Goal: Participate in discussion: Engage in conversation with other users on a specific topic

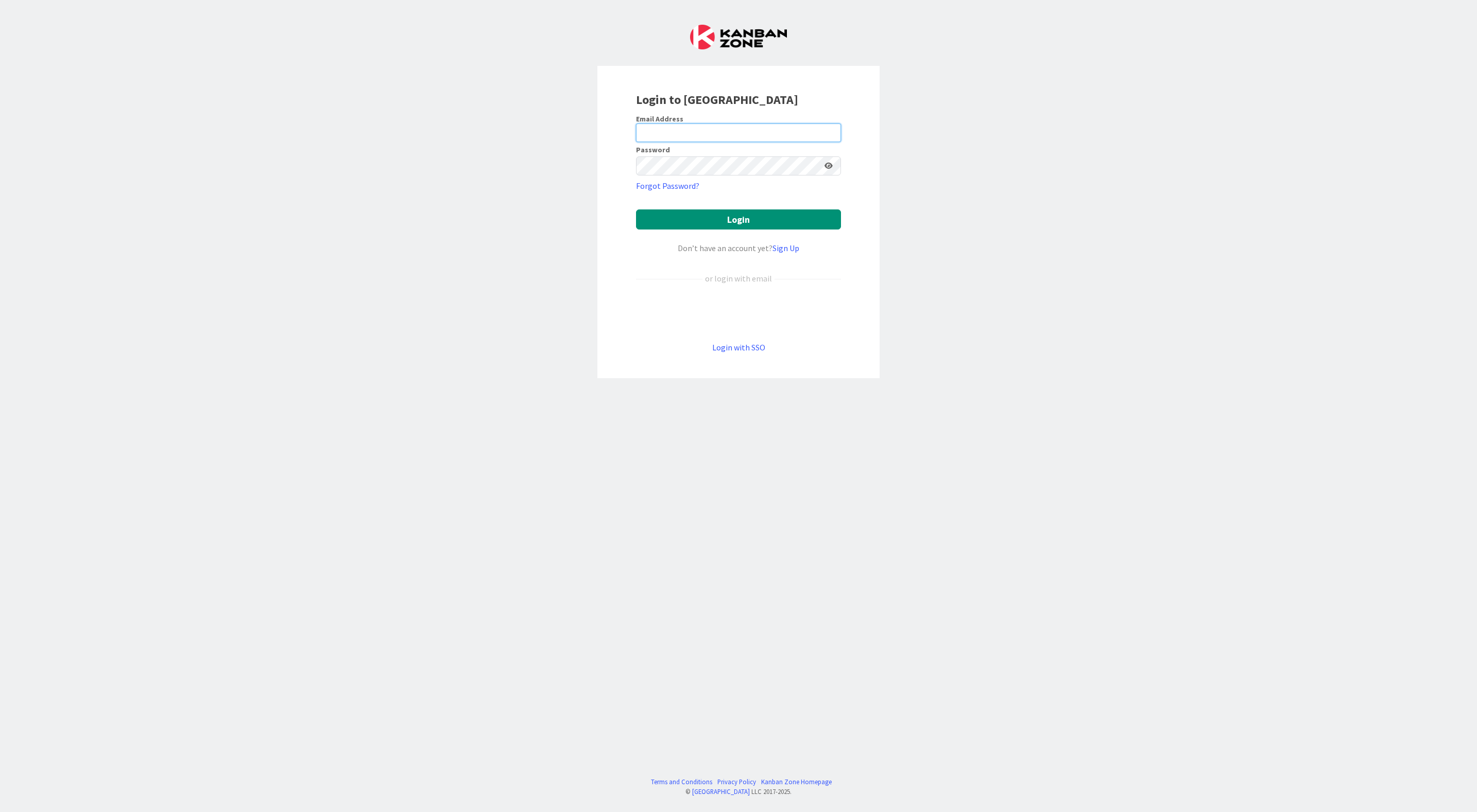
click at [710, 129] on input "email" at bounding box center [738, 133] width 205 height 18
click at [1170, 116] on div "Login to [GEOGRAPHIC_DATA] Email Address Password Forgot Password? Login Don’t …" at bounding box center [738, 406] width 1477 height 812
click at [702, 139] on input "email" at bounding box center [738, 133] width 205 height 18
type input "[EMAIL_ADDRESS][PERSON_NAME][DOMAIN_NAME]"
click at [636, 210] on button "Login" at bounding box center [738, 220] width 205 height 20
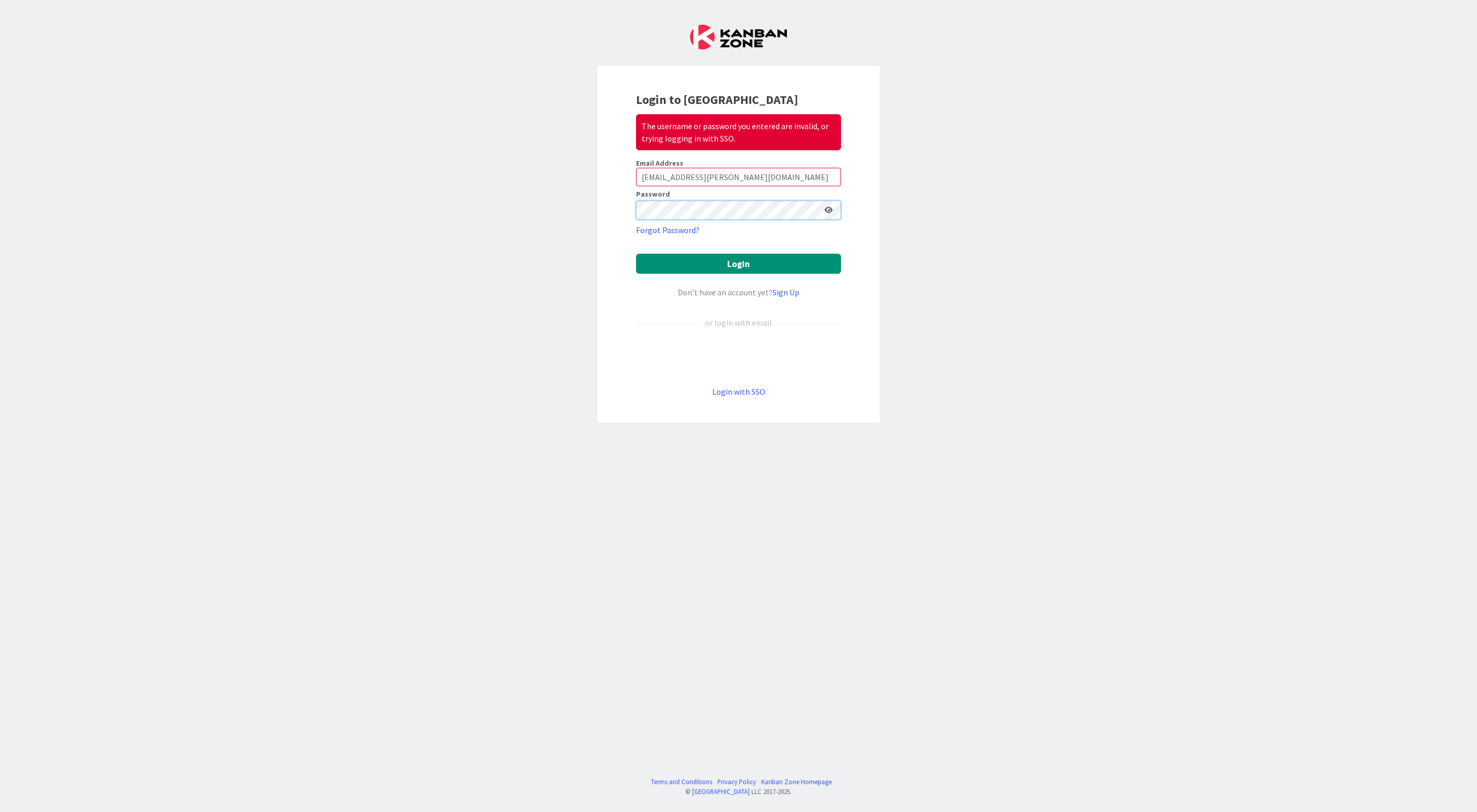
click at [609, 199] on div "Login to Kanban Zone The username or password you entered are invalid, or tryin…" at bounding box center [738, 244] width 282 height 357
click at [831, 210] on icon at bounding box center [829, 210] width 8 height 7
click at [831, 210] on icon at bounding box center [827, 210] width 9 height 7
click at [831, 210] on icon at bounding box center [829, 210] width 8 height 7
click at [830, 214] on icon at bounding box center [827, 210] width 9 height 7
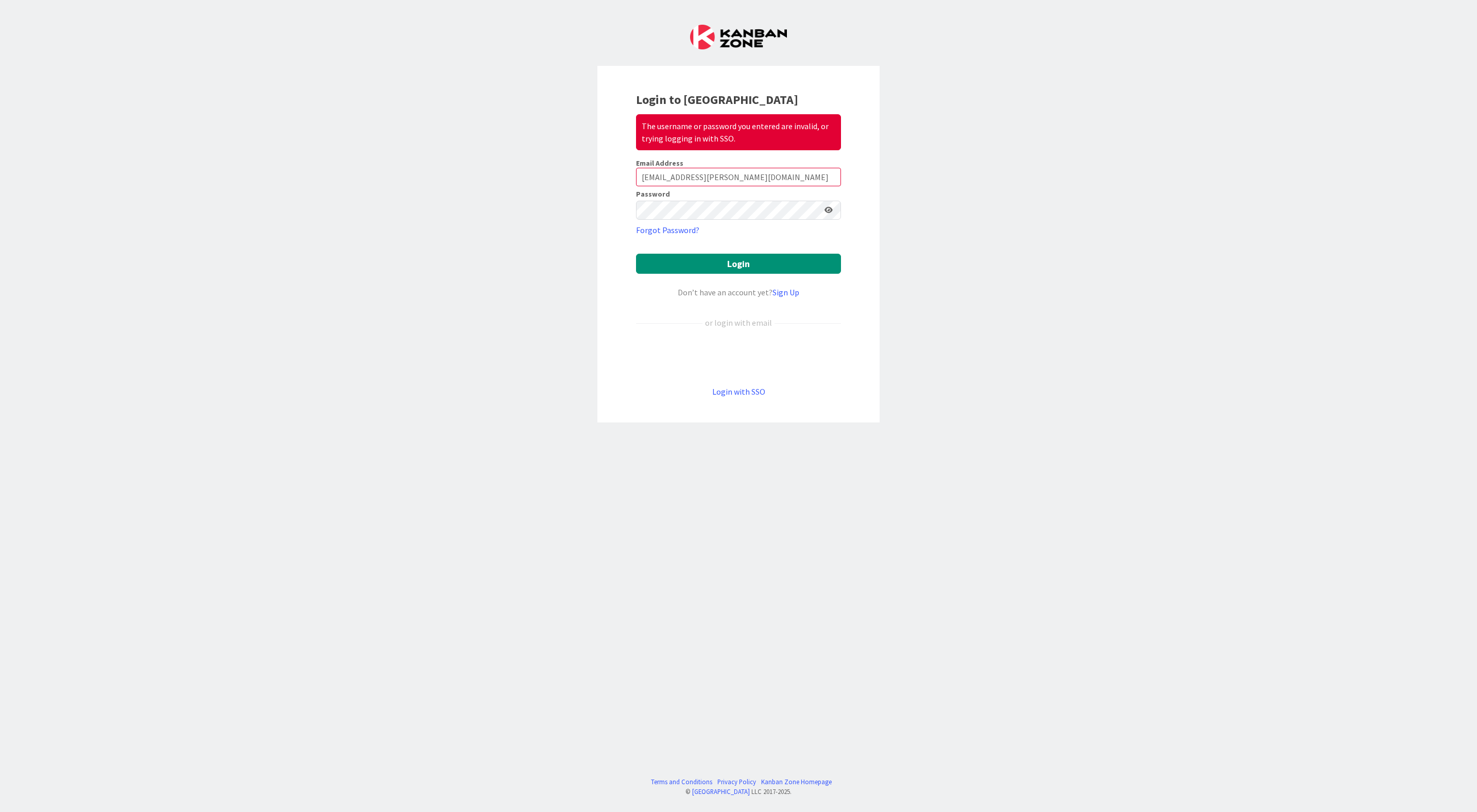
click at [1027, 184] on div "Login to Kanban Zone The username or password you entered are invalid, or tryin…" at bounding box center [738, 406] width 1477 height 812
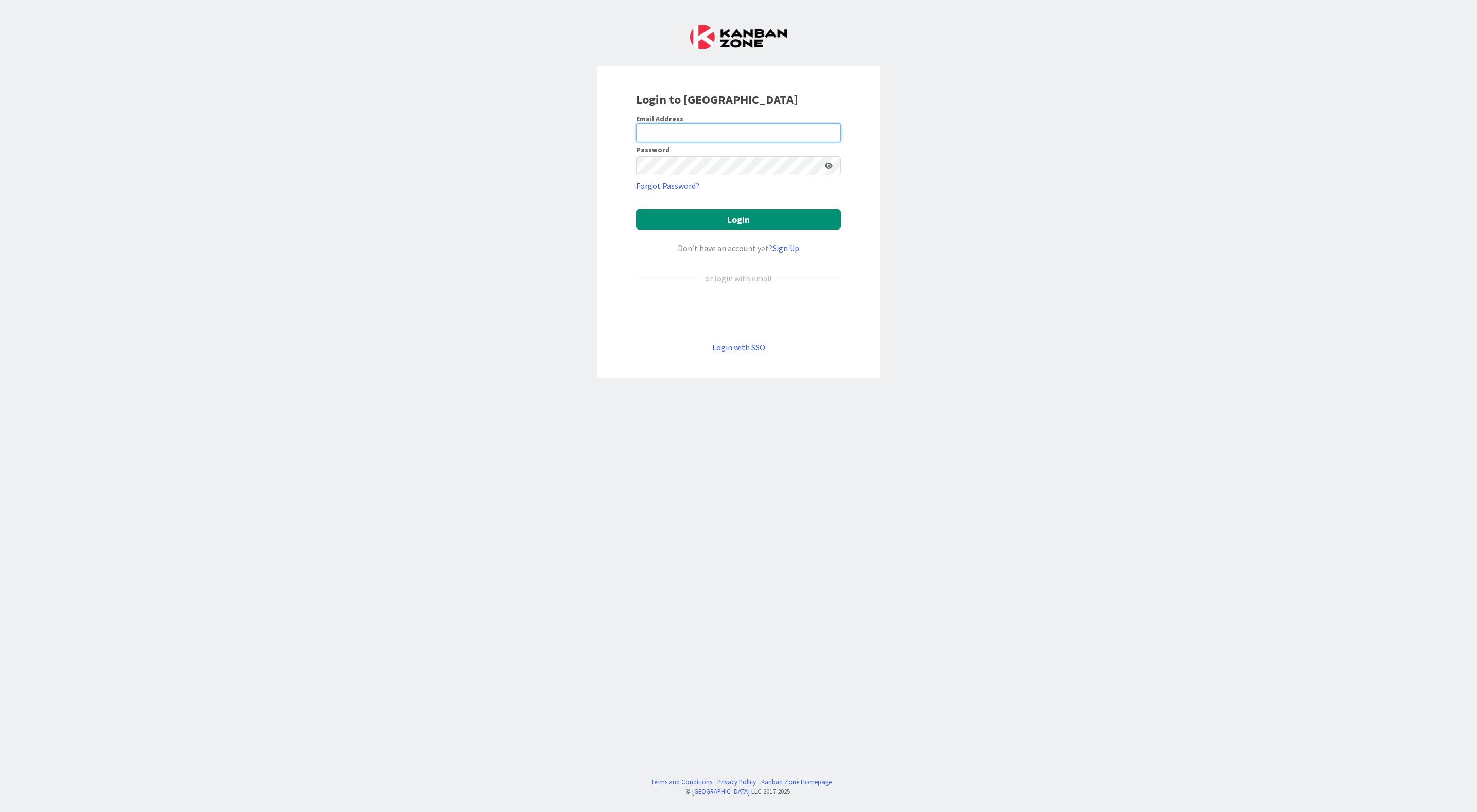
click at [681, 138] on input "email" at bounding box center [738, 133] width 205 height 18
click at [524, 207] on div "Login to [GEOGRAPHIC_DATA] Email Address Password Forgot Password? Login Don’t …" at bounding box center [738, 406] width 1477 height 812
click at [734, 348] on link "Login with SSO" at bounding box center [738, 348] width 53 height 10
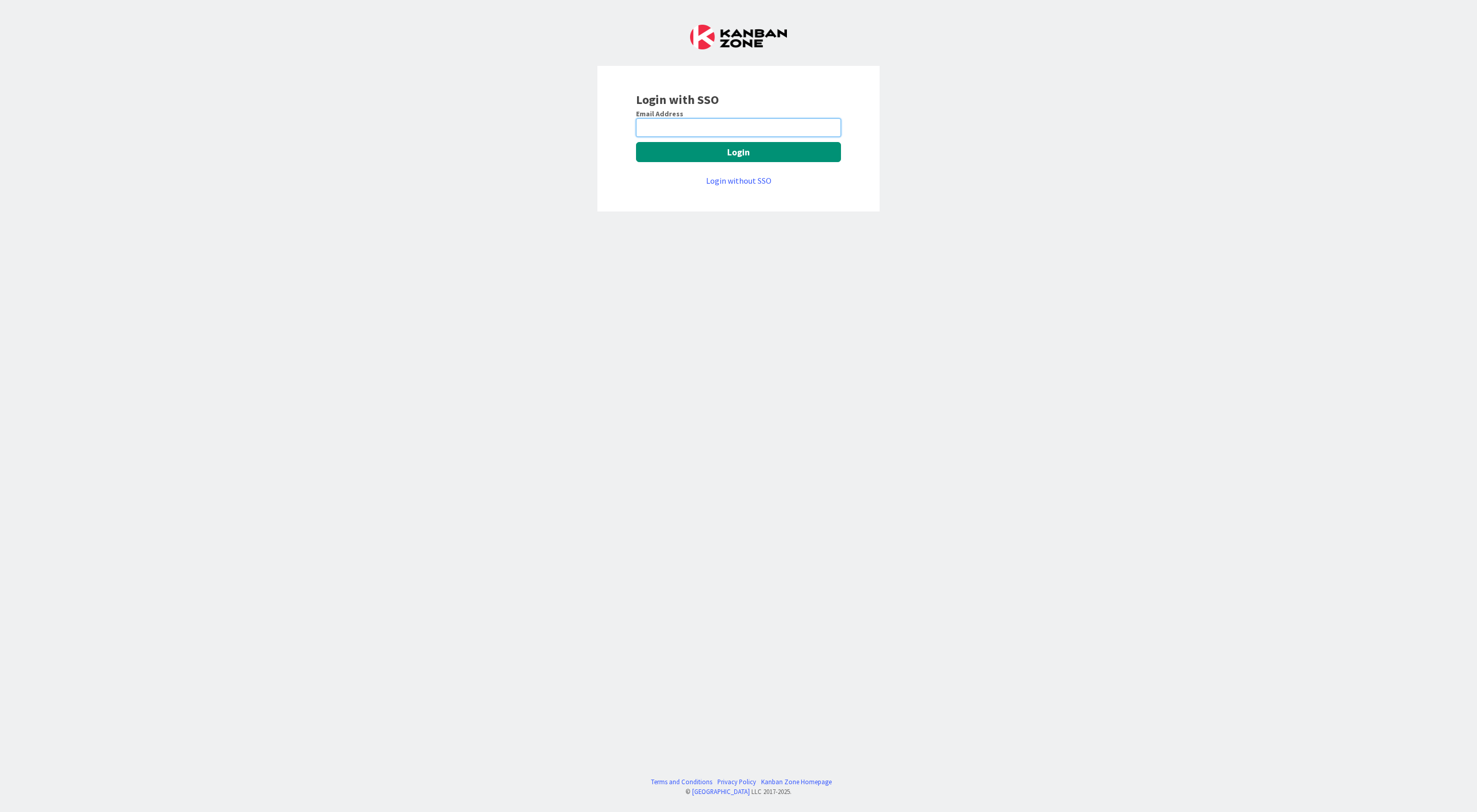
click at [704, 124] on input "email" at bounding box center [738, 128] width 205 height 18
type input "[EMAIL_ADDRESS][PERSON_NAME][DOMAIN_NAME]"
click at [714, 154] on button "Login" at bounding box center [738, 152] width 205 height 20
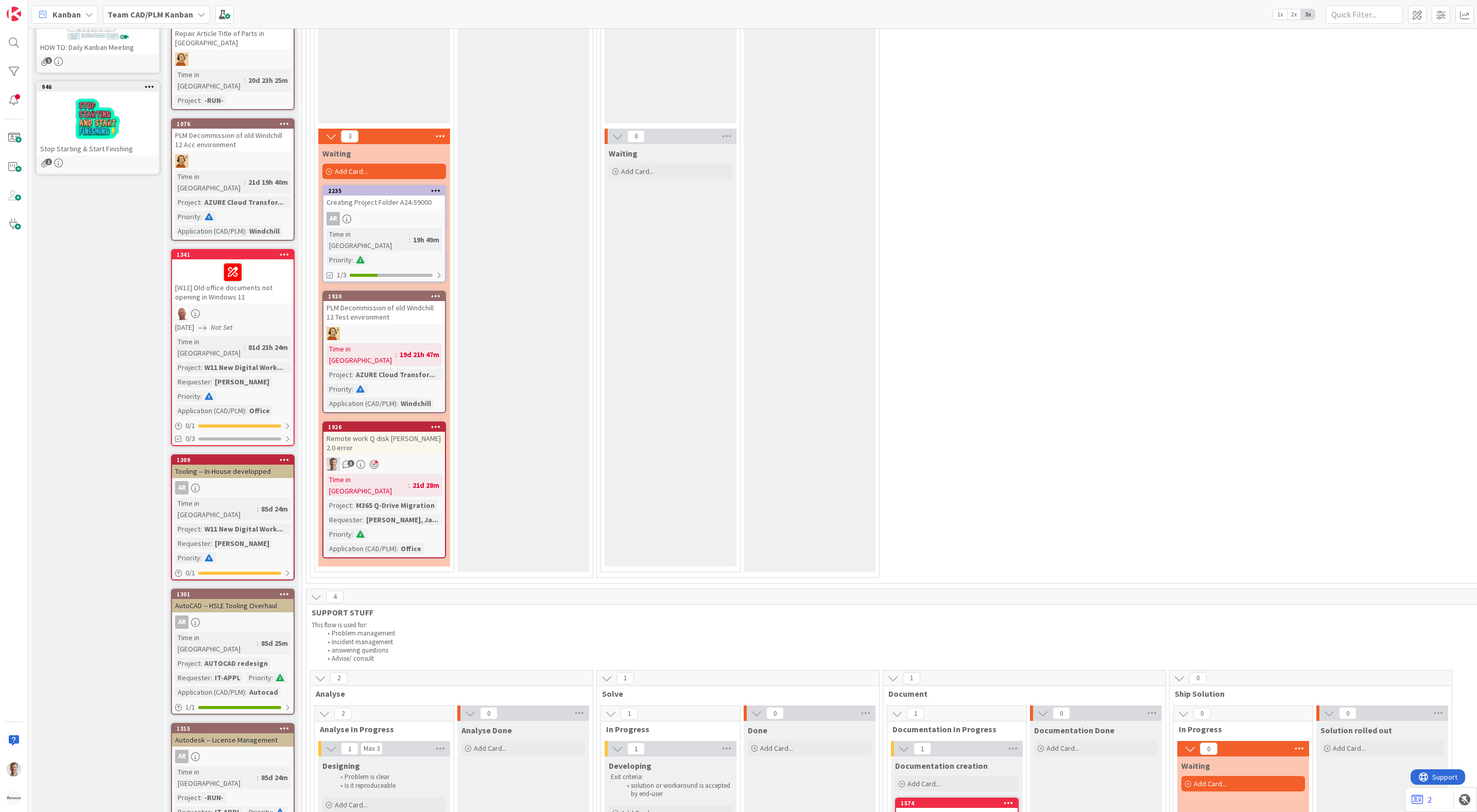
scroll to position [231, 0]
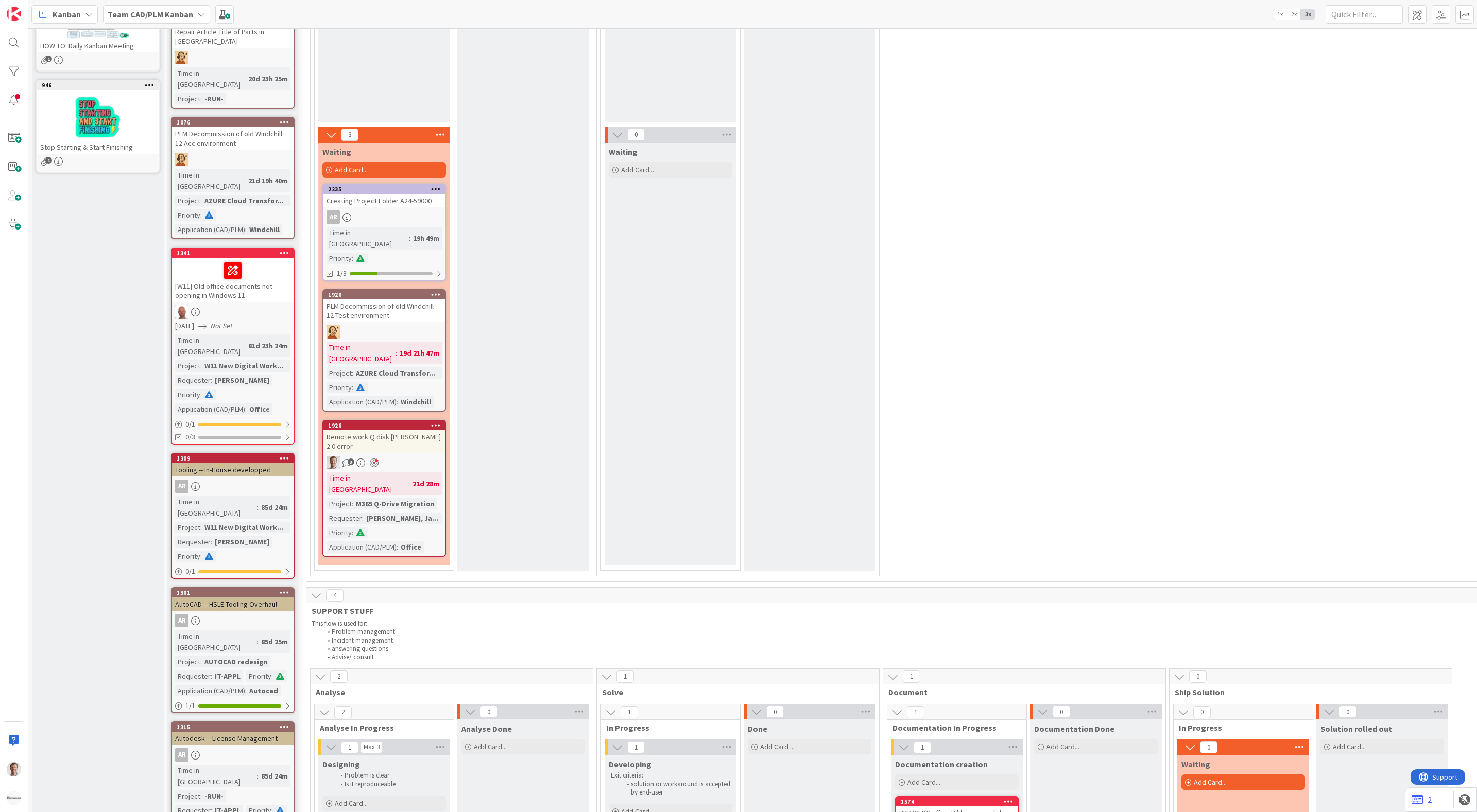
click at [377, 459] on icon at bounding box center [374, 463] width 9 height 9
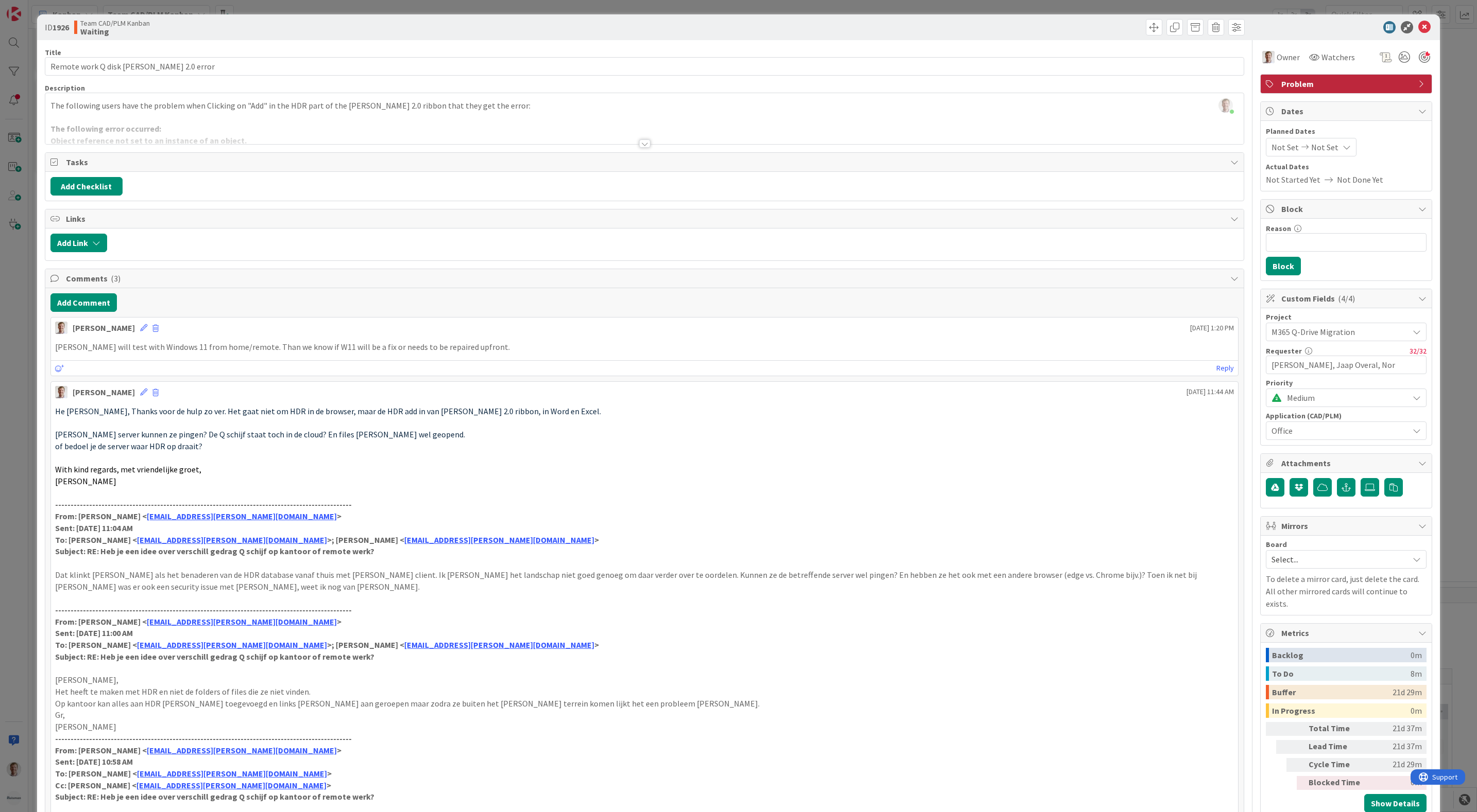
click at [641, 145] on div at bounding box center [645, 143] width 12 height 8
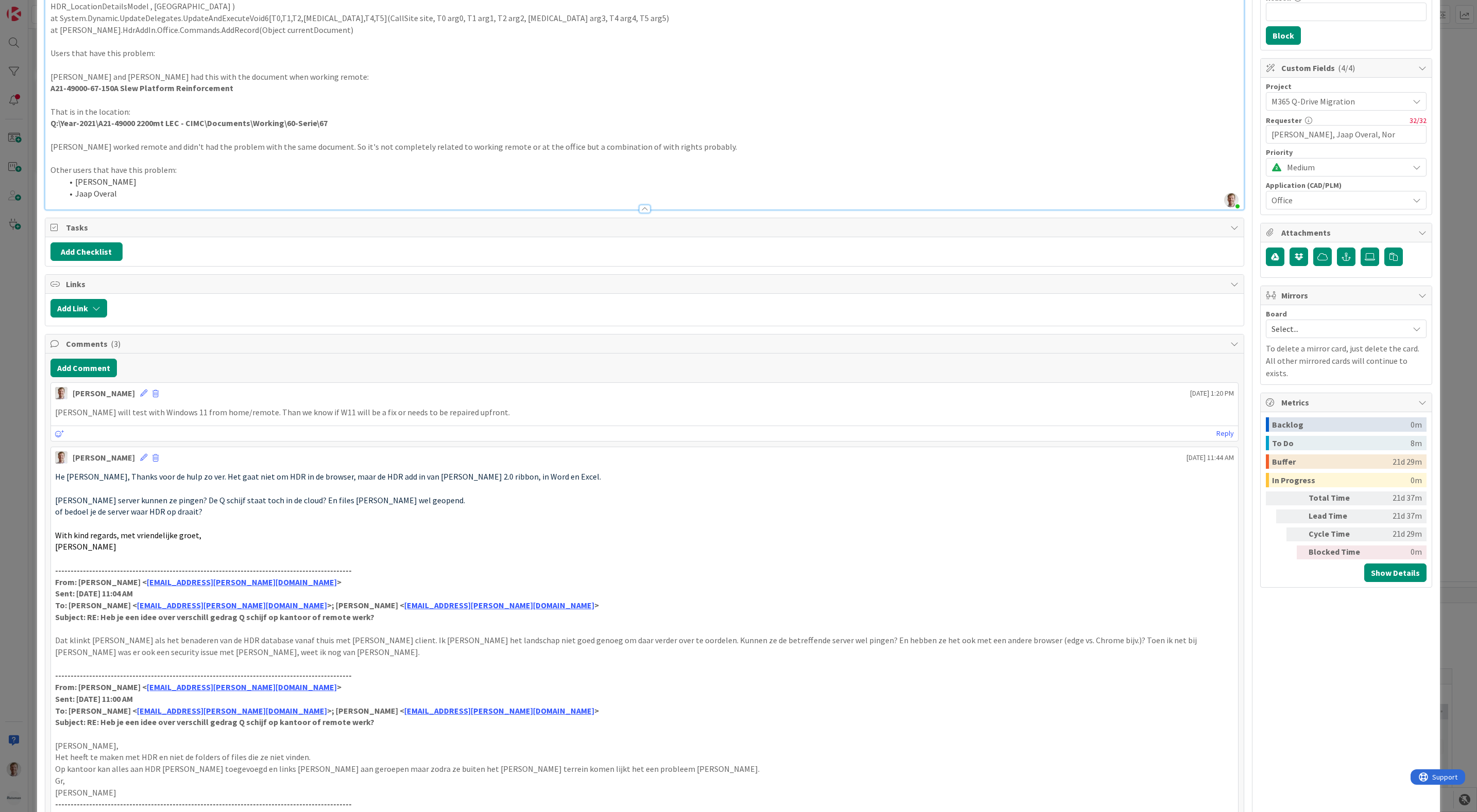
scroll to position [231, 0]
click at [84, 371] on button "Add Comment" at bounding box center [84, 367] width 66 height 18
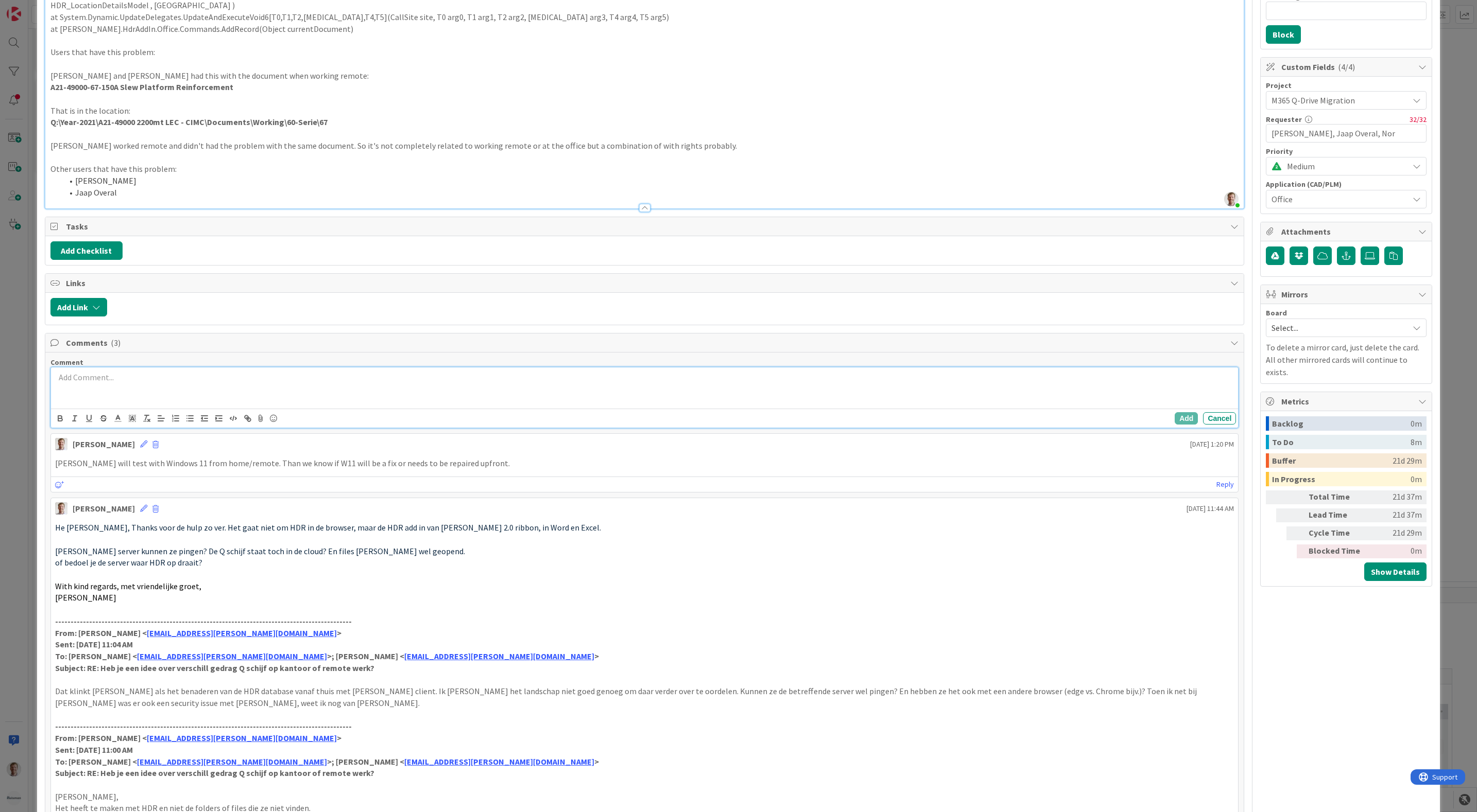
click at [91, 383] on p at bounding box center [644, 377] width 1179 height 12
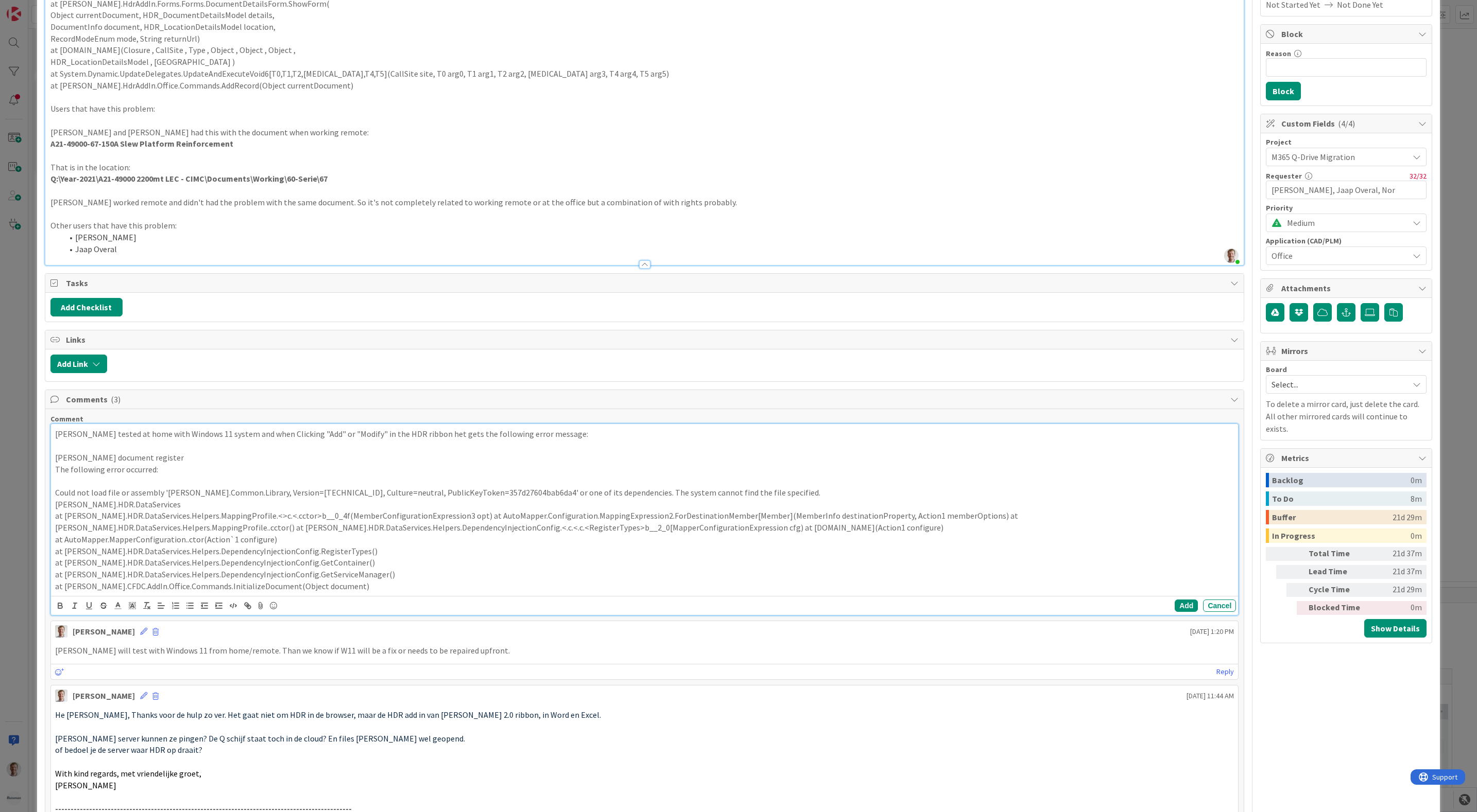
scroll to position [154, 0]
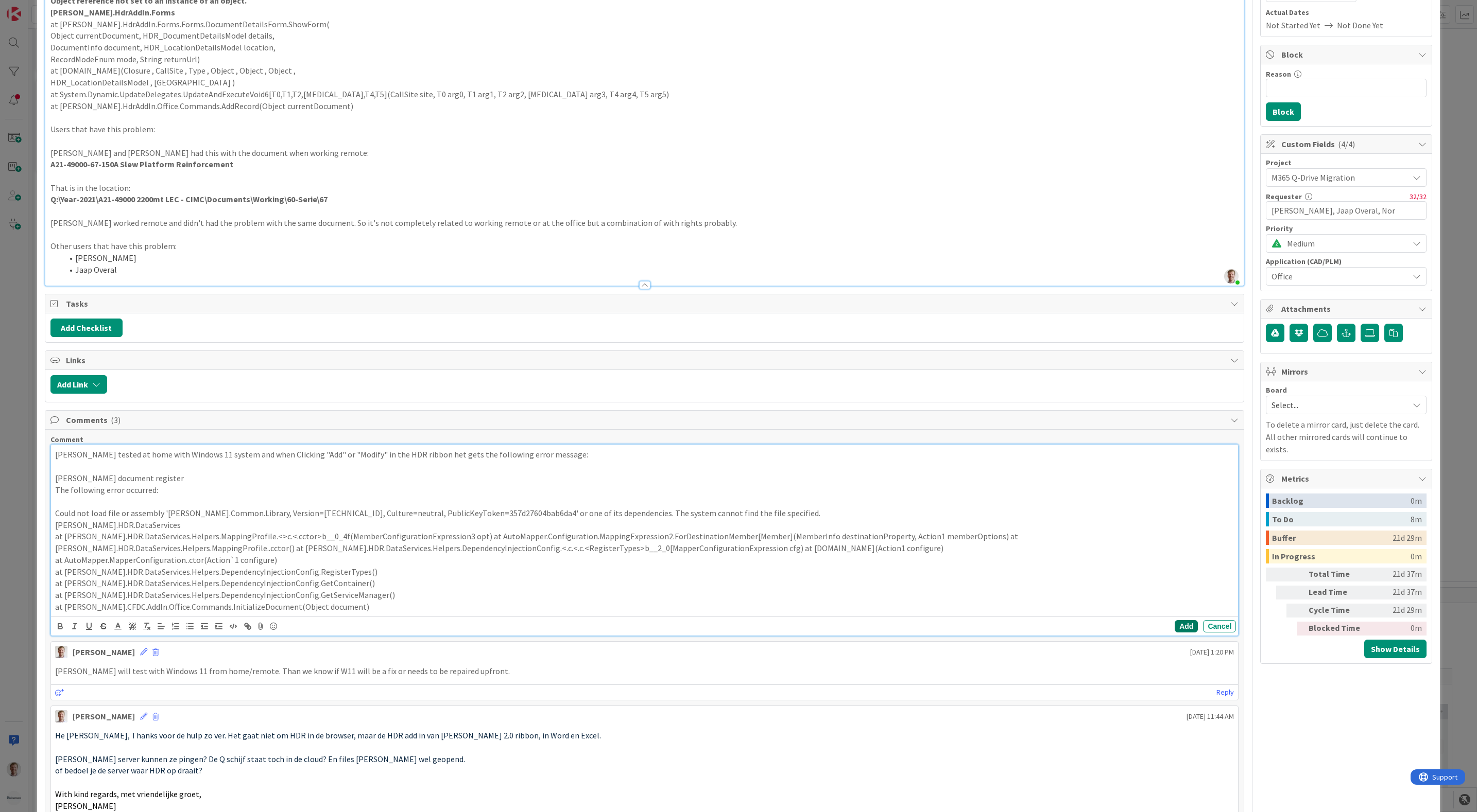
click at [1177, 630] on button "Add" at bounding box center [1187, 626] width 23 height 12
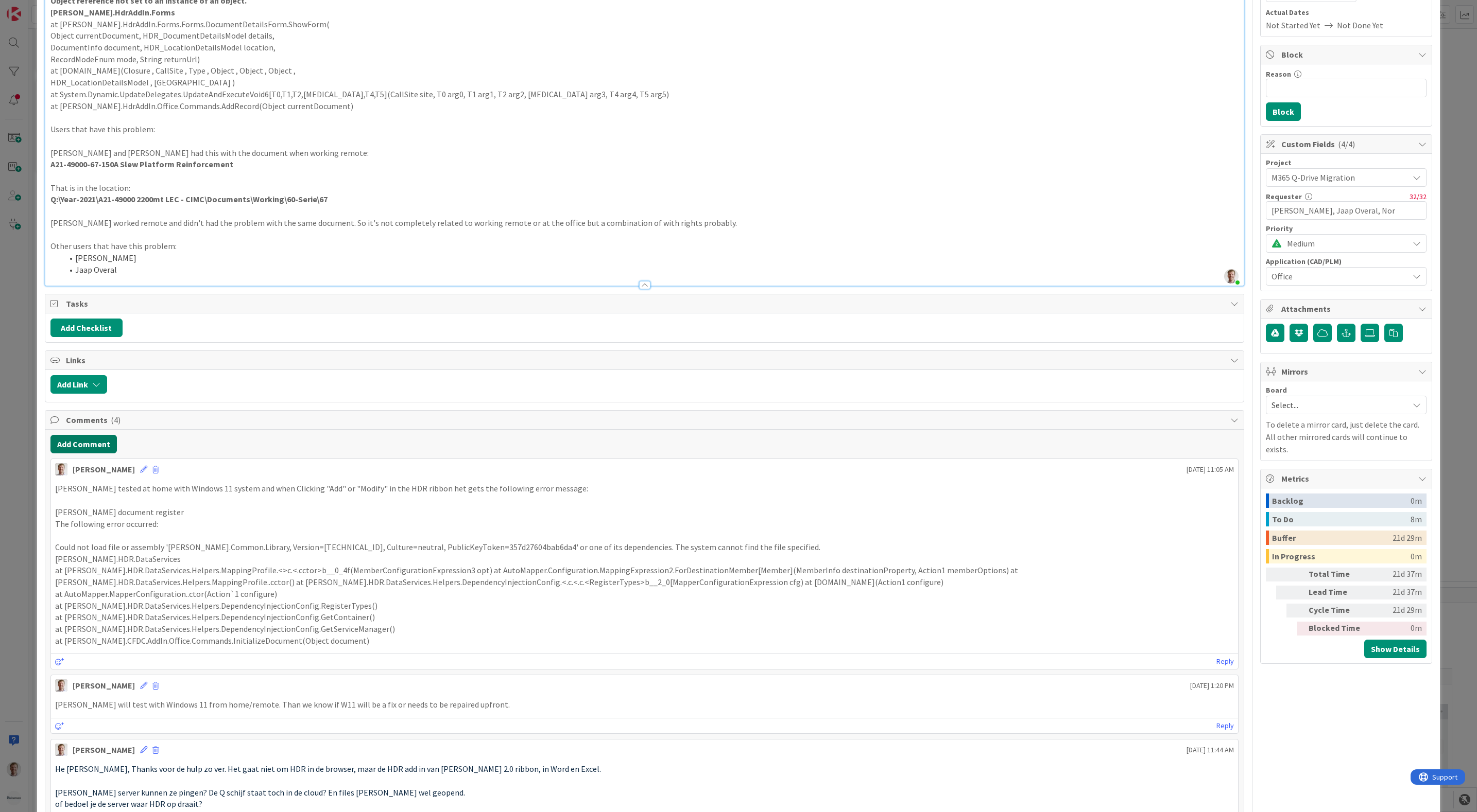
click at [82, 447] on button "Add Comment" at bounding box center [84, 444] width 66 height 18
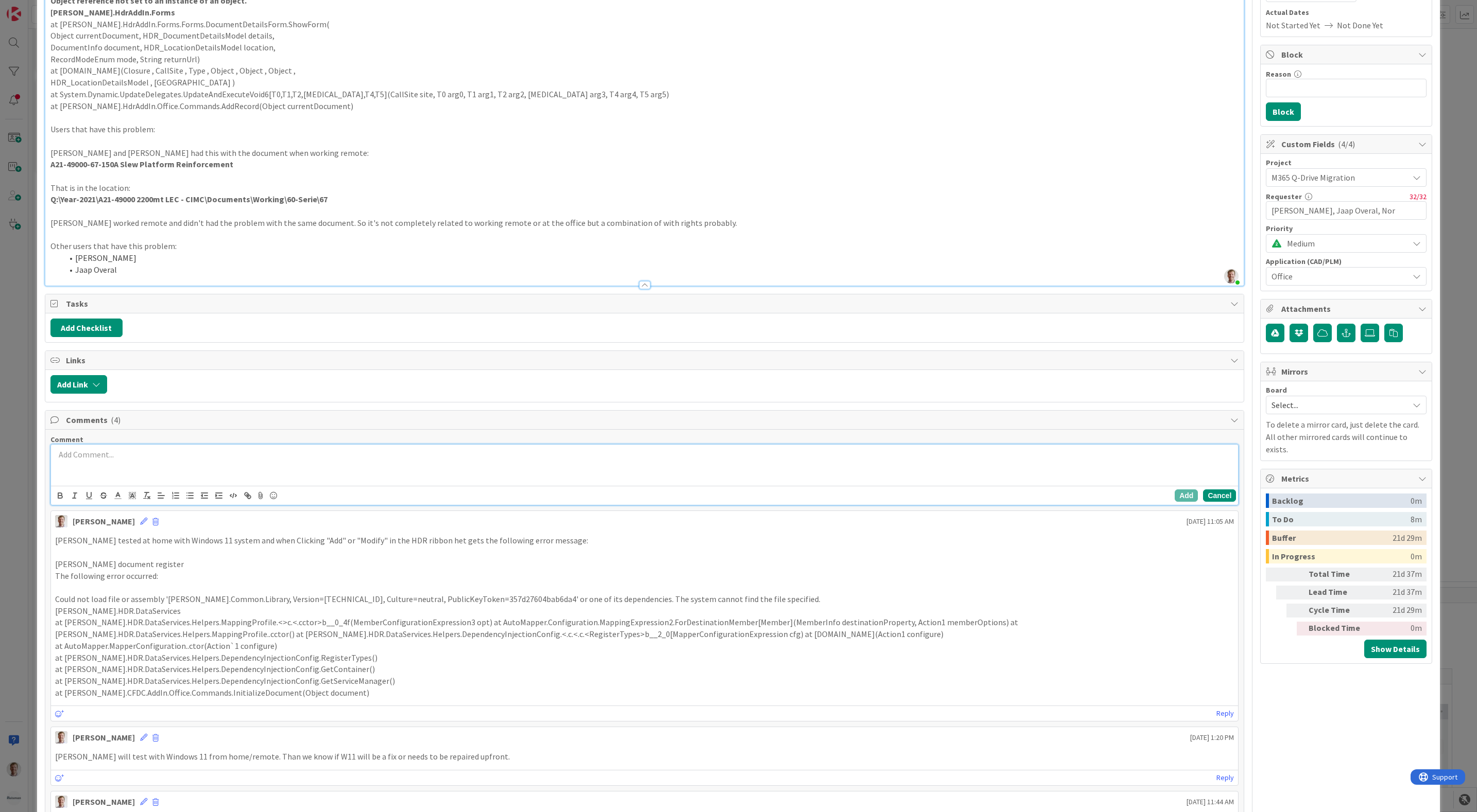
click at [1205, 498] on button "Cancel" at bounding box center [1220, 495] width 33 height 12
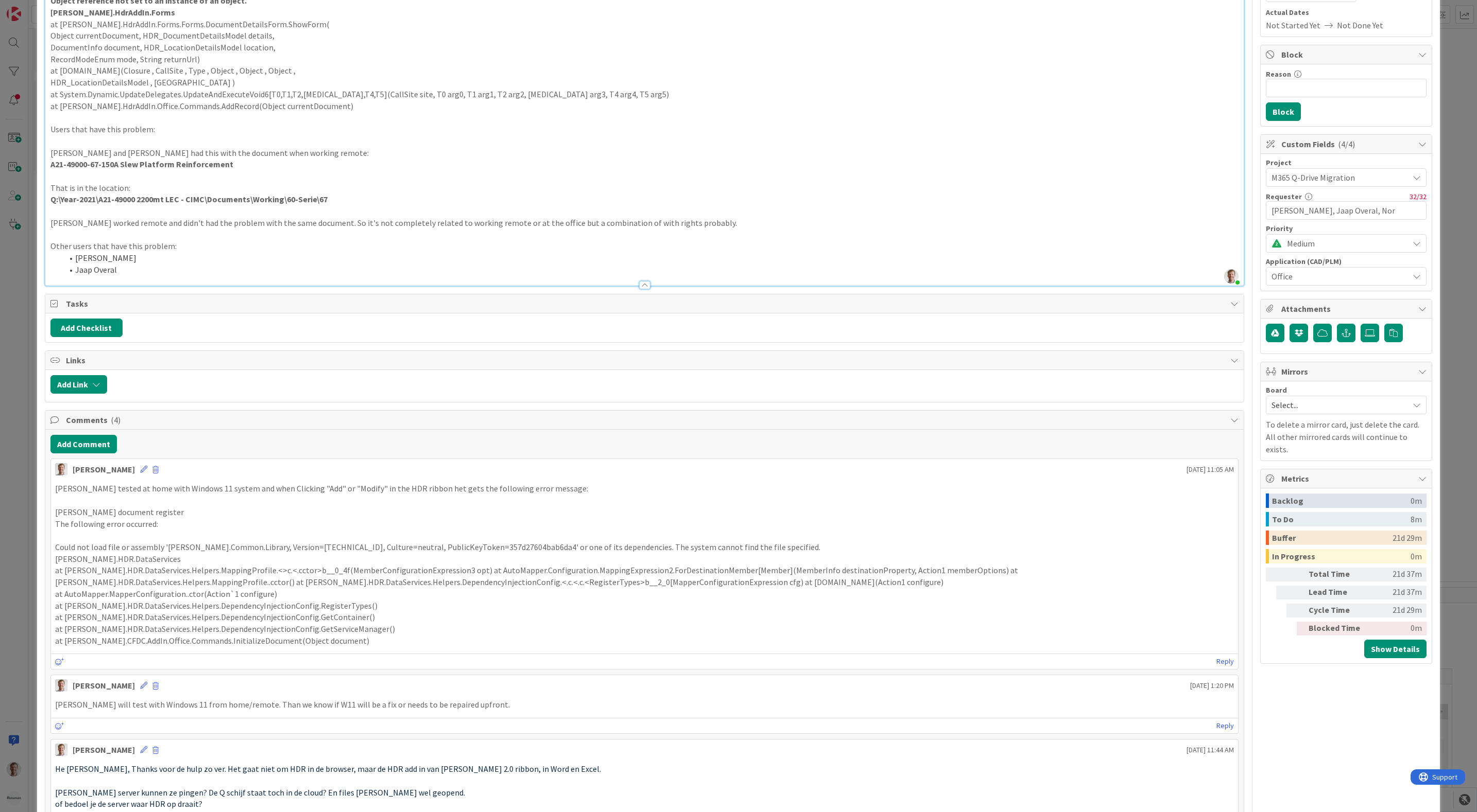
click at [131, 469] on div "Bram Ottenhof October 07 2025 11:05 AM" at bounding box center [644, 468] width 1187 height 17
click at [140, 472] on icon at bounding box center [144, 469] width 7 height 7
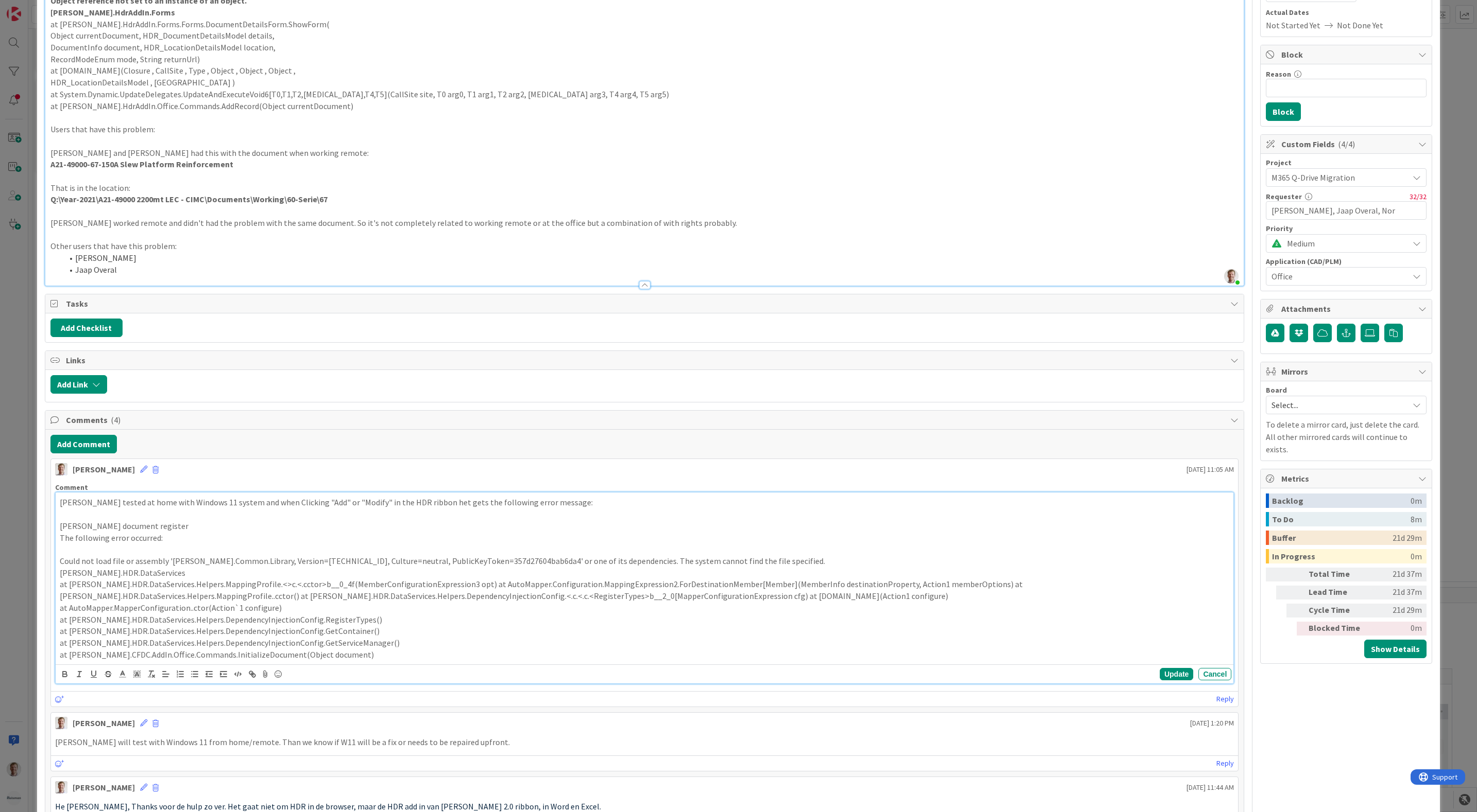
click at [105, 520] on p at bounding box center [645, 514] width 1170 height 12
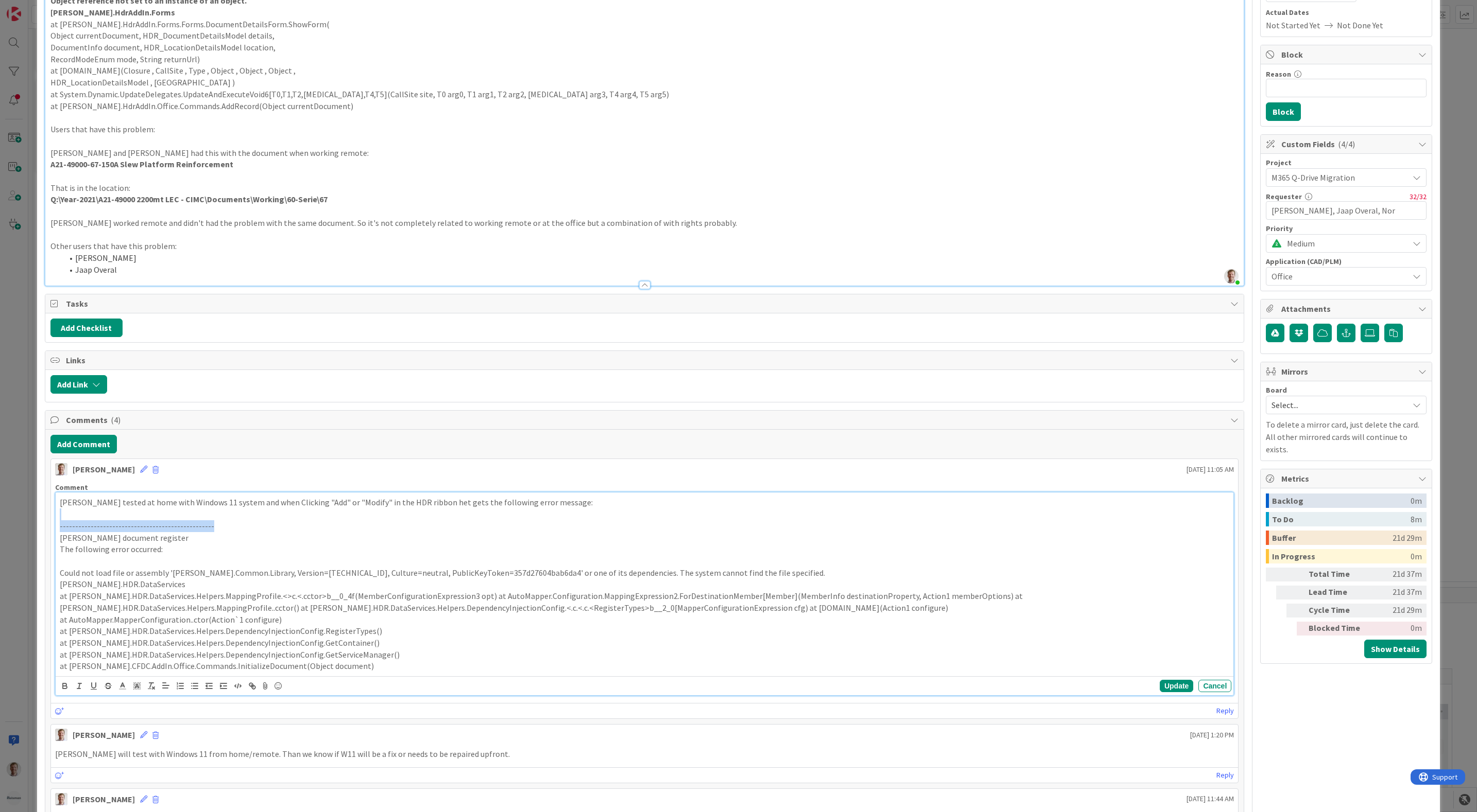
copy div "--------------------------------------------------"
click at [1168, 703] on button "Update" at bounding box center [1177, 698] width 33 height 12
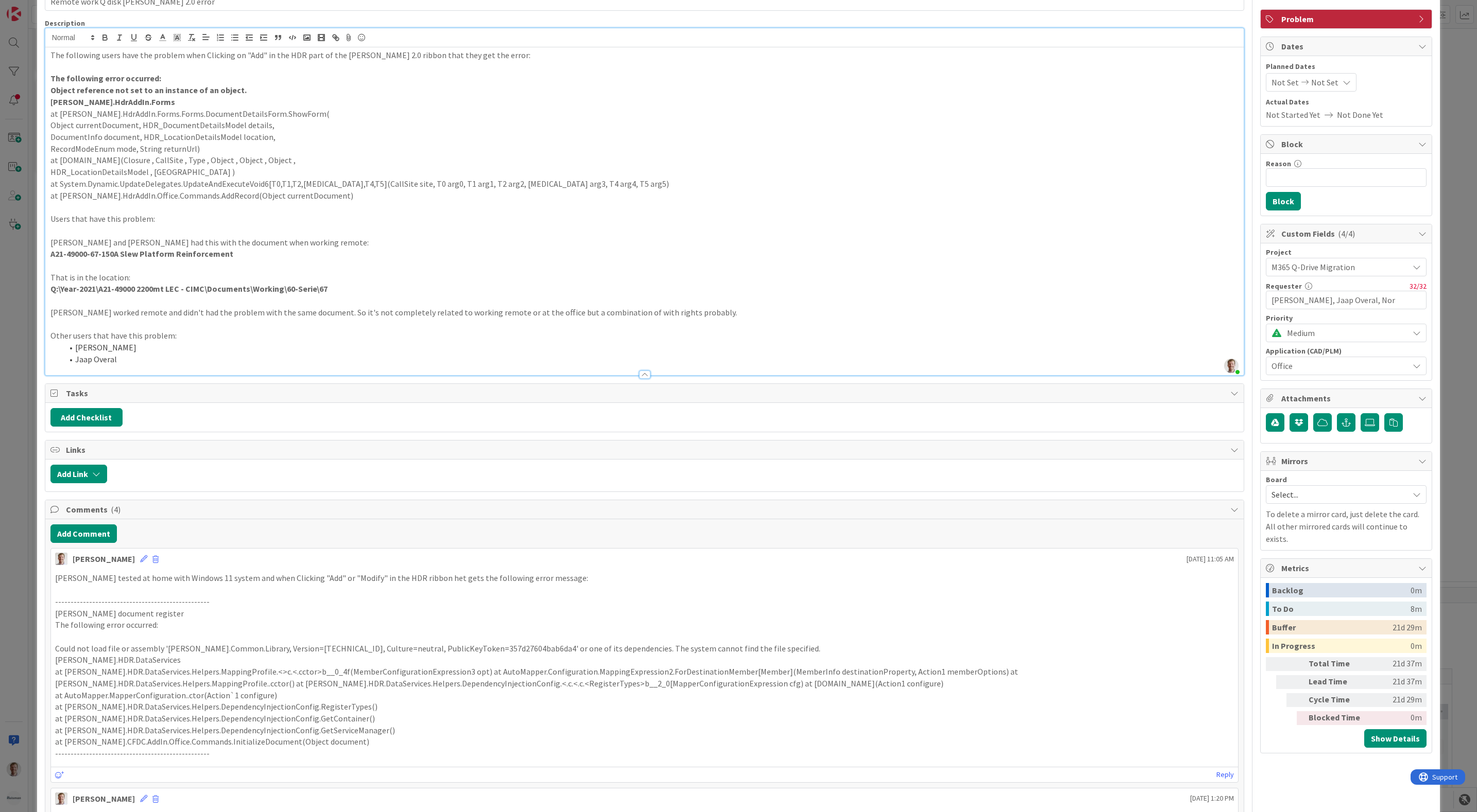
scroll to position [0, 0]
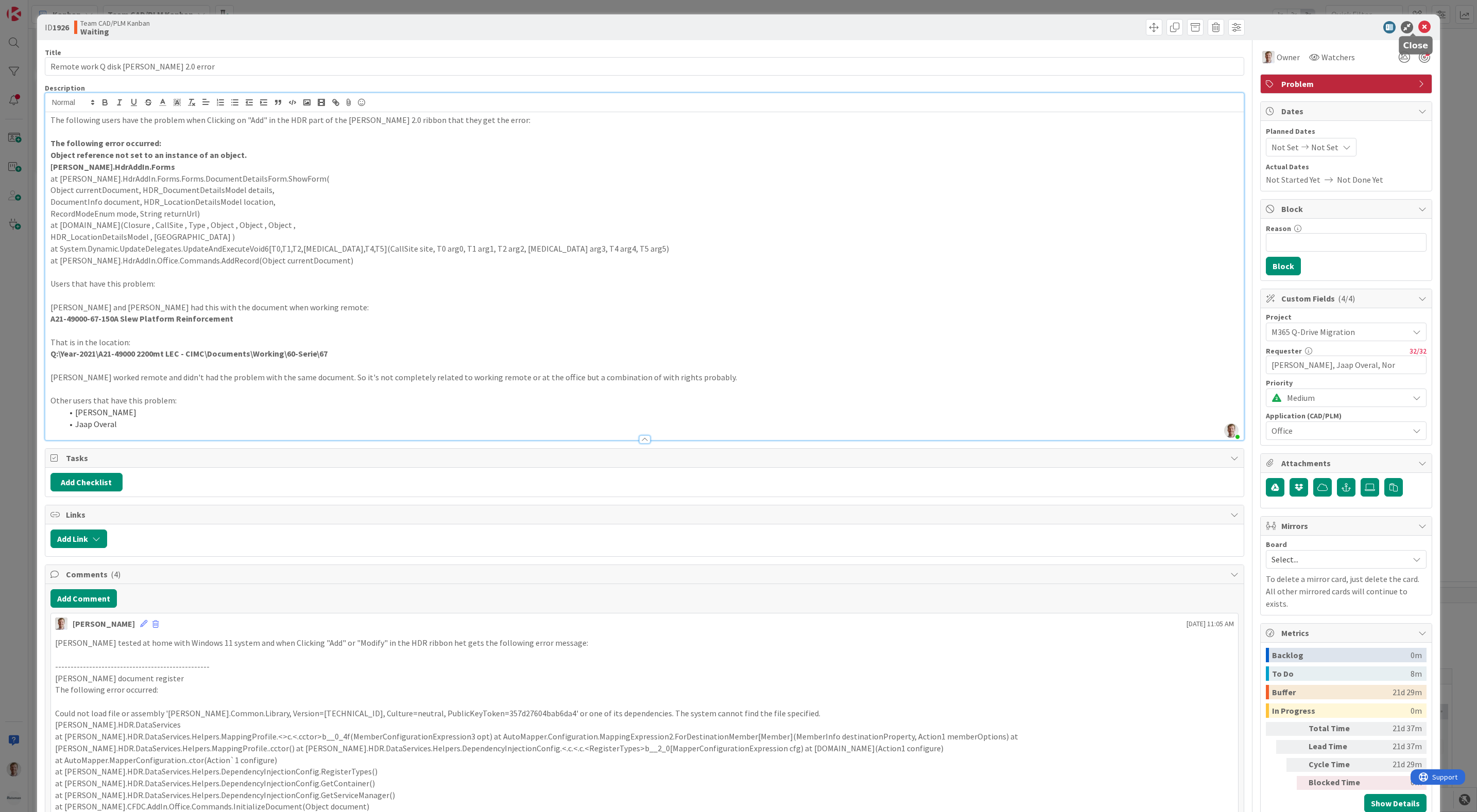
click at [1418, 24] on icon at bounding box center [1424, 27] width 12 height 12
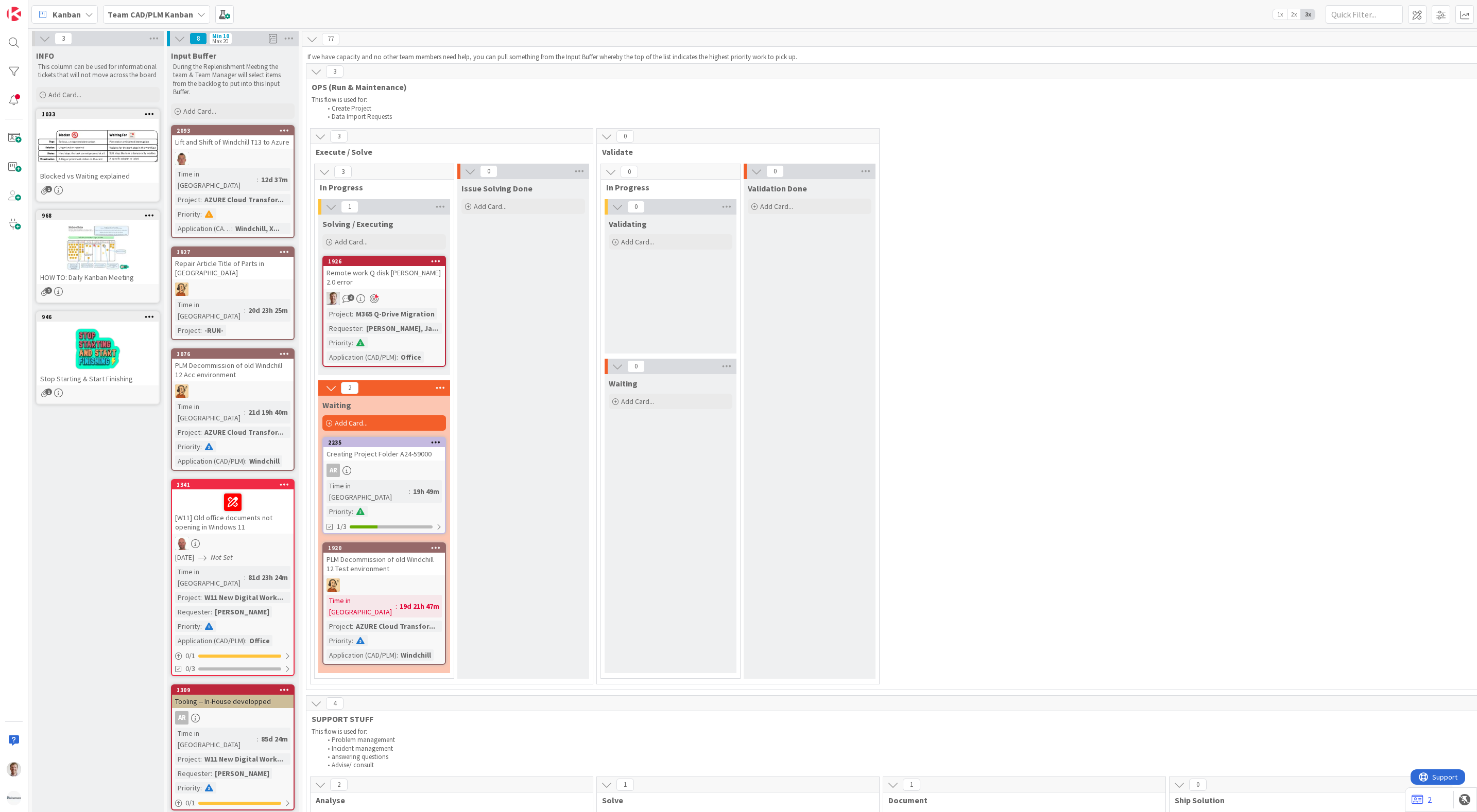
click at [1051, 329] on div "3 Execute / Solve 3 In Progress 1 Solving / Executing Add Card... 1926 Remote w…" at bounding box center [1167, 409] width 1718 height 562
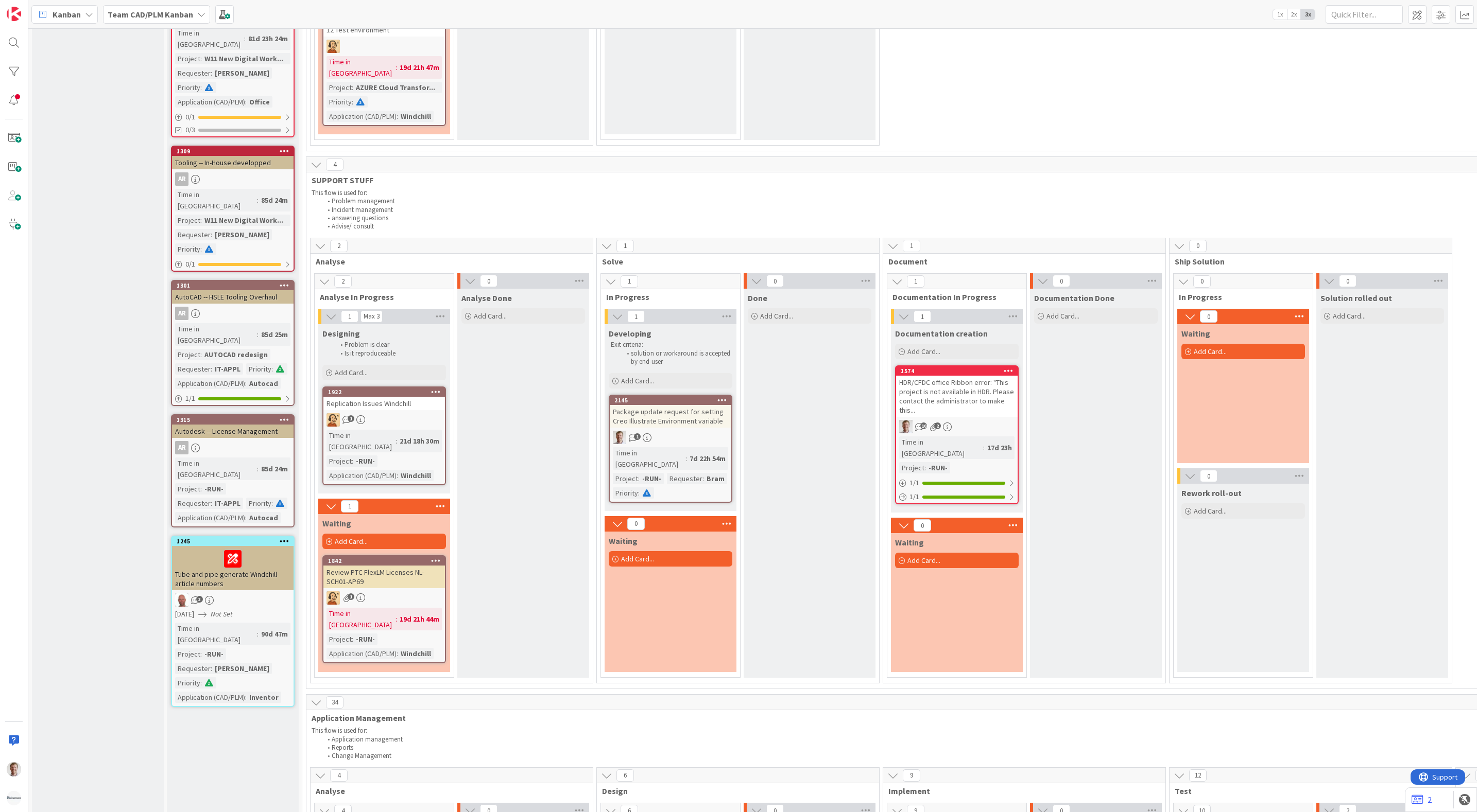
scroll to position [541, 0]
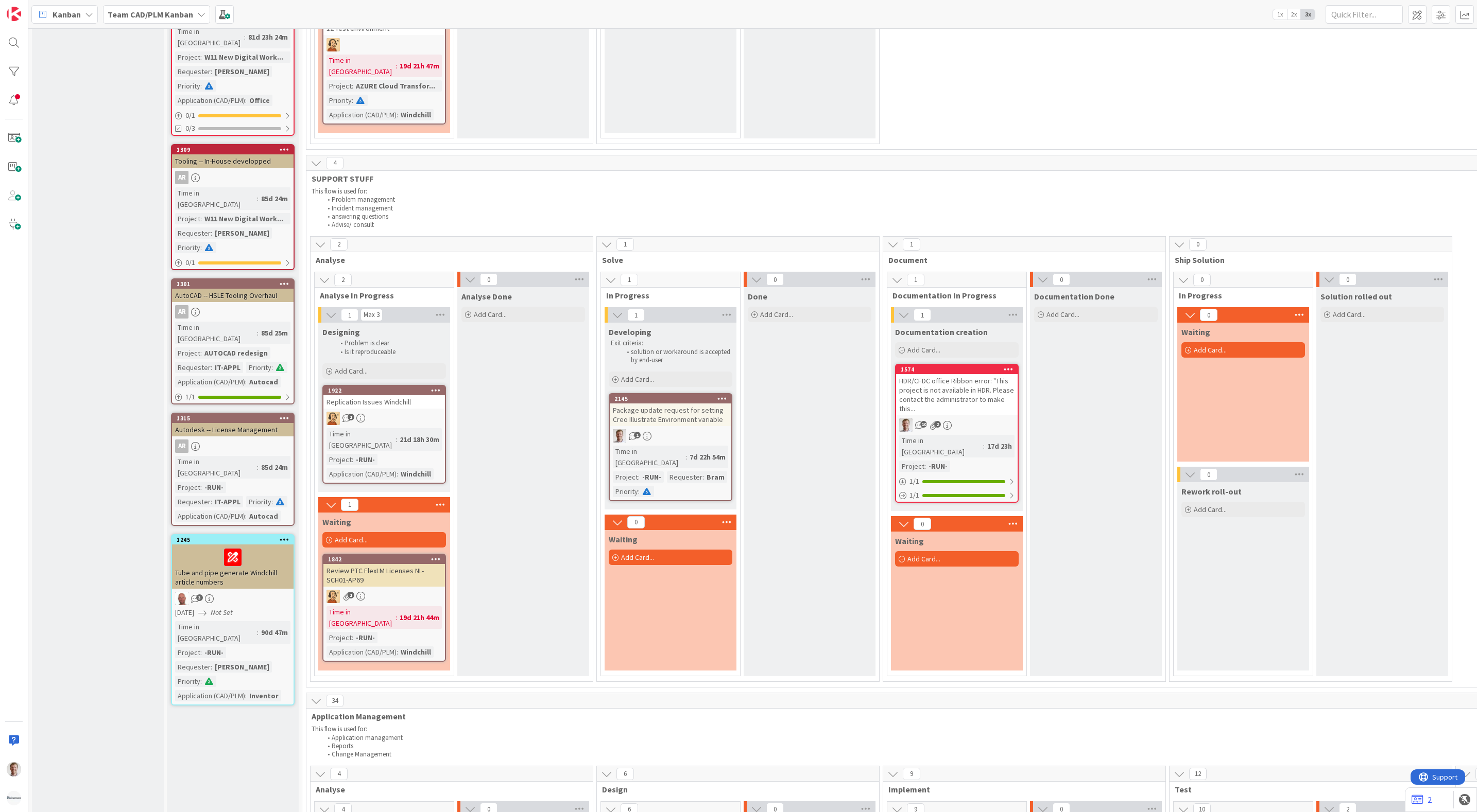
click at [668, 404] on div "Package update request for setting Creo Illustrate Environment variable" at bounding box center [670, 415] width 121 height 22
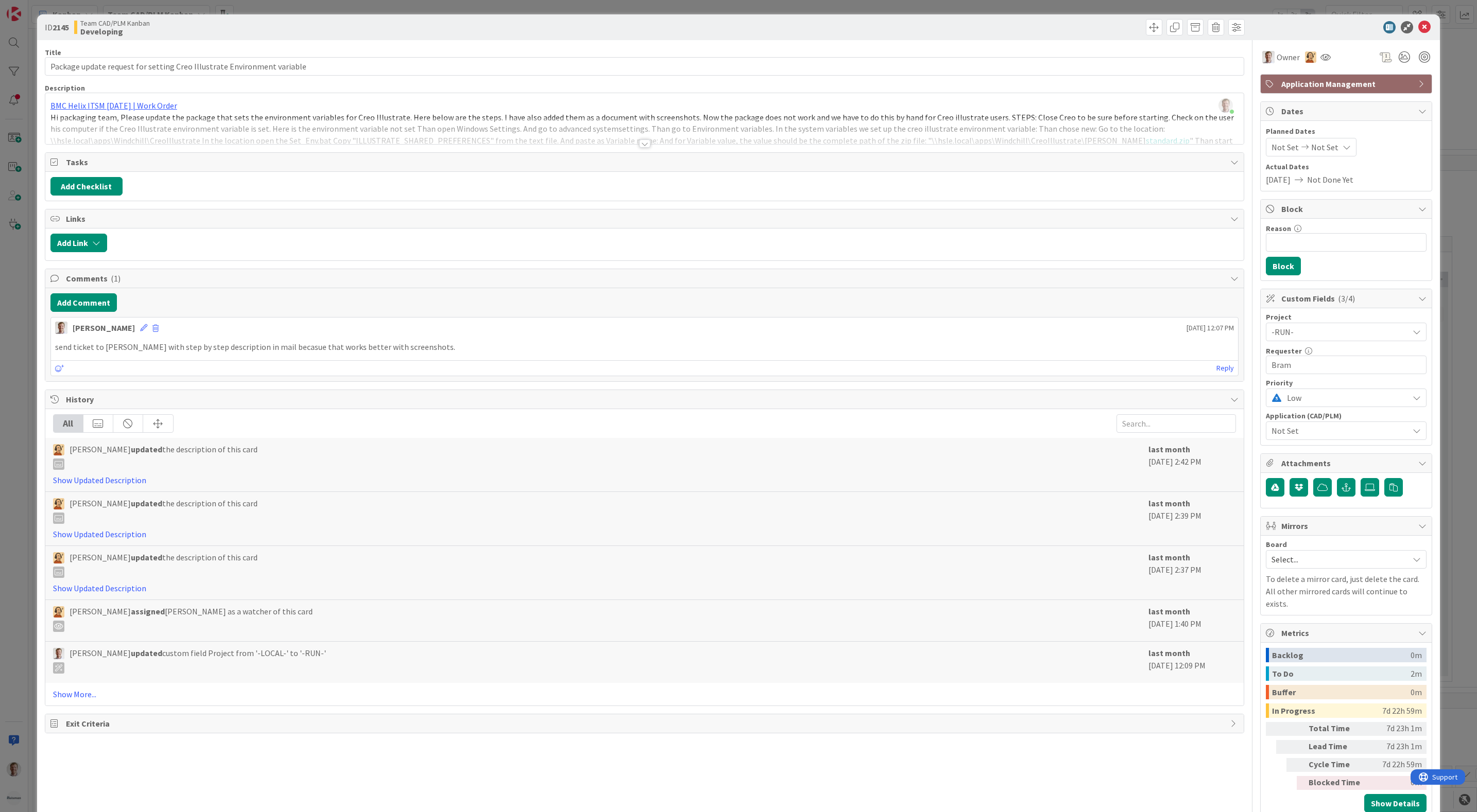
click at [641, 147] on div at bounding box center [645, 143] width 12 height 8
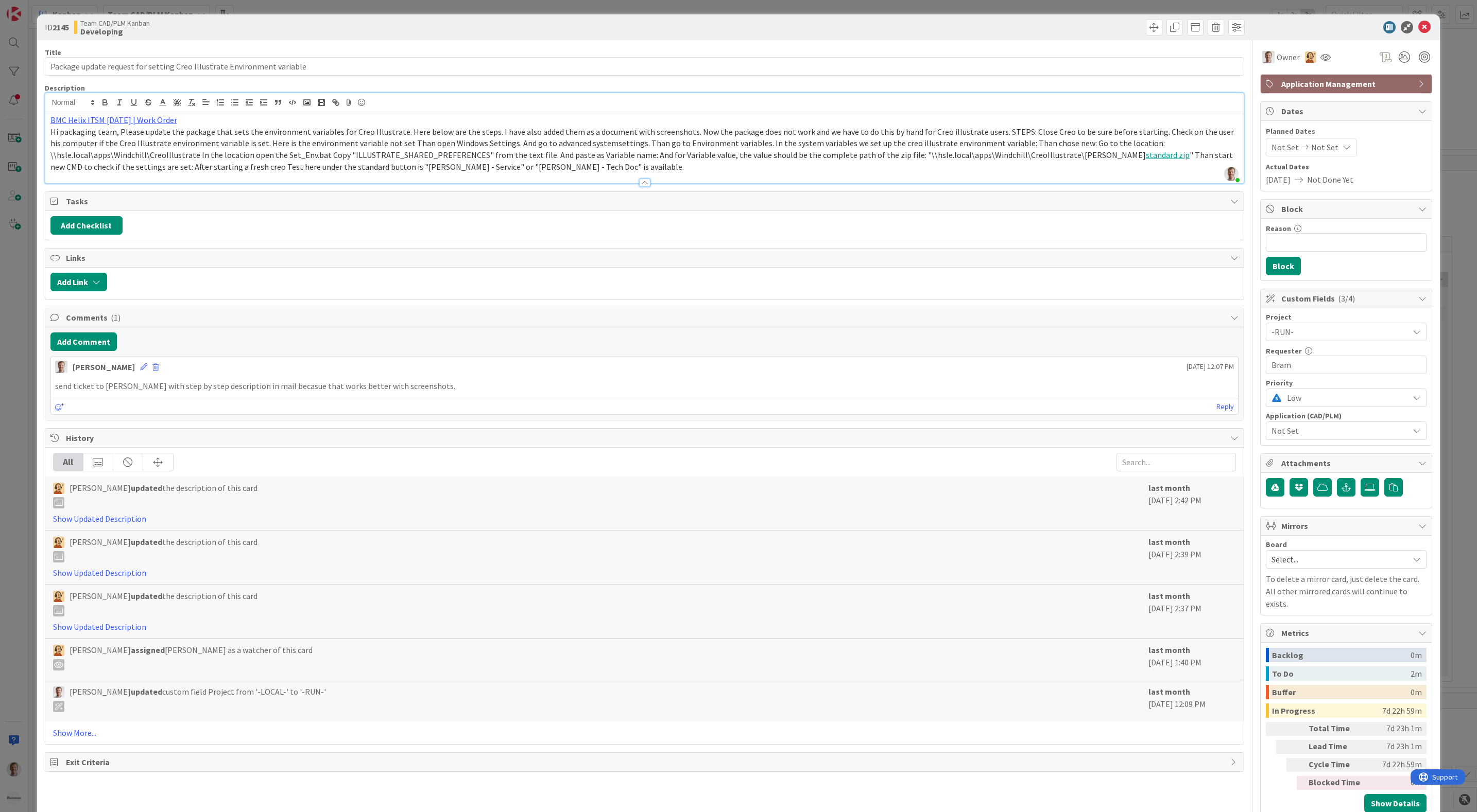
click at [641, 184] on div at bounding box center [645, 182] width 12 height 8
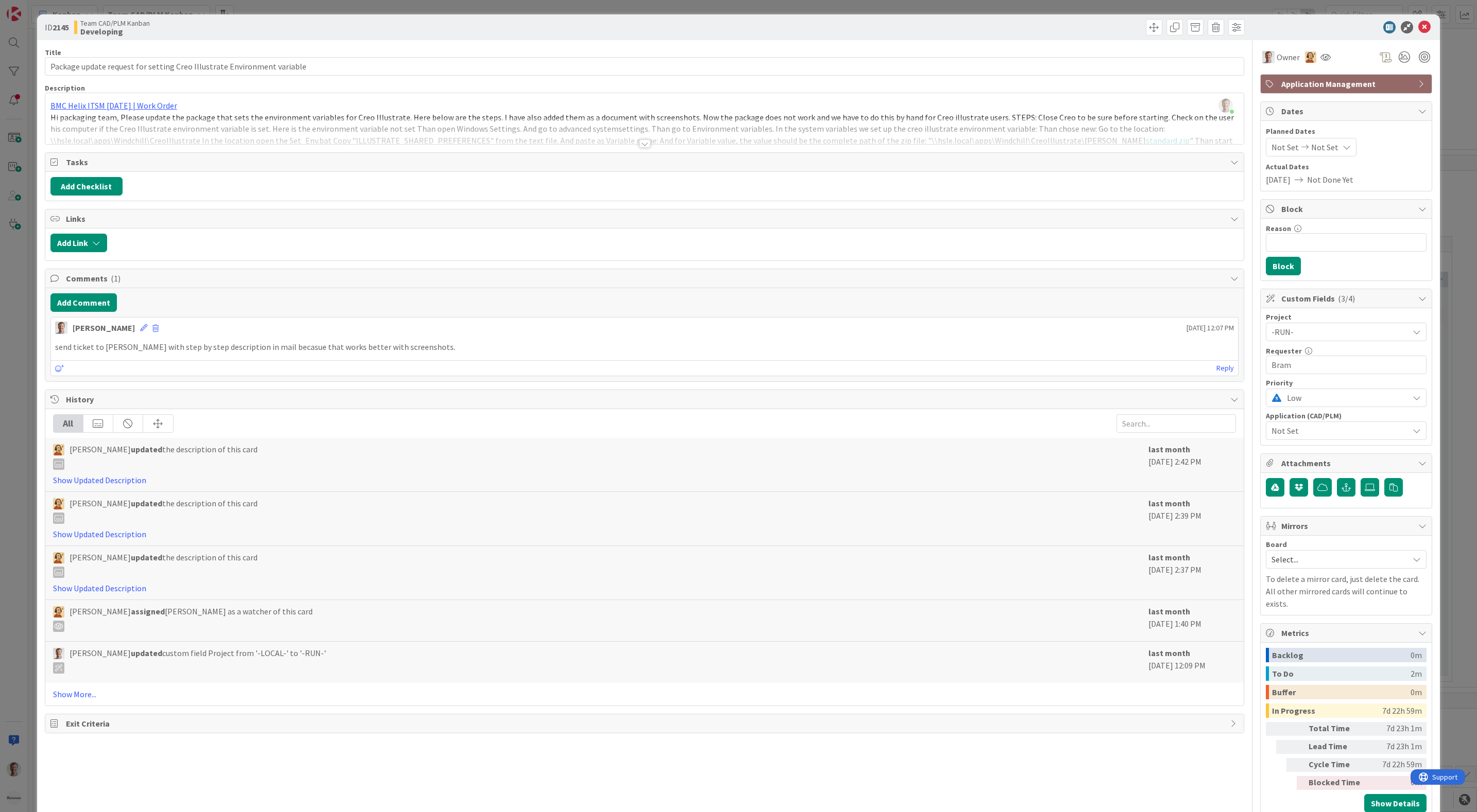
click at [640, 146] on div at bounding box center [645, 143] width 12 height 8
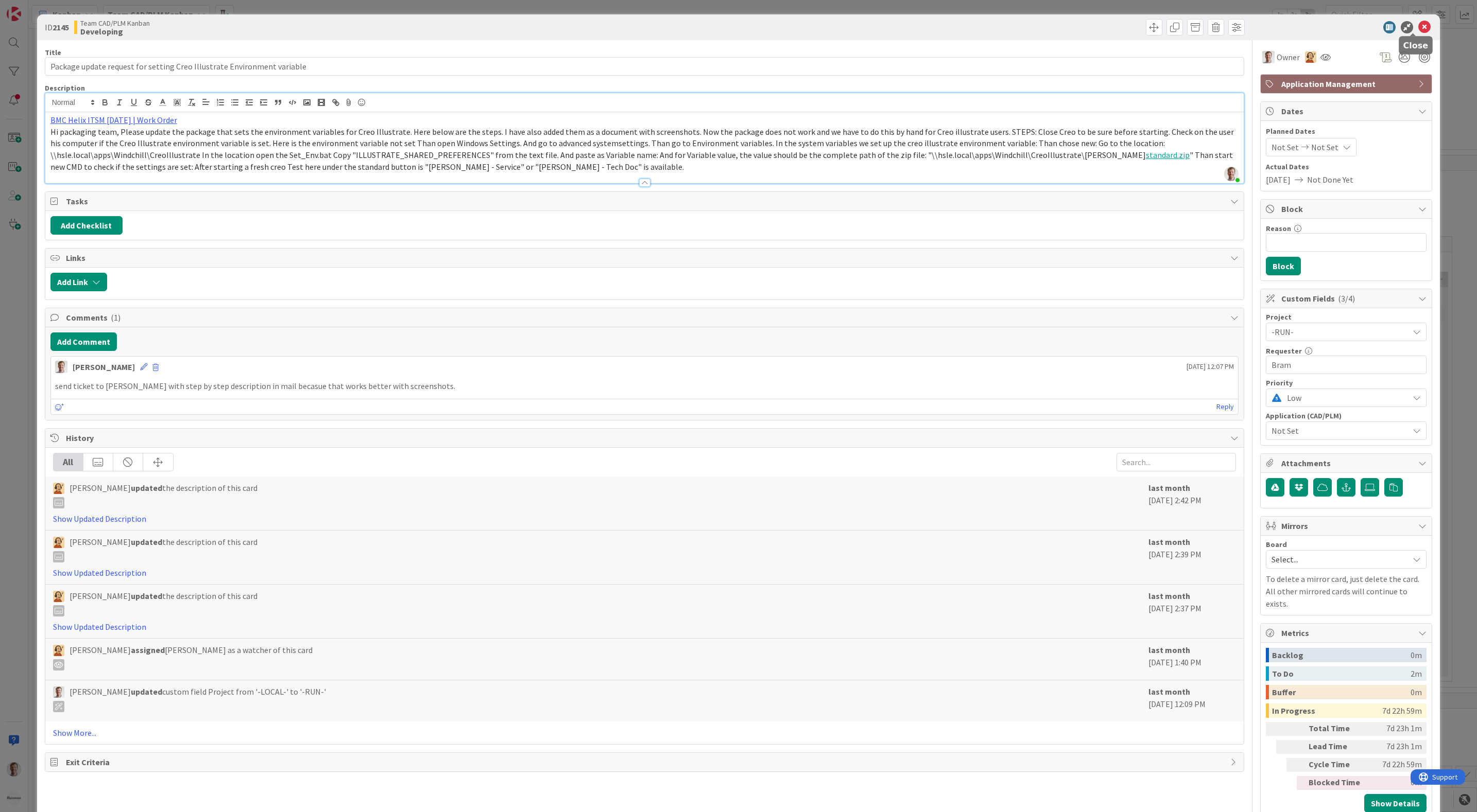
click at [1418, 31] on icon at bounding box center [1424, 27] width 12 height 12
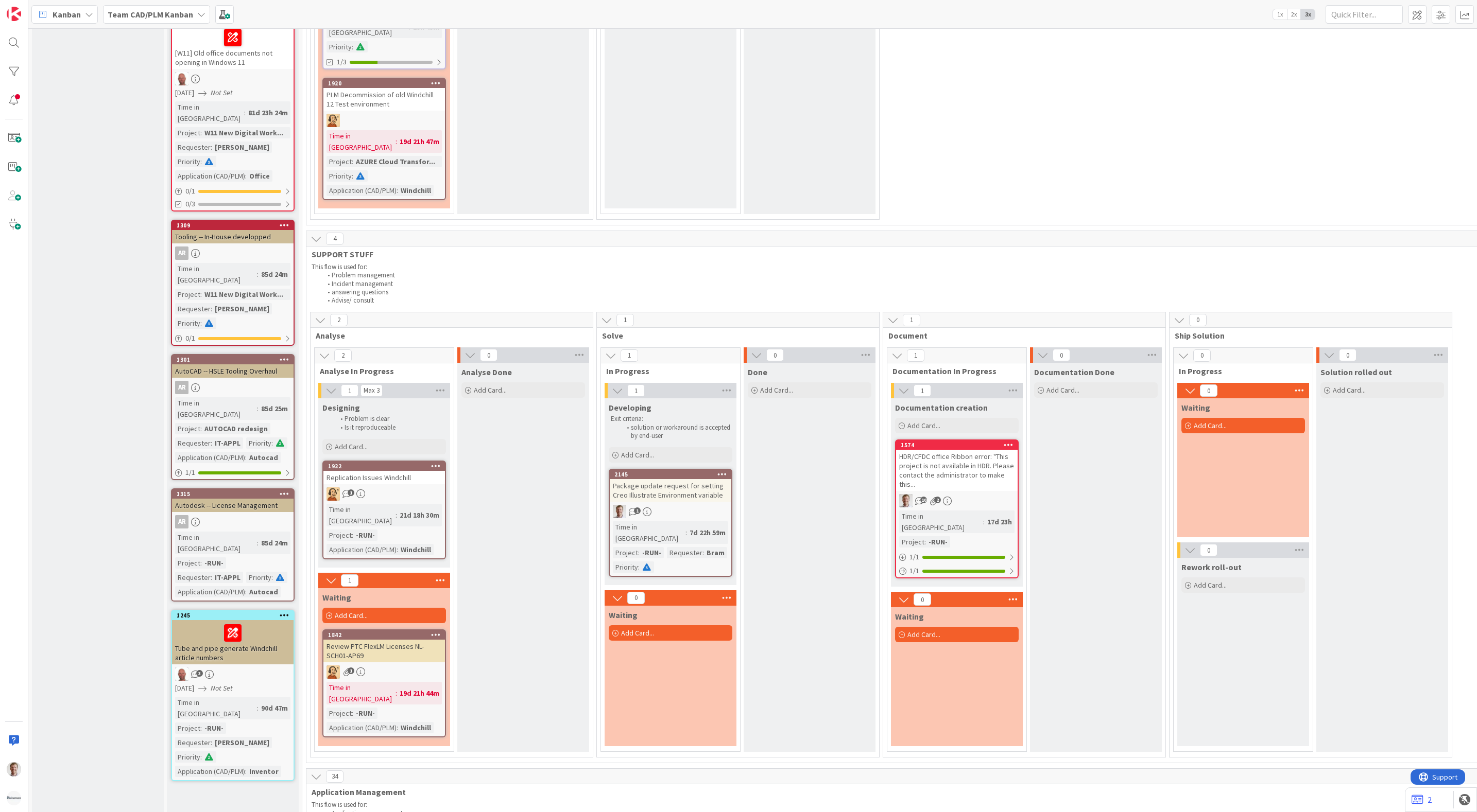
scroll to position [464, 0]
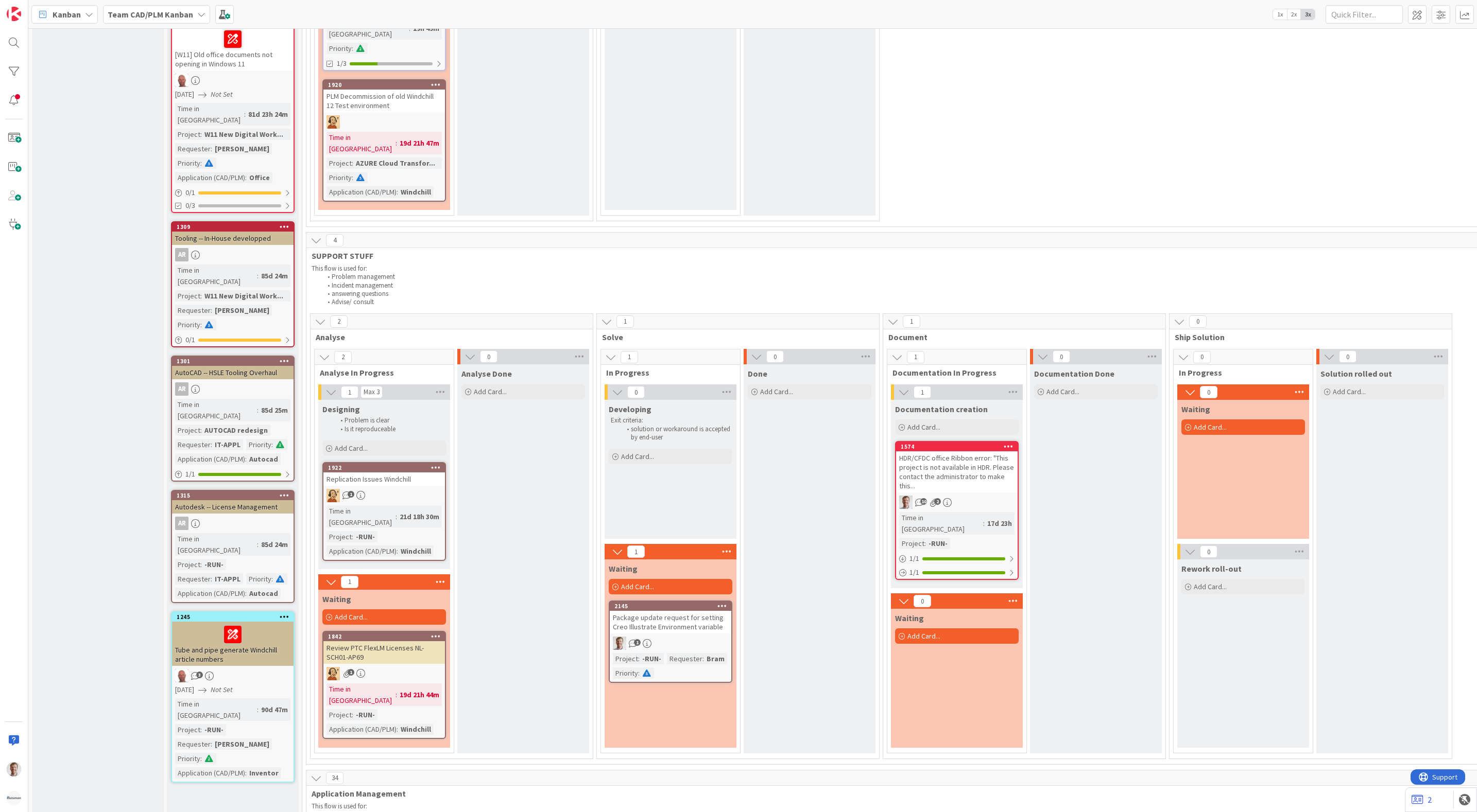
click at [695, 611] on div "Package update request for setting Creo Illustrate Environment variable" at bounding box center [670, 622] width 121 height 22
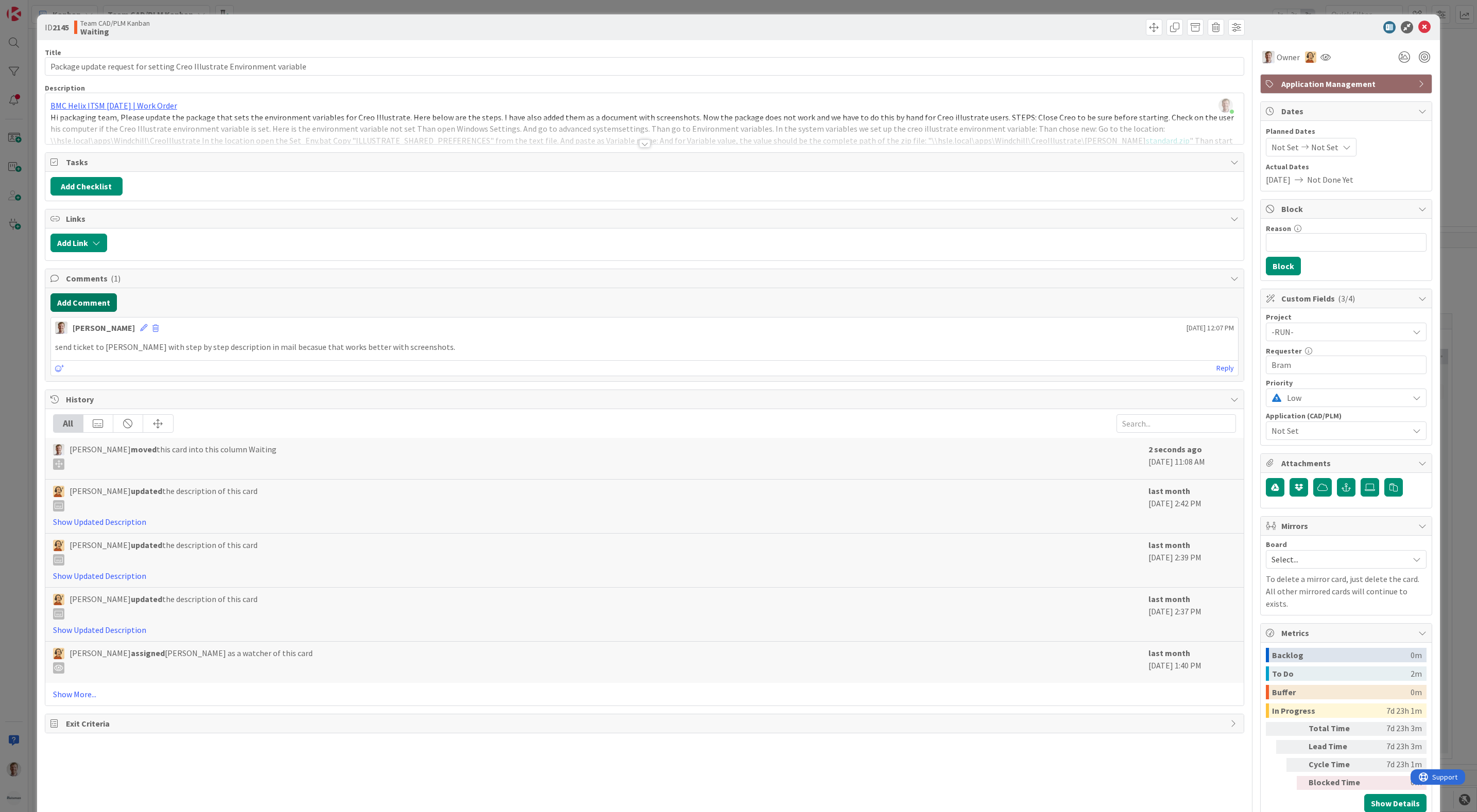
click at [76, 308] on button "Add Comment" at bounding box center [84, 303] width 66 height 18
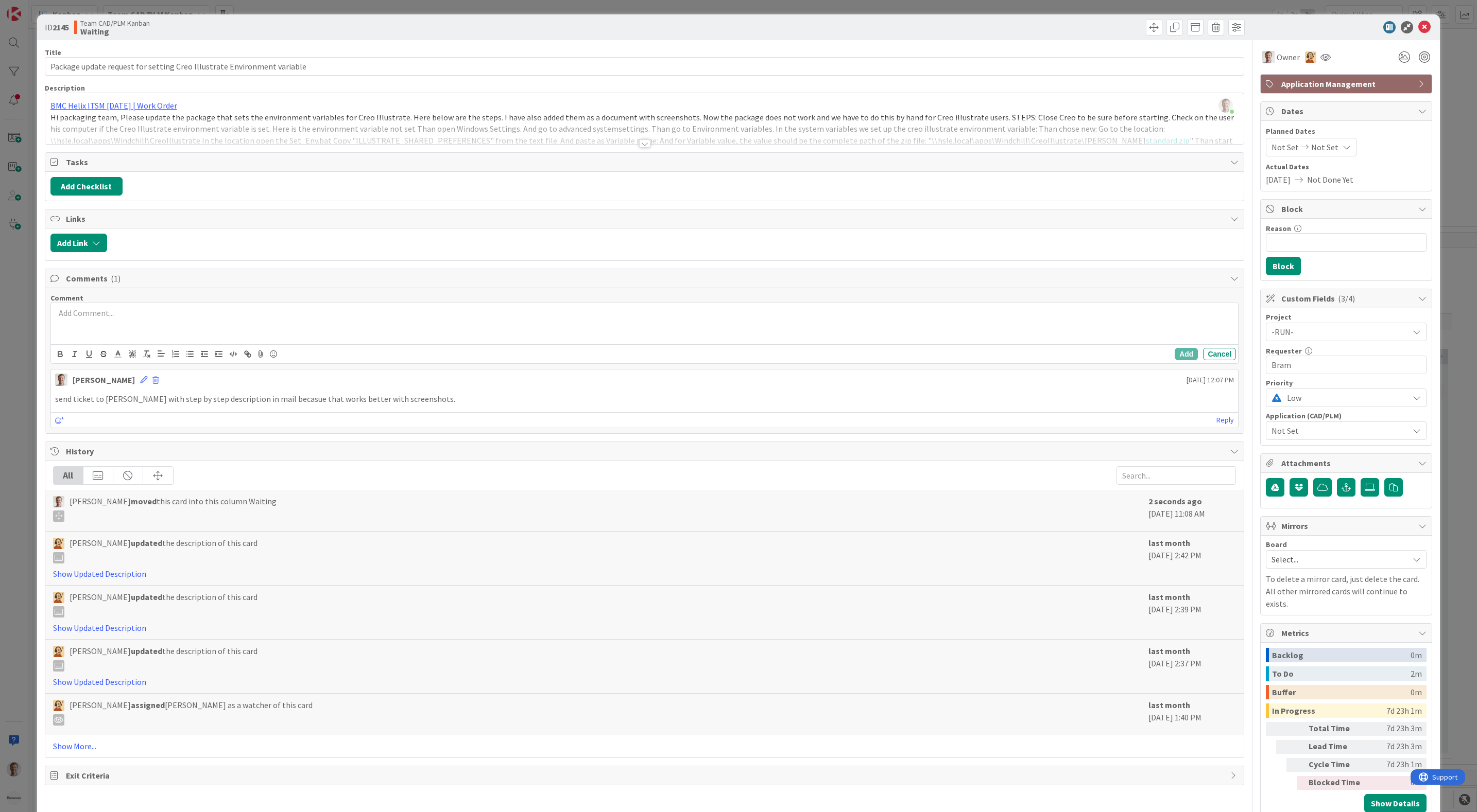
click at [154, 323] on div at bounding box center [644, 324] width 1187 height 41
click at [1181, 356] on button "Add" at bounding box center [1187, 354] width 23 height 12
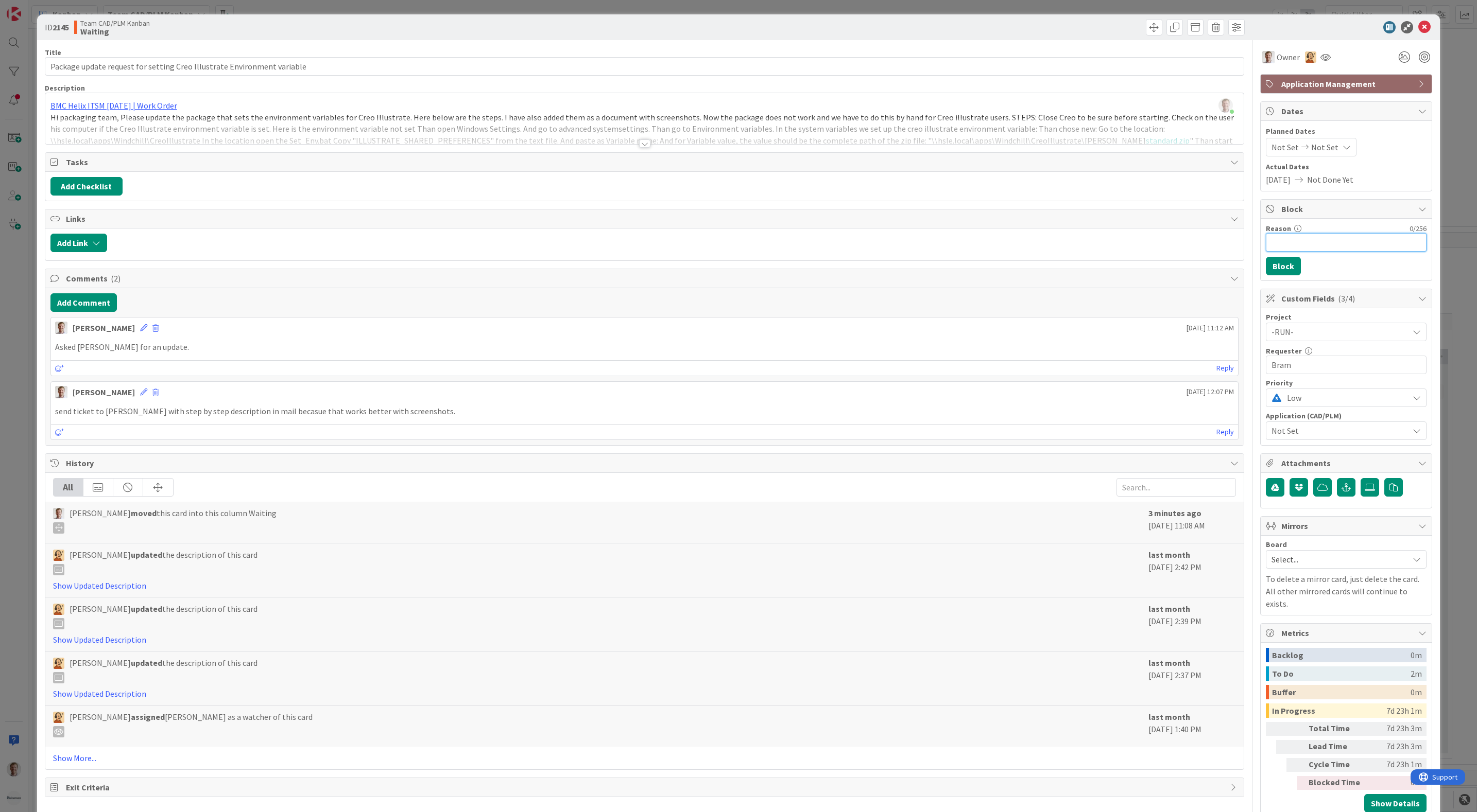
drag, startPoint x: 1297, startPoint y: 236, endPoint x: 1315, endPoint y: 241, distance: 18.7
click at [1298, 236] on input "Reason" at bounding box center [1347, 242] width 161 height 18
type input "a"
type input "waiting on Tomasz creating the package"
click at [1266, 272] on button "Block" at bounding box center [1284, 266] width 35 height 18
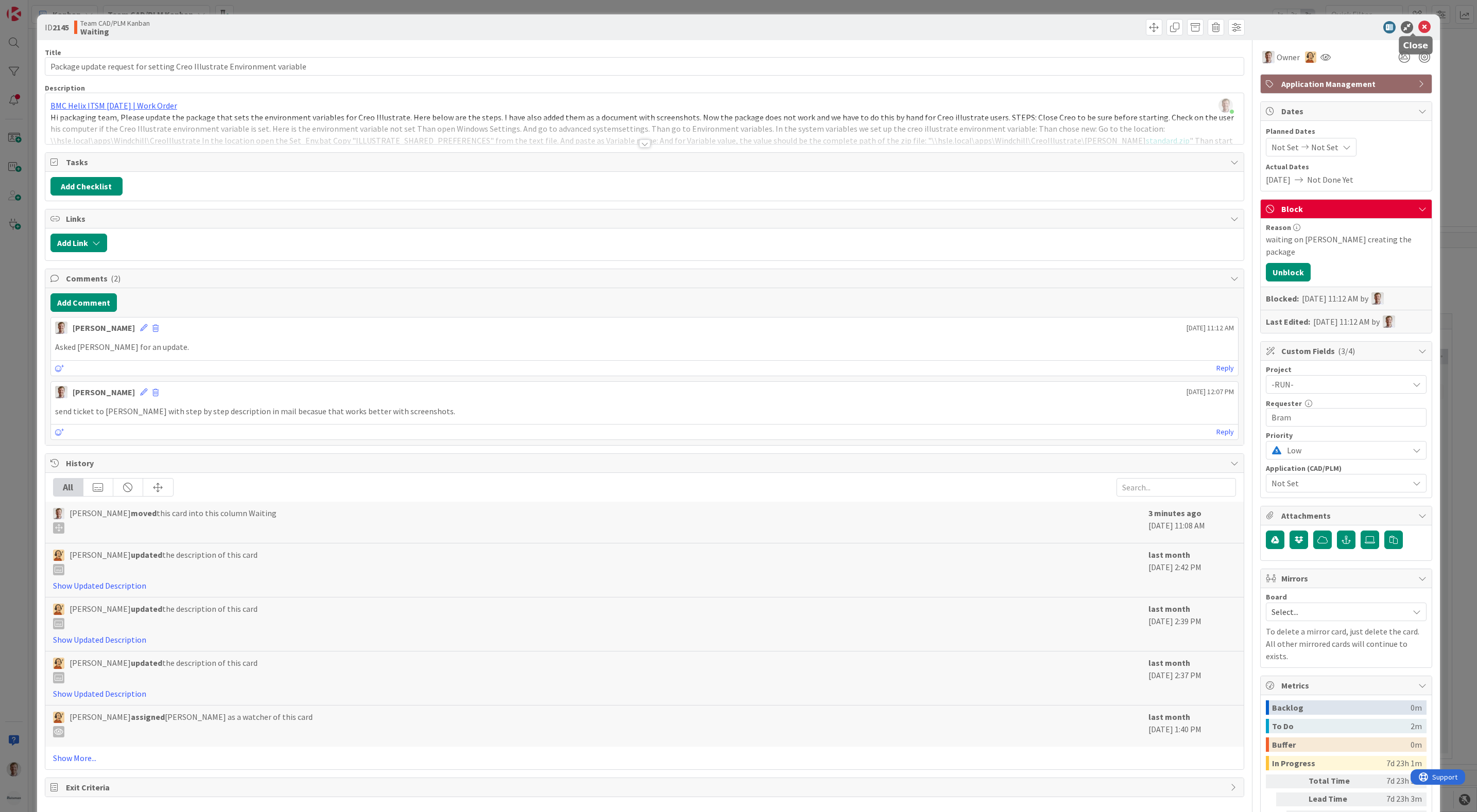
drag, startPoint x: 1412, startPoint y: 25, endPoint x: 1369, endPoint y: 54, distance: 51.9
click at [1418, 27] on icon at bounding box center [1424, 27] width 12 height 12
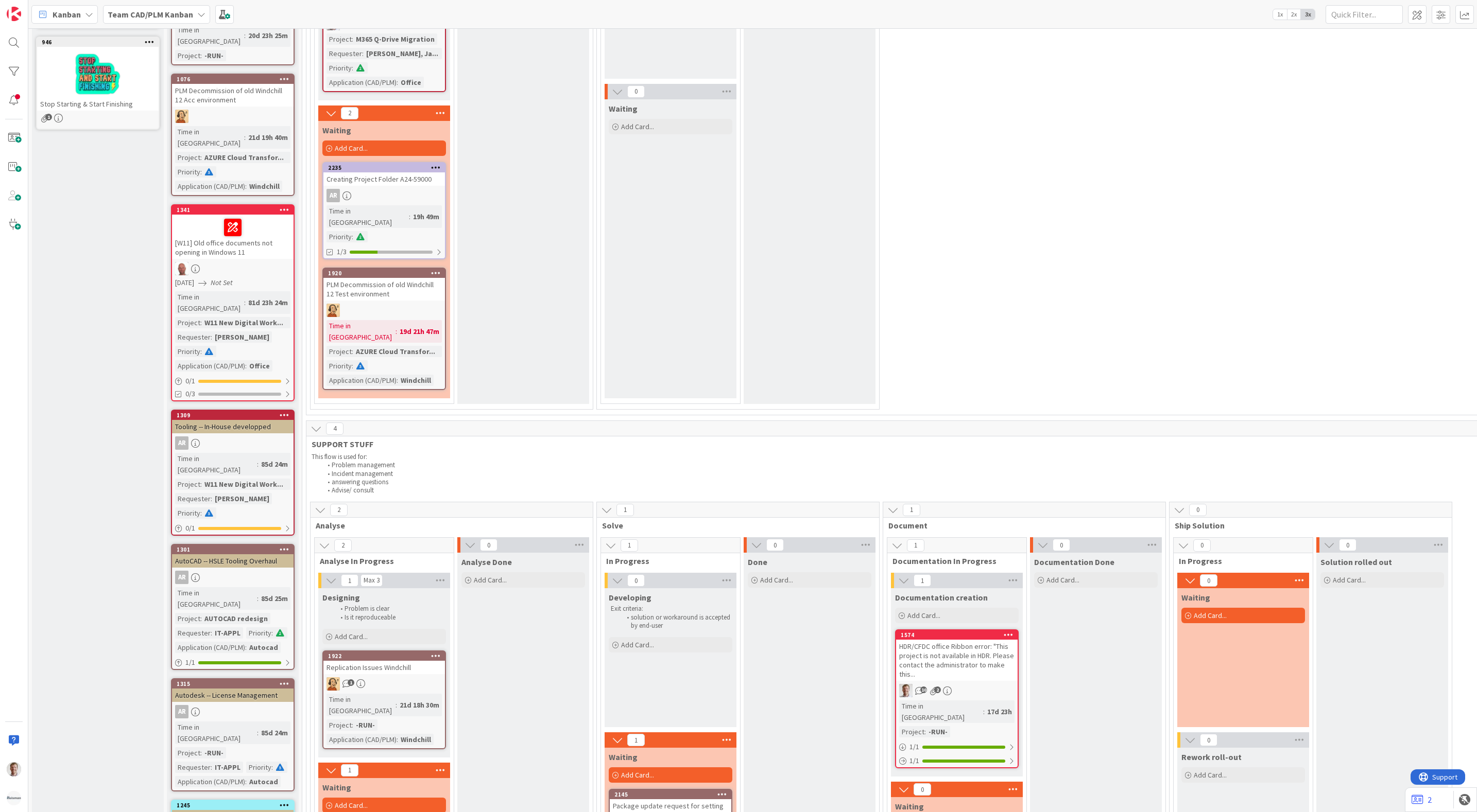
scroll to position [77, 0]
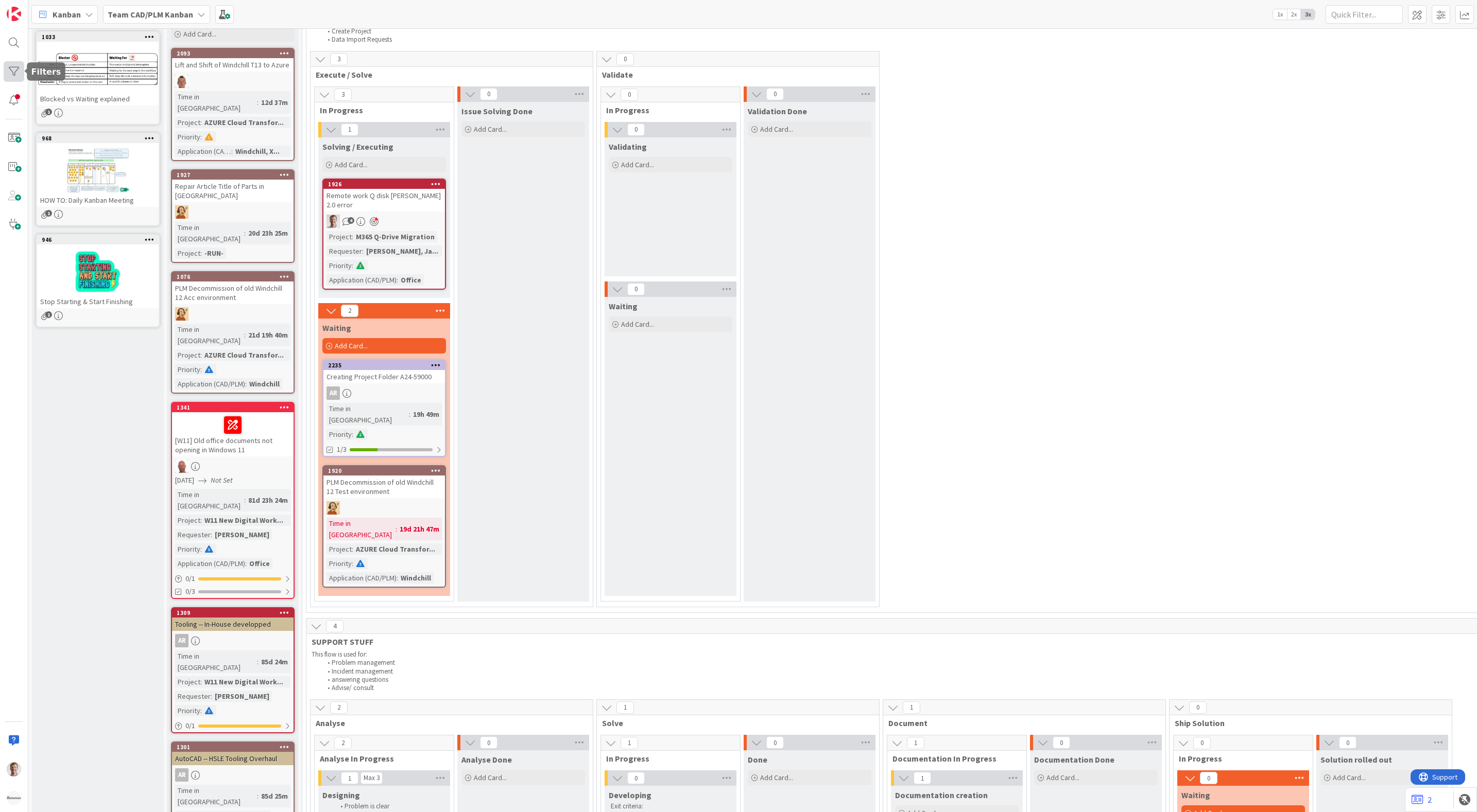
click at [11, 62] on div at bounding box center [13, 71] width 21 height 21
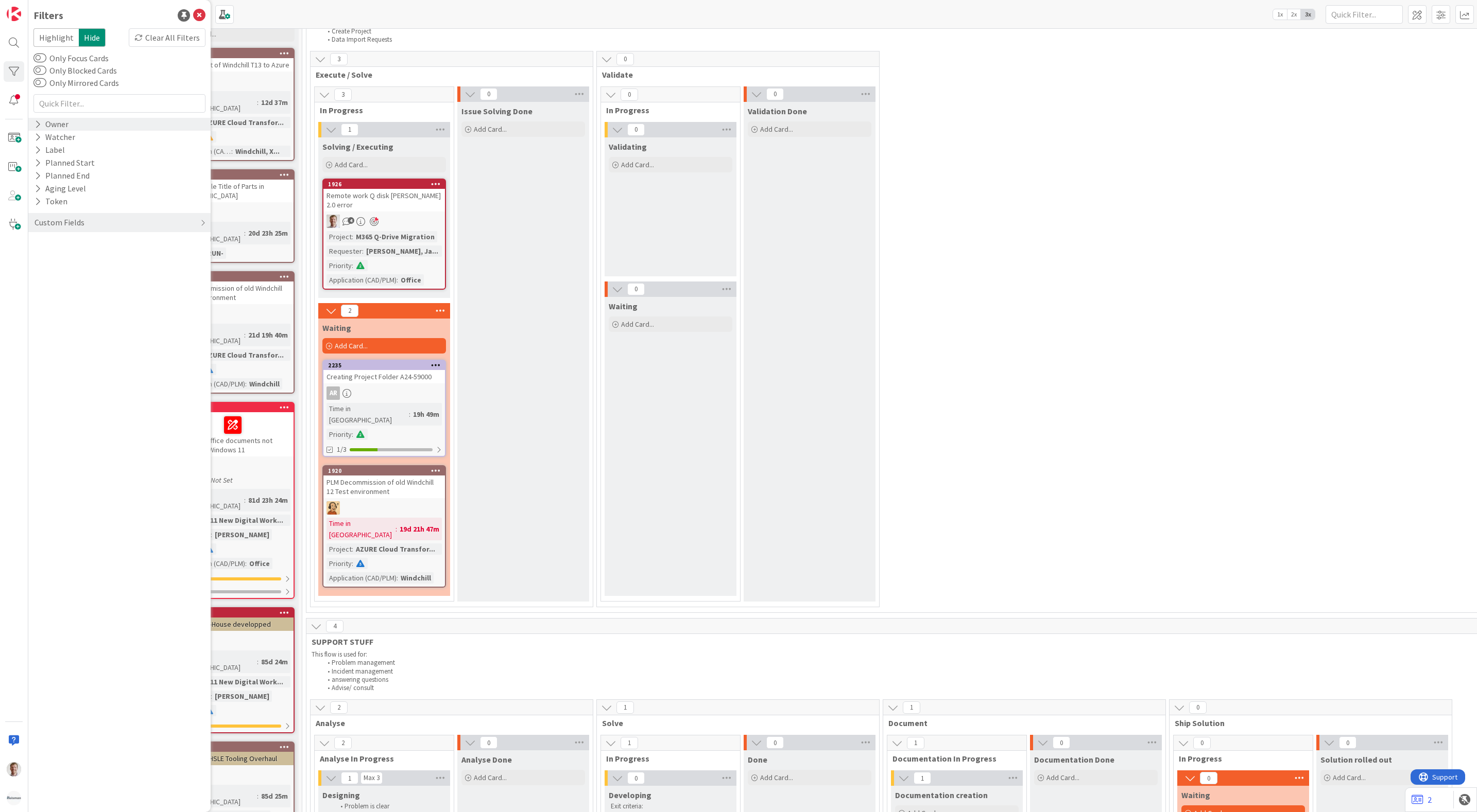
click at [54, 123] on div "Owner" at bounding box center [51, 124] width 36 height 13
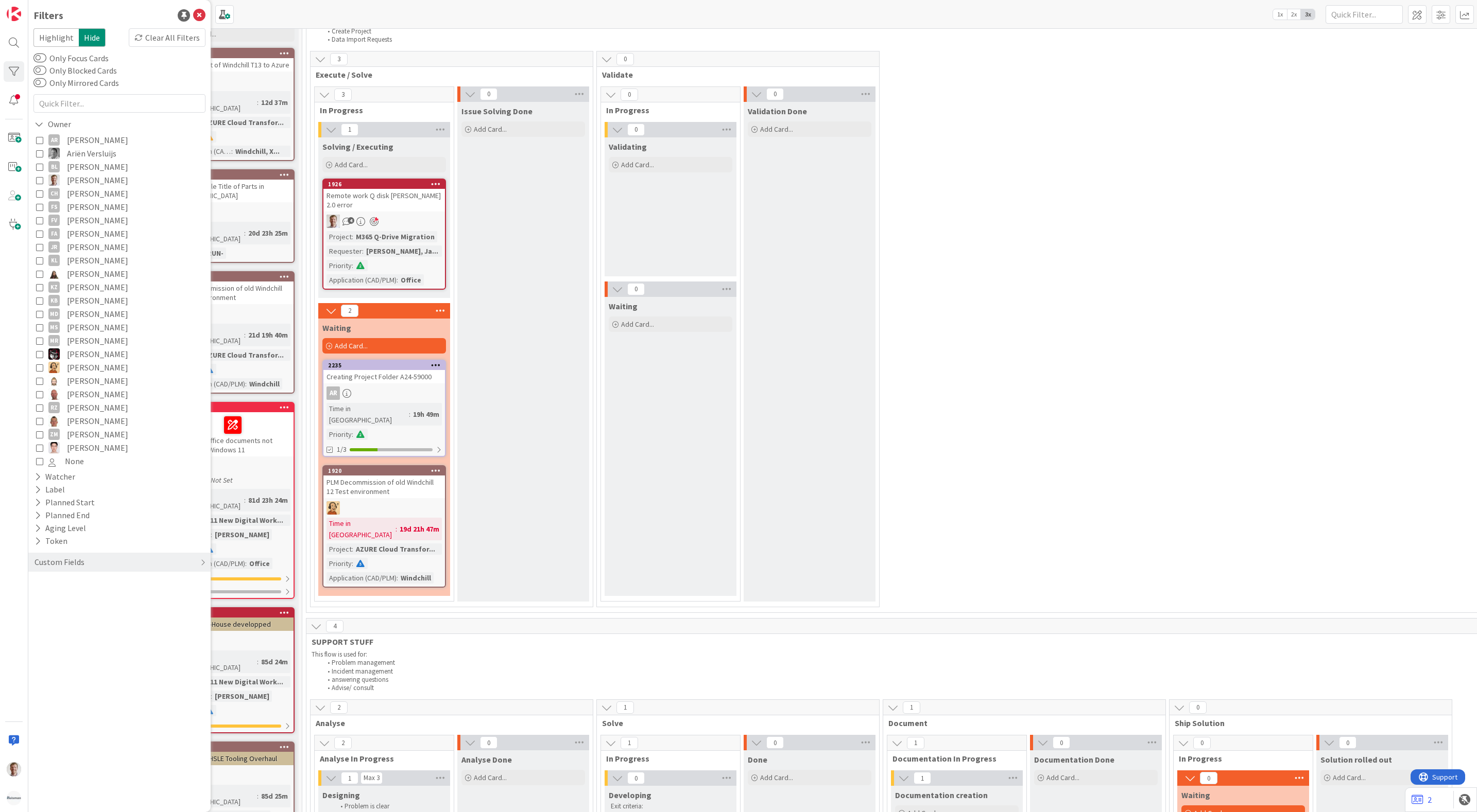
click at [41, 179] on icon at bounding box center [39, 180] width 7 height 7
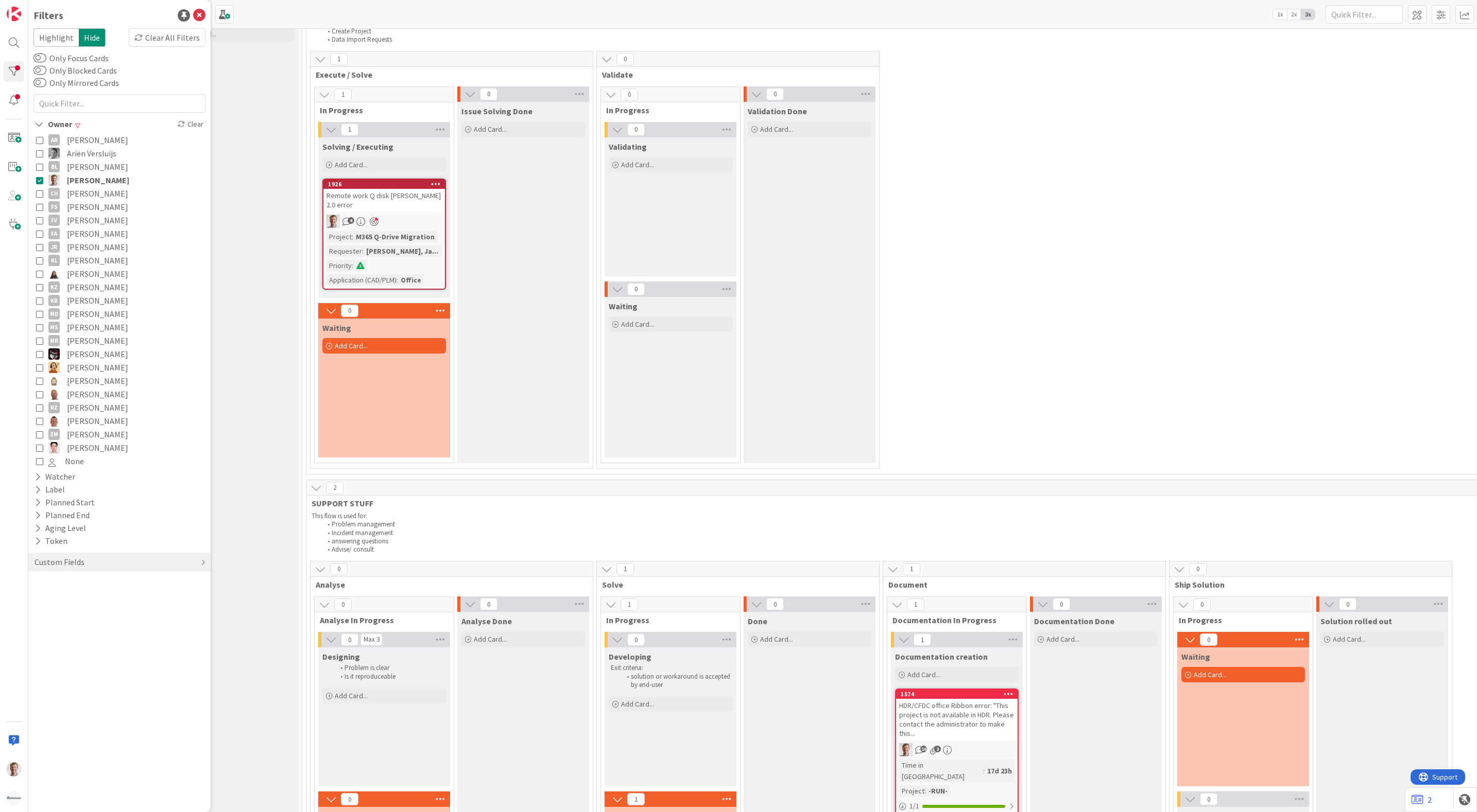
click at [1089, 265] on div "1 Execute / Solve 1 In Progress 1 Solving / Executing Add Card... 1926 Remote w…" at bounding box center [1167, 262] width 1718 height 423
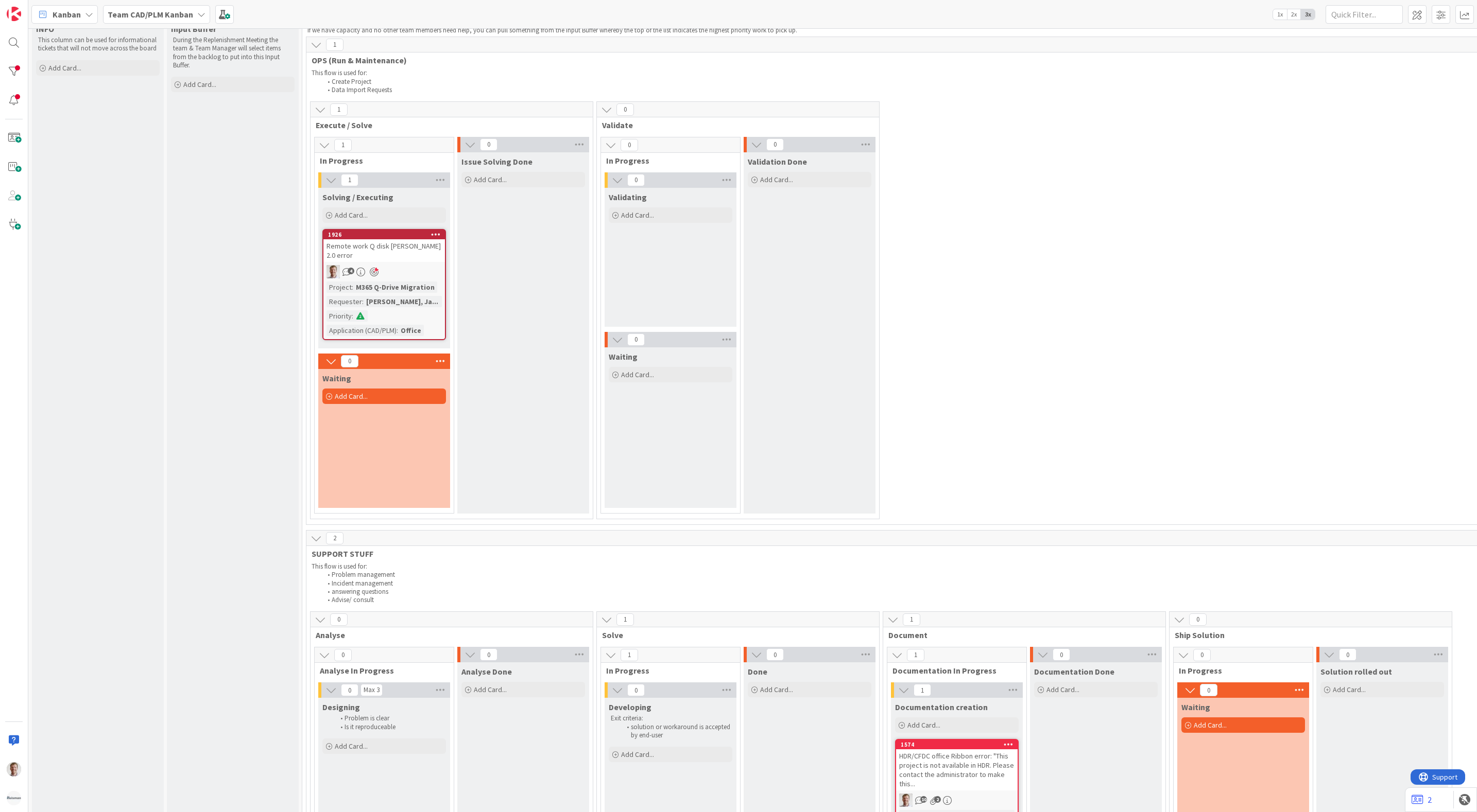
scroll to position [0, 0]
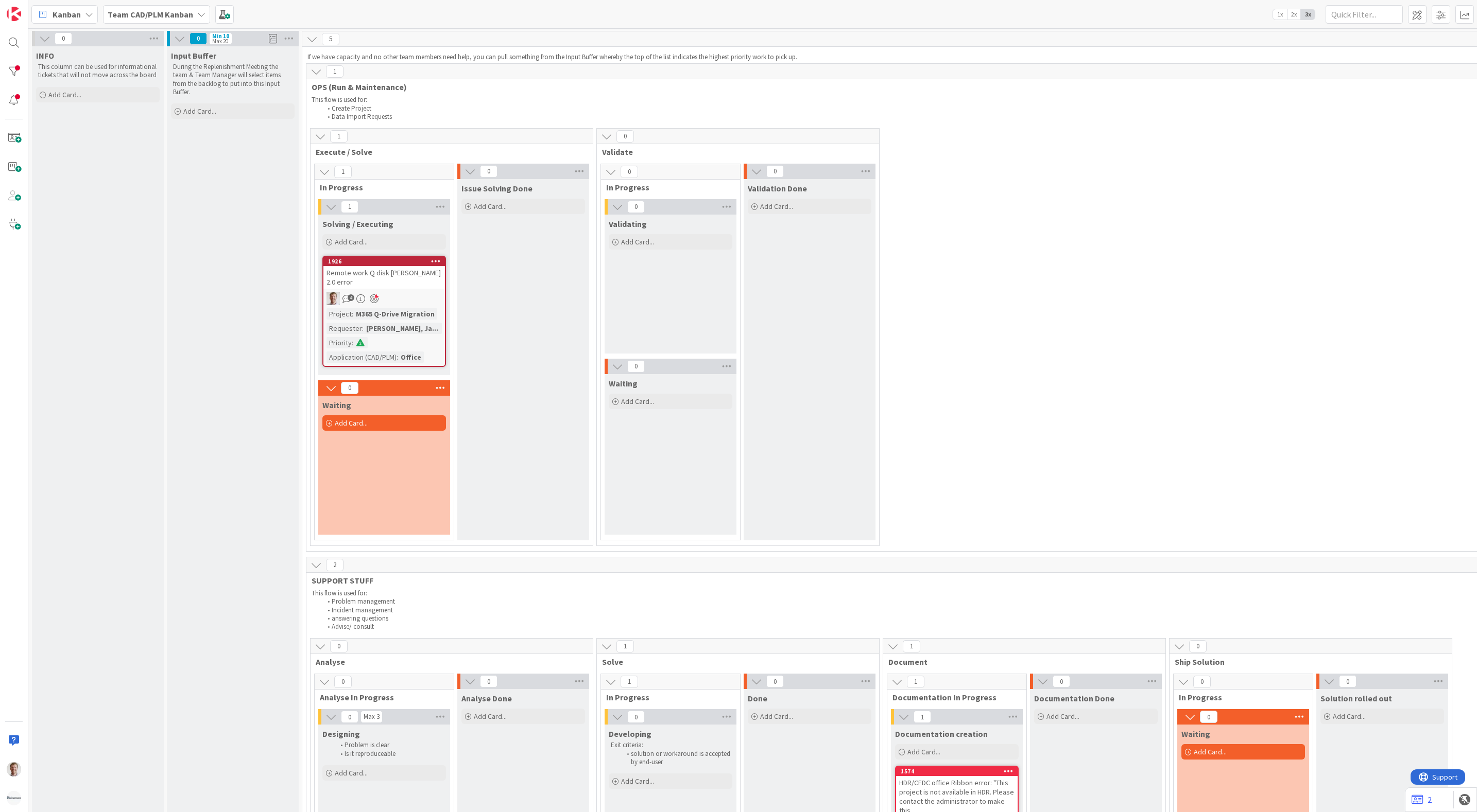
click at [402, 275] on div "Remote work Q disk Huisman 2.0 error" at bounding box center [384, 277] width 121 height 22
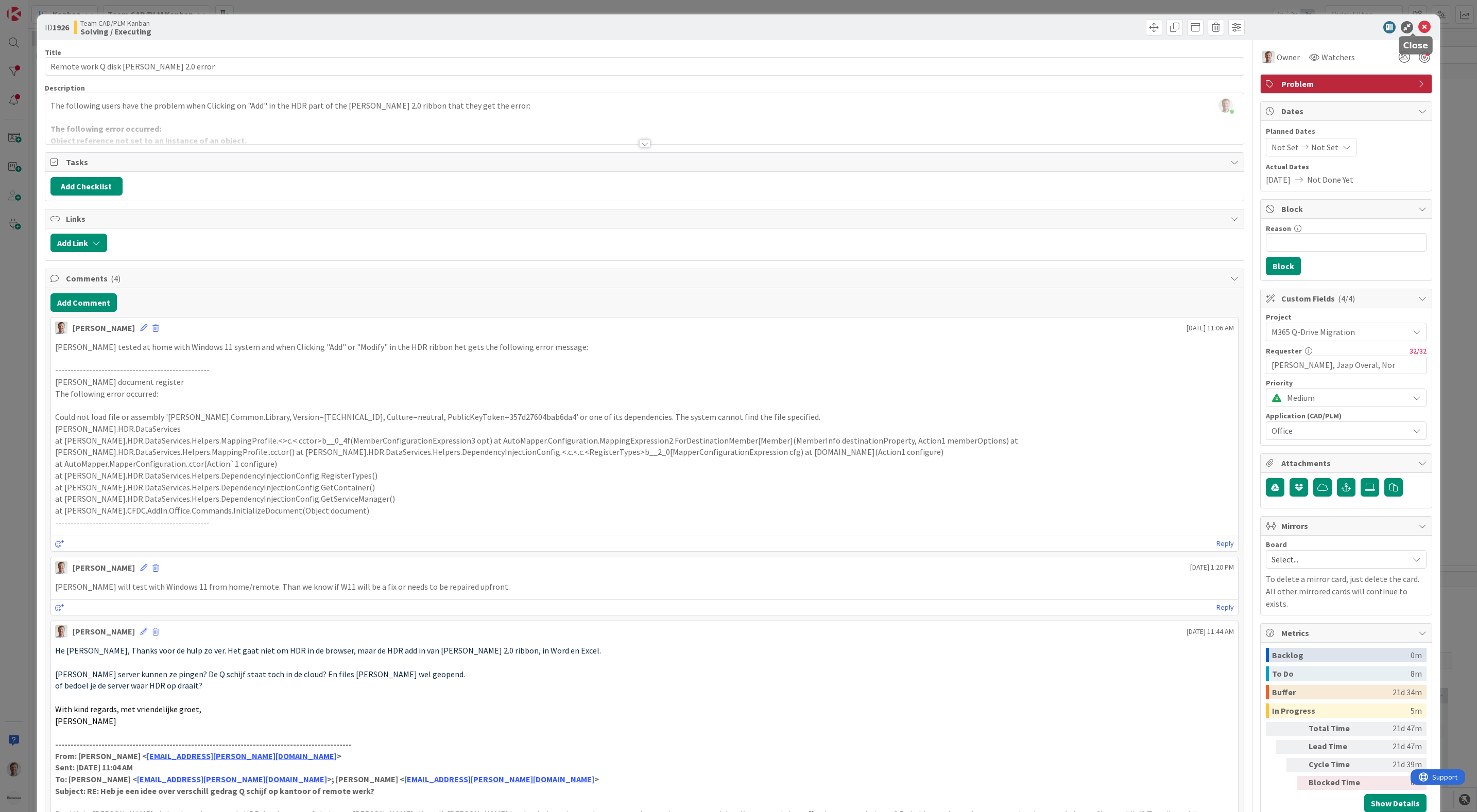
click at [1418, 25] on icon at bounding box center [1424, 27] width 12 height 12
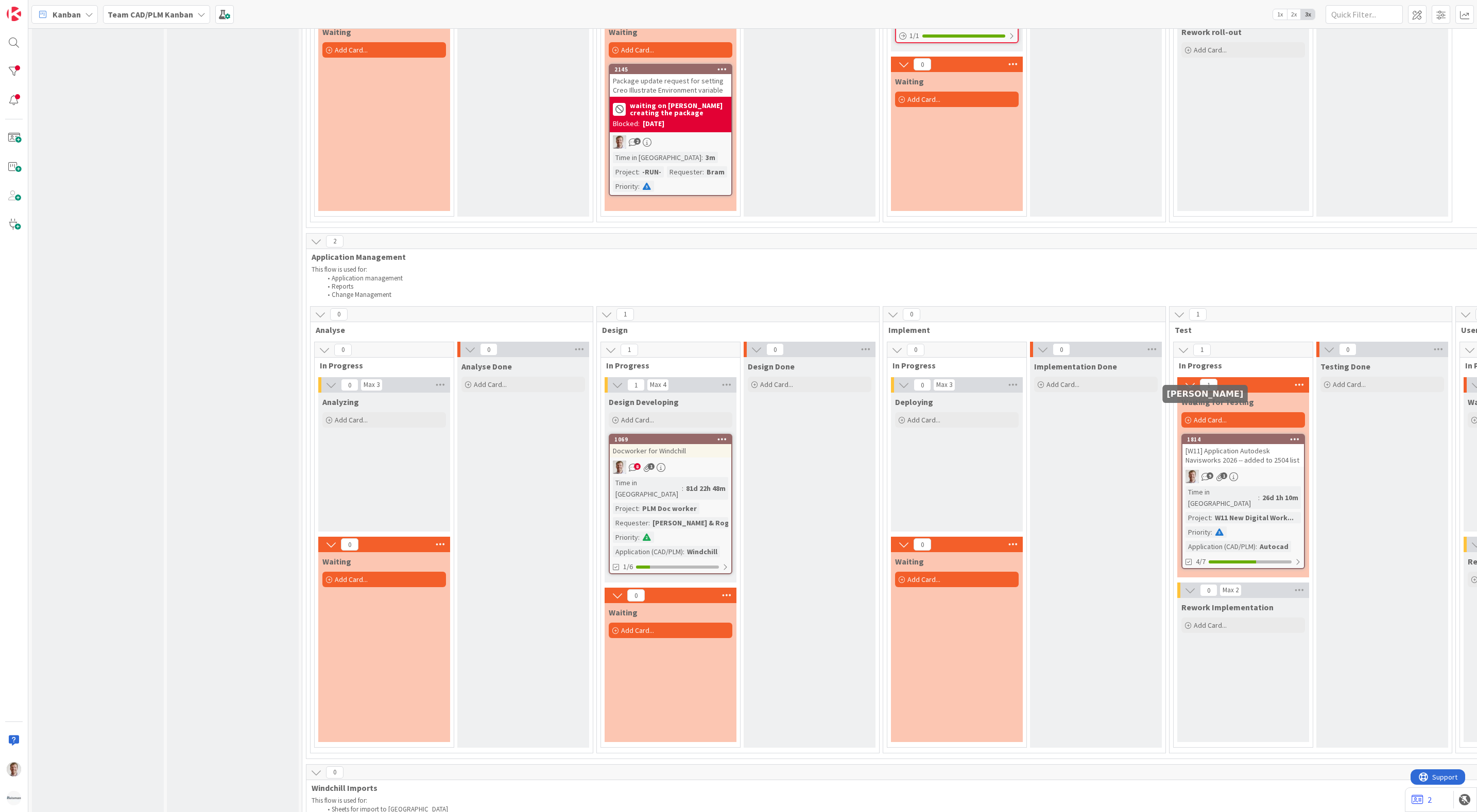
scroll to position [926, 0]
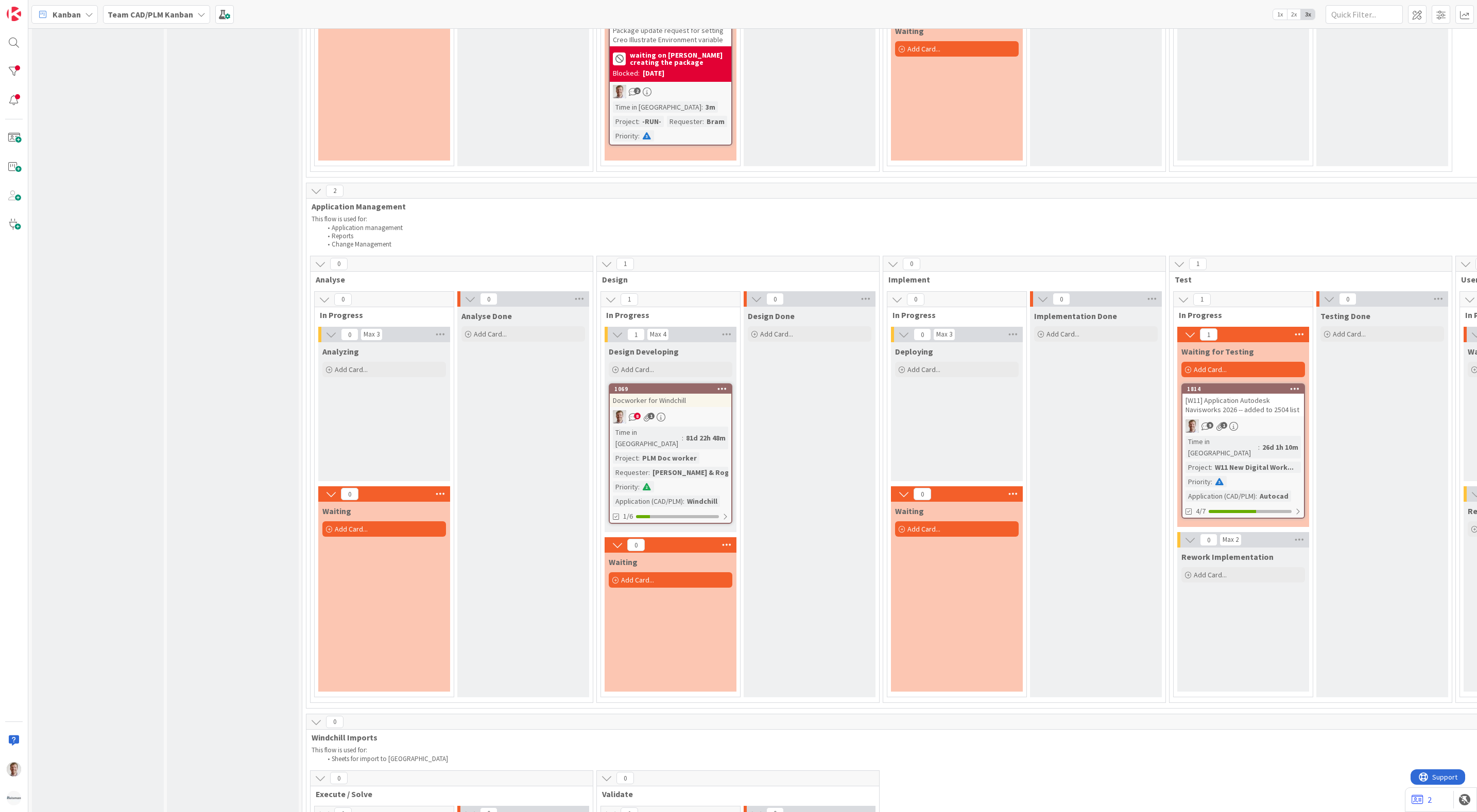
click at [690, 394] on div "Docworker for Windchill" at bounding box center [670, 401] width 121 height 13
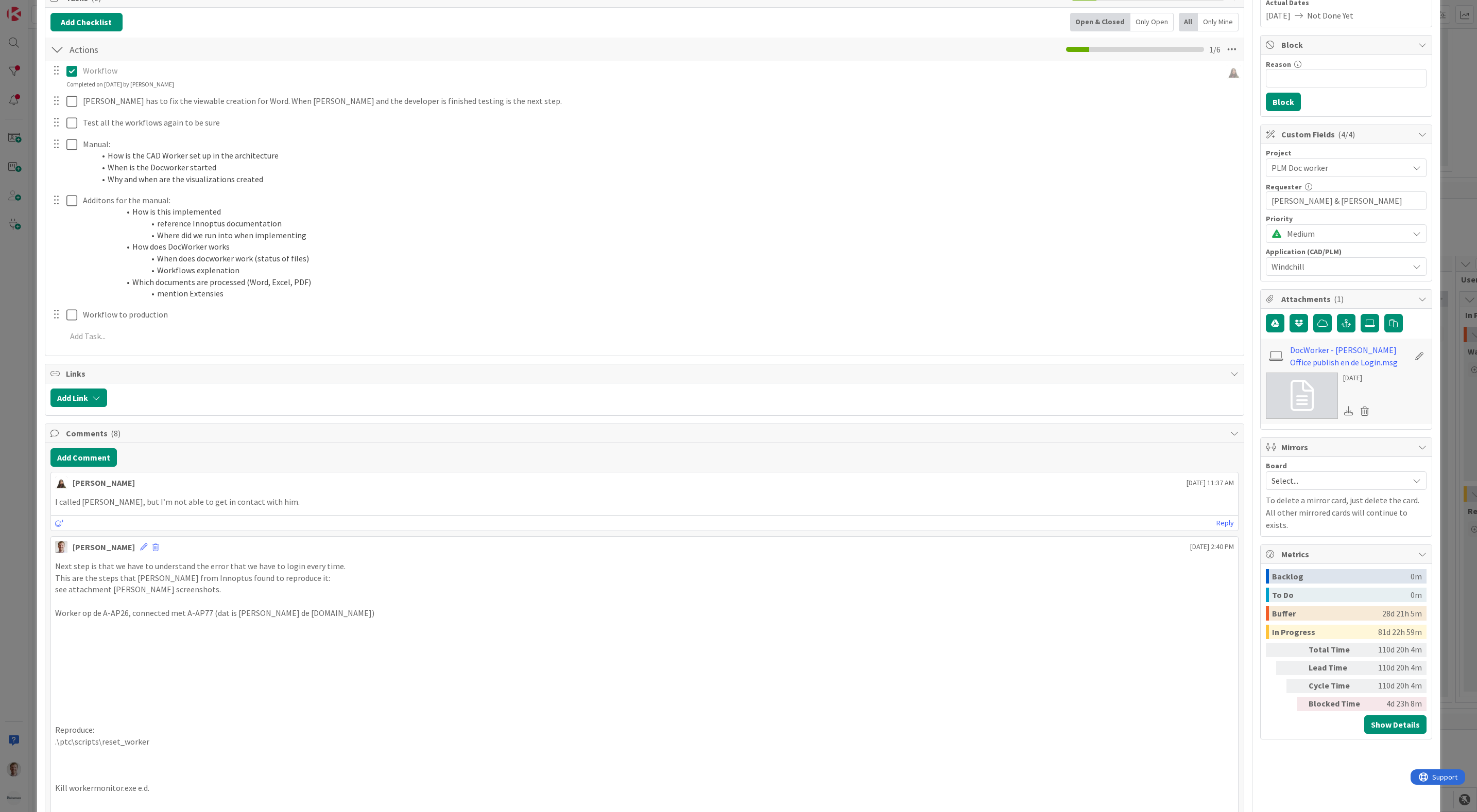
scroll to position [154, 0]
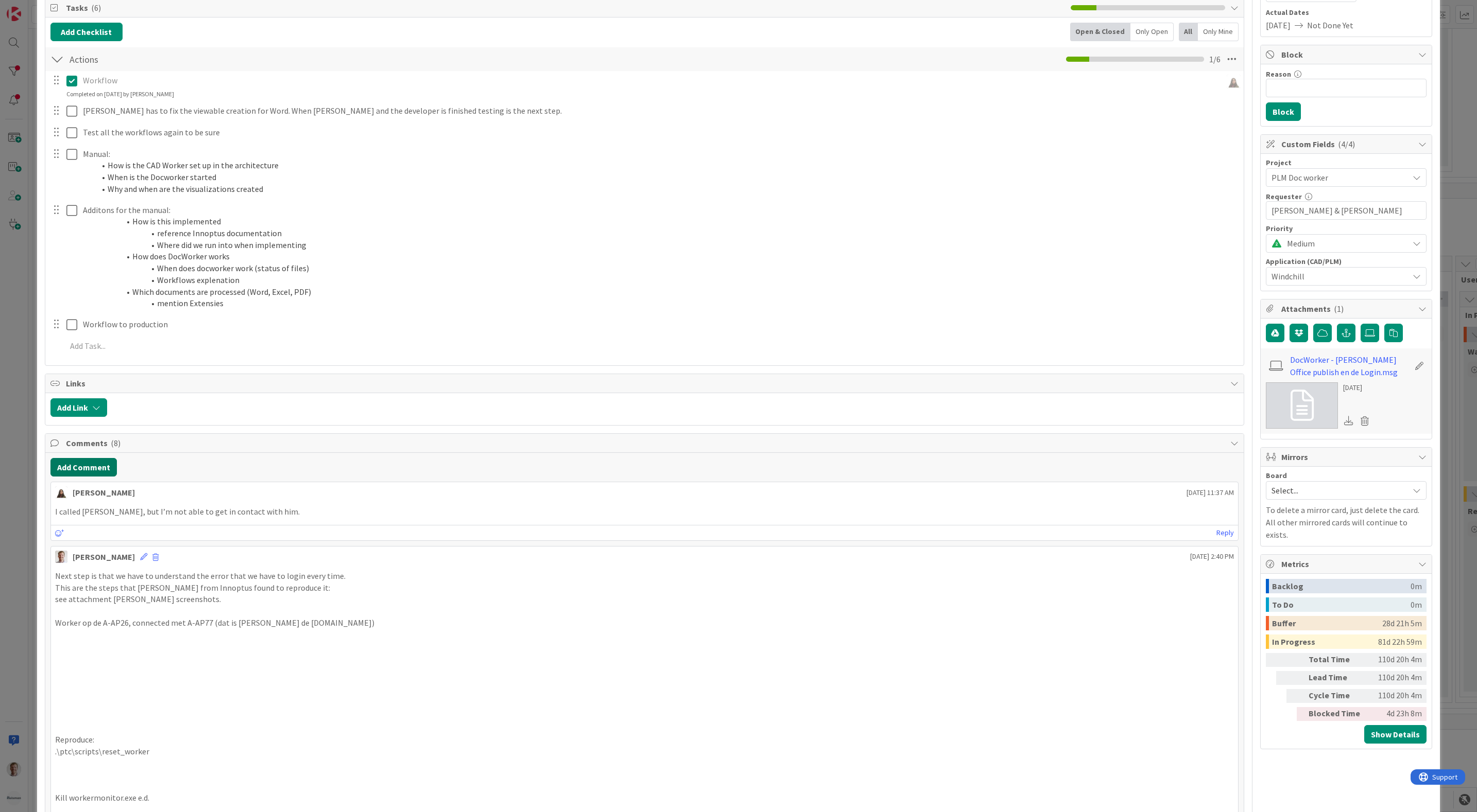
click at [95, 465] on button "Add Comment" at bounding box center [84, 467] width 66 height 18
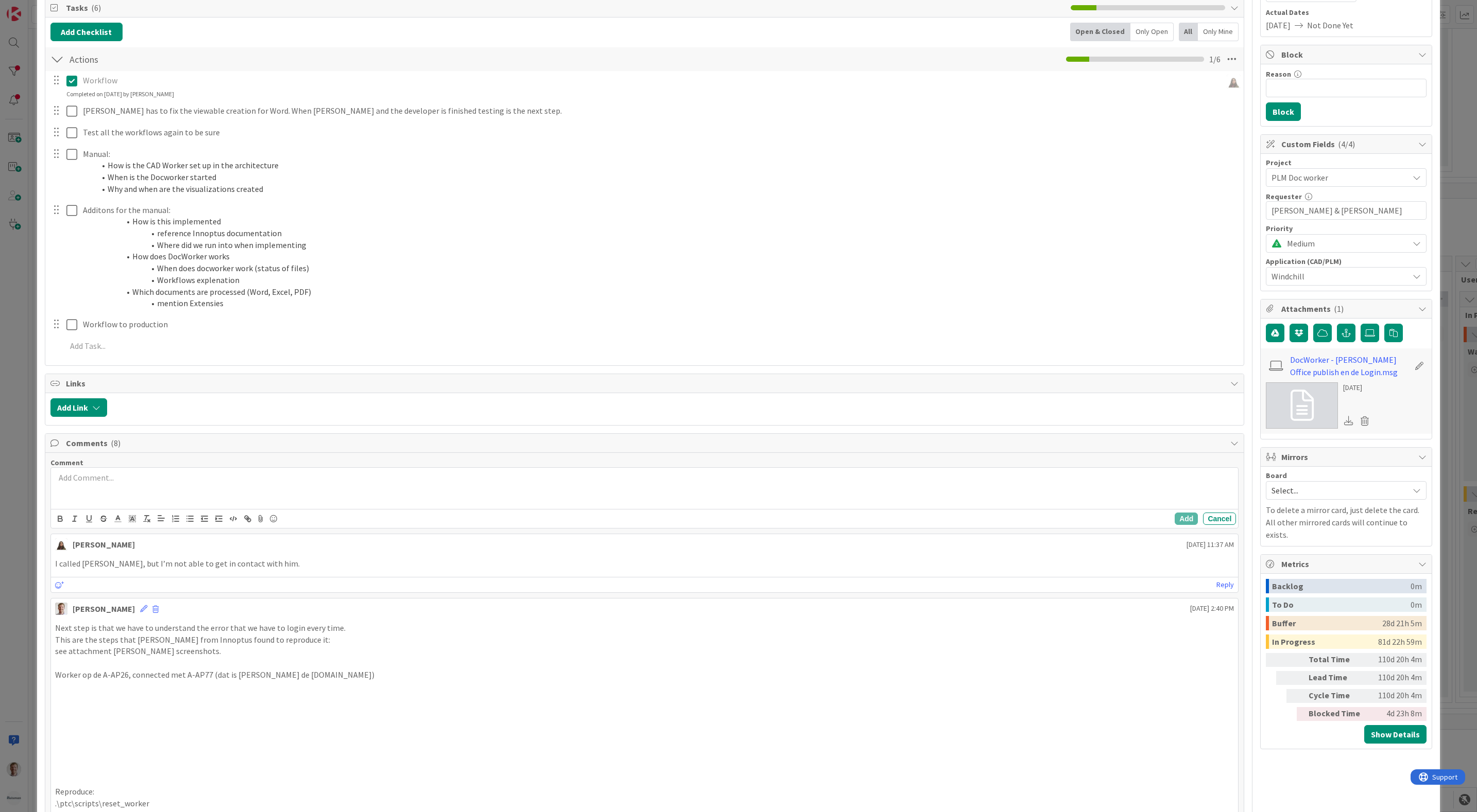
click at [225, 494] on div at bounding box center [644, 489] width 1187 height 41
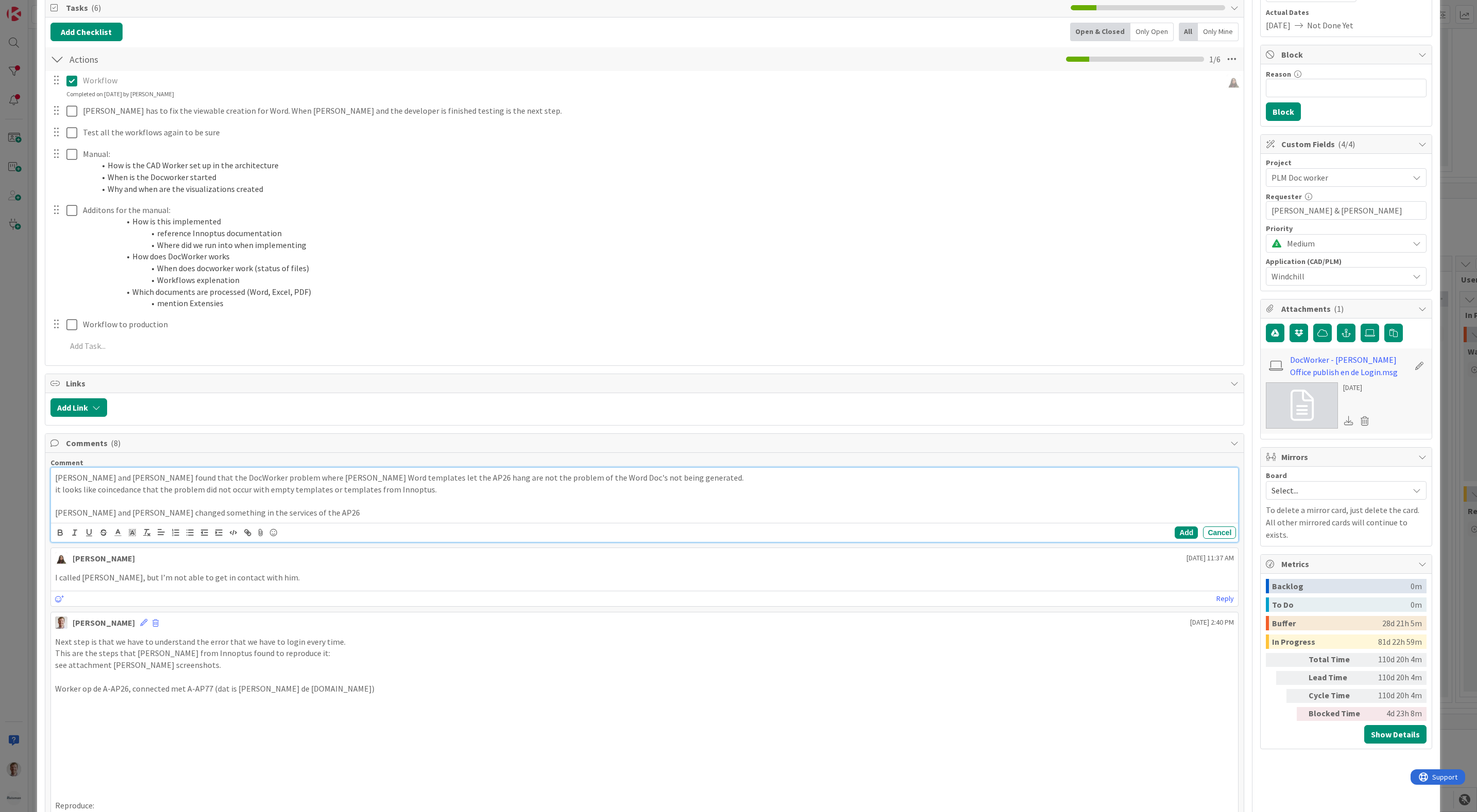
click at [310, 519] on p "Richard and Luc changed something in the services of the AP26" at bounding box center [644, 513] width 1179 height 12
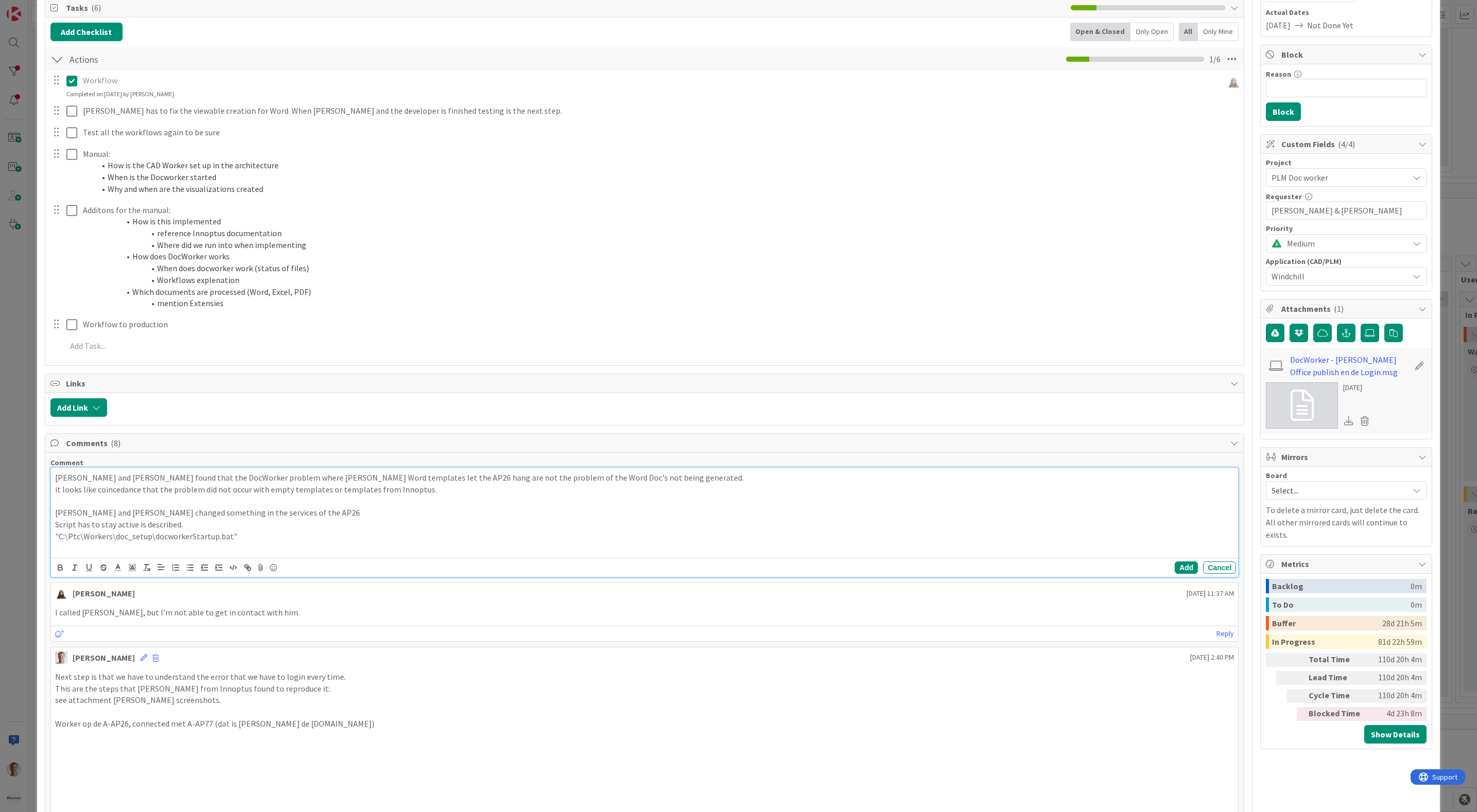
click at [341, 508] on p at bounding box center [644, 502] width 1179 height 12
click at [85, 483] on p "Richard and Kanchan found that the DocWorker problem where Huisman Word templat…" at bounding box center [644, 478] width 1179 height 12
drag, startPoint x: 581, startPoint y: 515, endPoint x: 504, endPoint y: 519, distance: 77.1
click at [579, 515] on p "Richard and Luc changed something in the services of the AP26" at bounding box center [644, 513] width 1179 height 12
drag, startPoint x: 82, startPoint y: 481, endPoint x: 108, endPoint y: 480, distance: 26.0
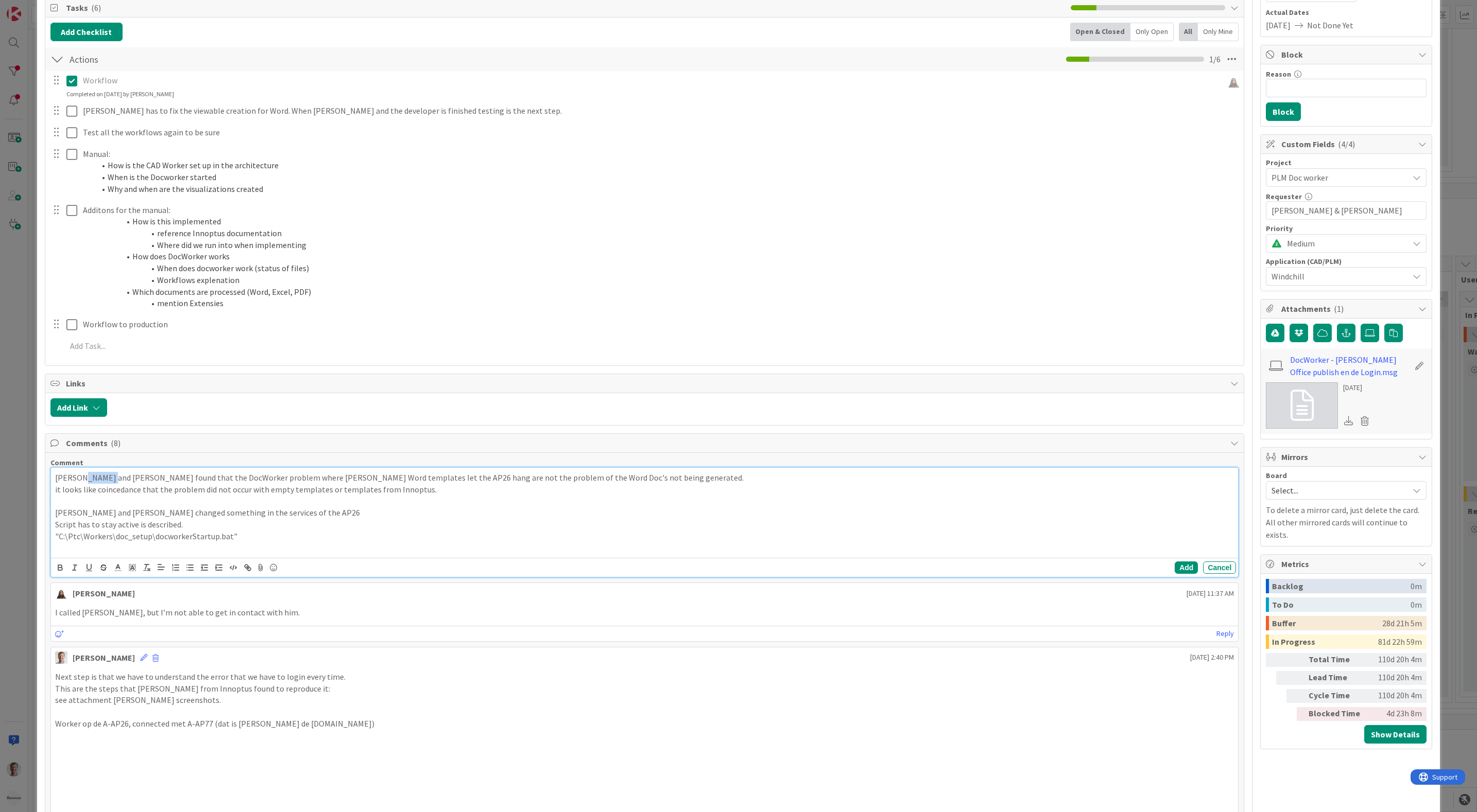
click at [108, 480] on p "Richard and Kanchan found that the DocWorker problem where Huisman Word templat…" at bounding box center [644, 478] width 1179 height 12
click at [87, 481] on p "Richard and Kanchan found that the DocWorker problem where Huisman Word templat…" at bounding box center [644, 478] width 1179 height 12
click at [82, 484] on p "Richard and Kanchan found that the DocWorker problem where Huisman Word templat…" at bounding box center [644, 478] width 1179 height 12
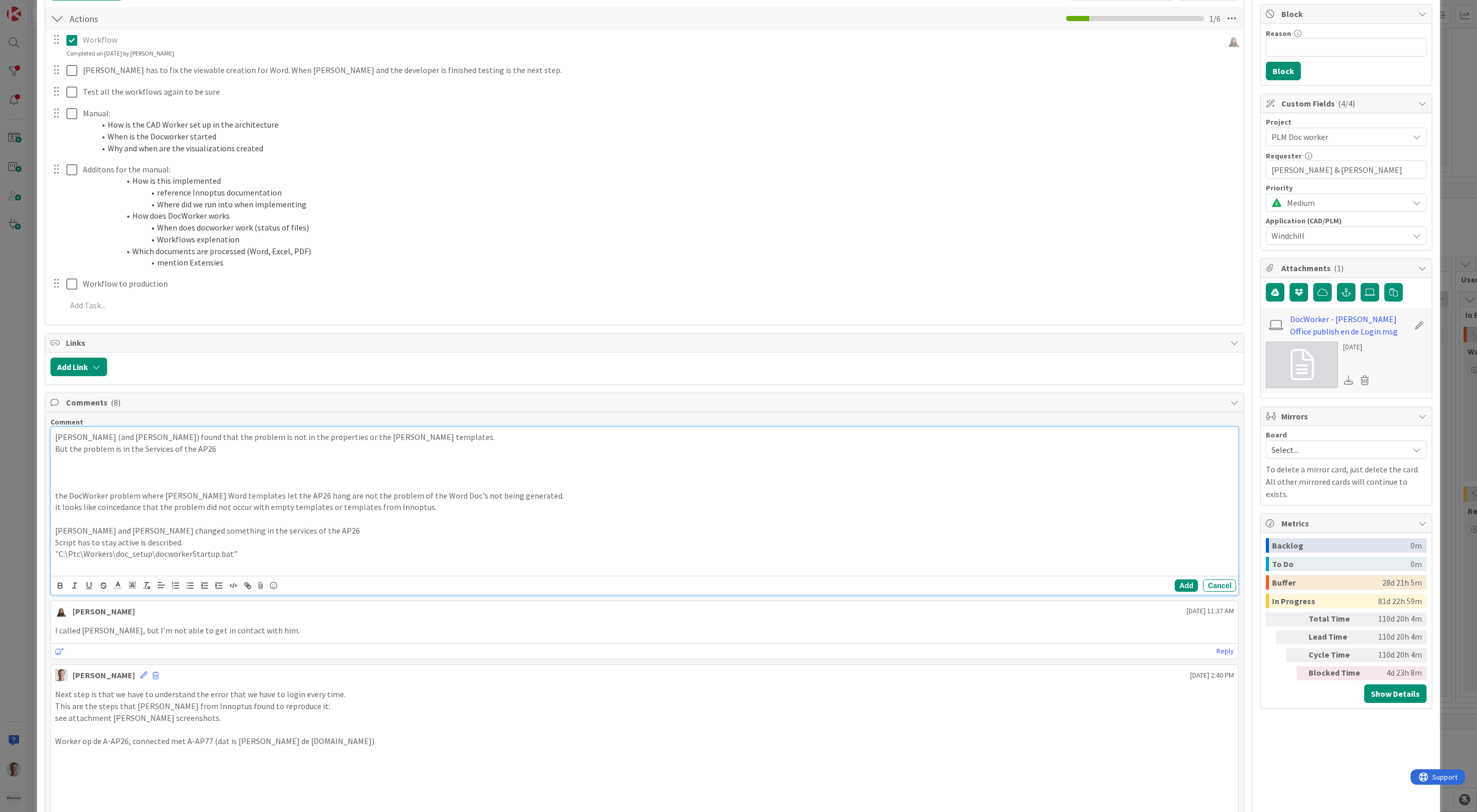
scroll to position [231, 0]
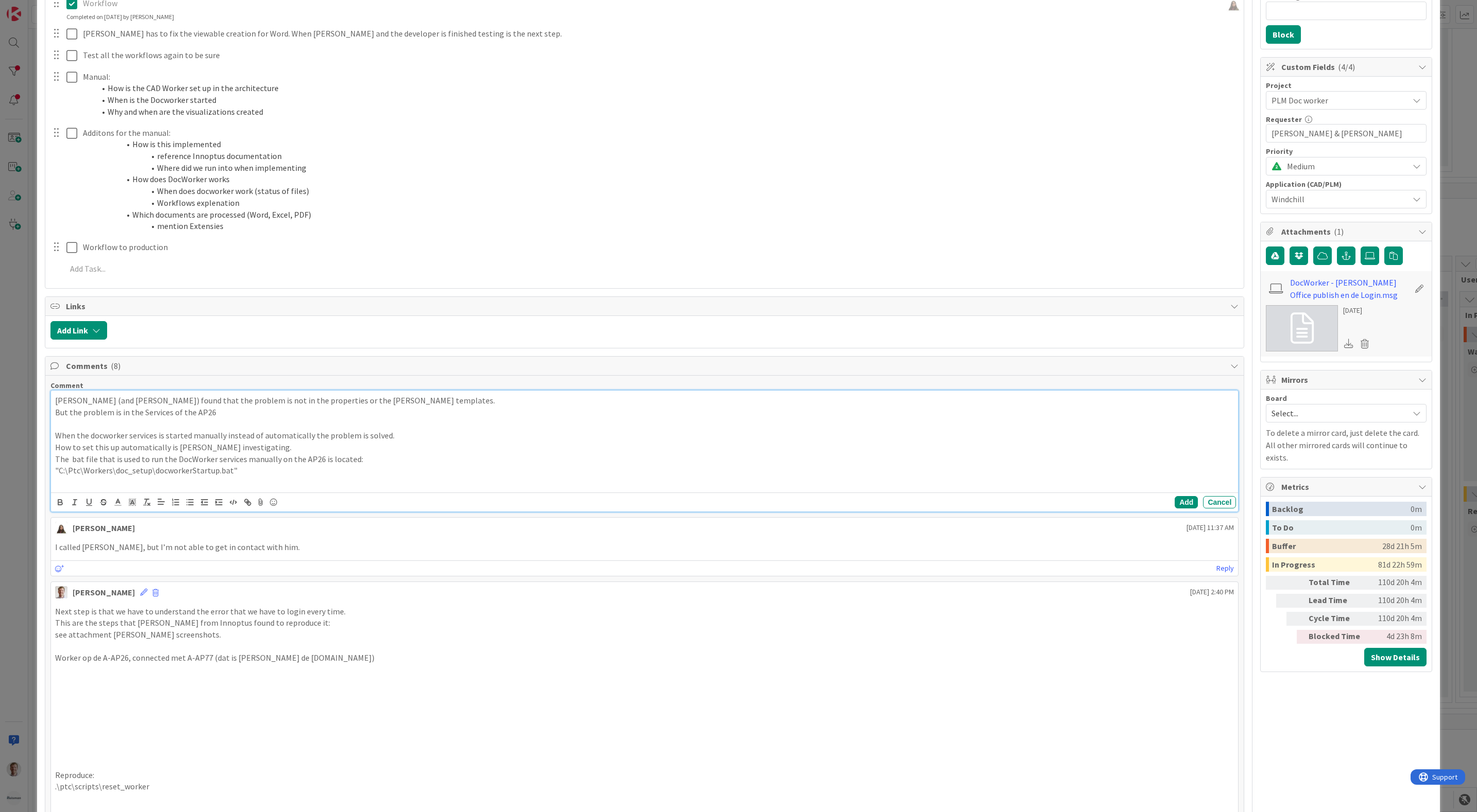
click at [56, 403] on p "Richard (and patrick) found that the problem is not in the properties or the Hu…" at bounding box center [644, 401] width 1179 height 12
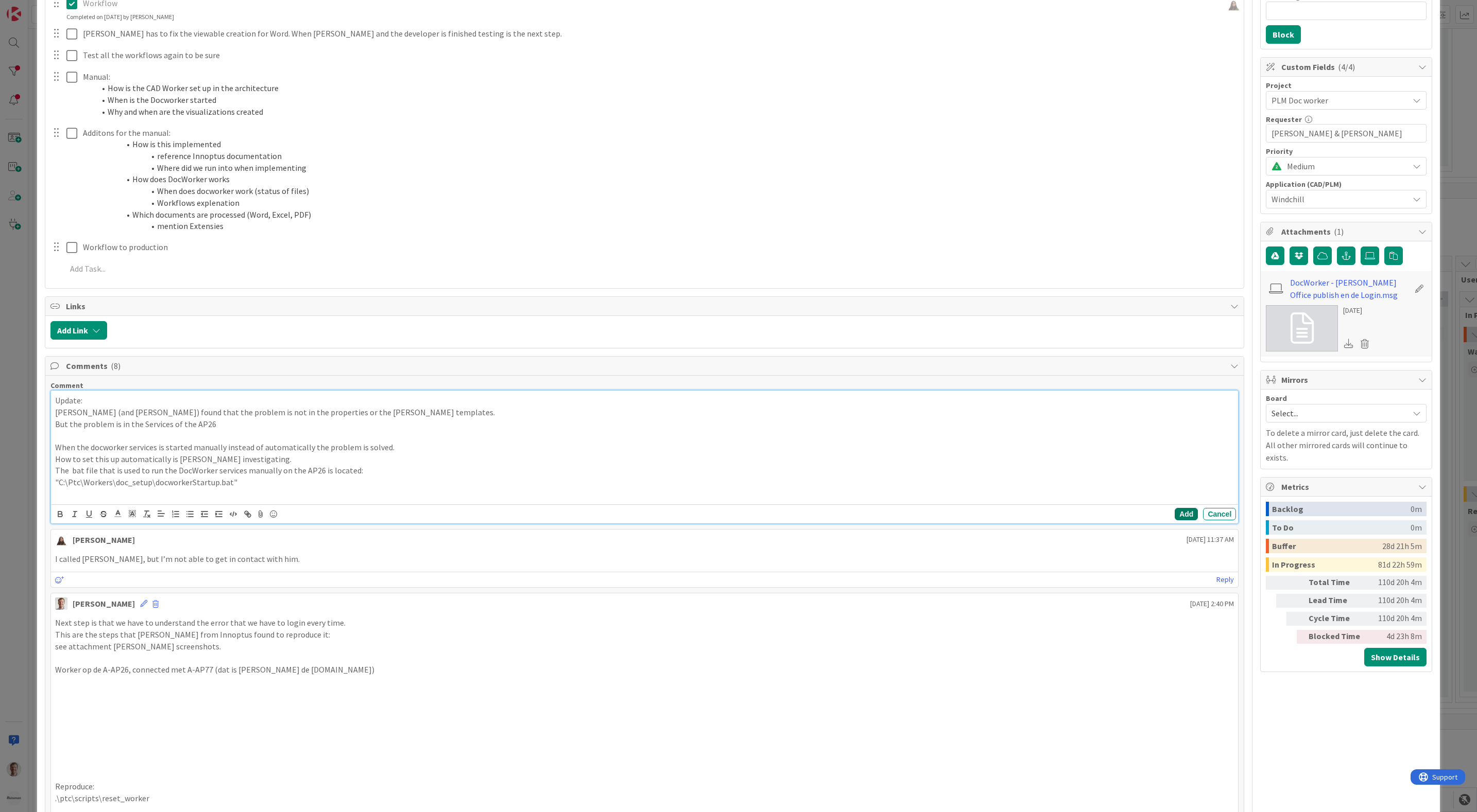
click at [1175, 518] on button "Add" at bounding box center [1187, 514] width 23 height 12
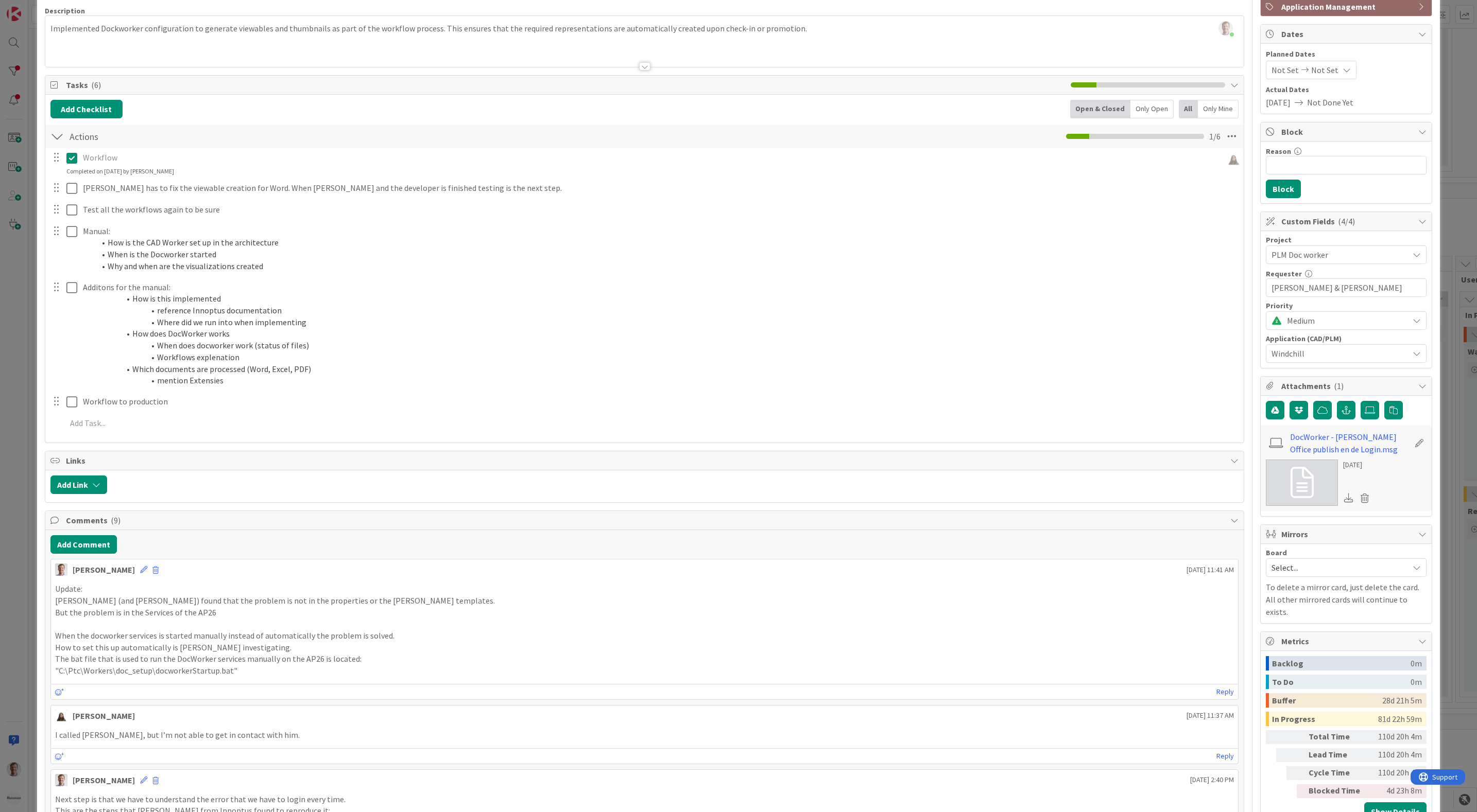
scroll to position [0, 0]
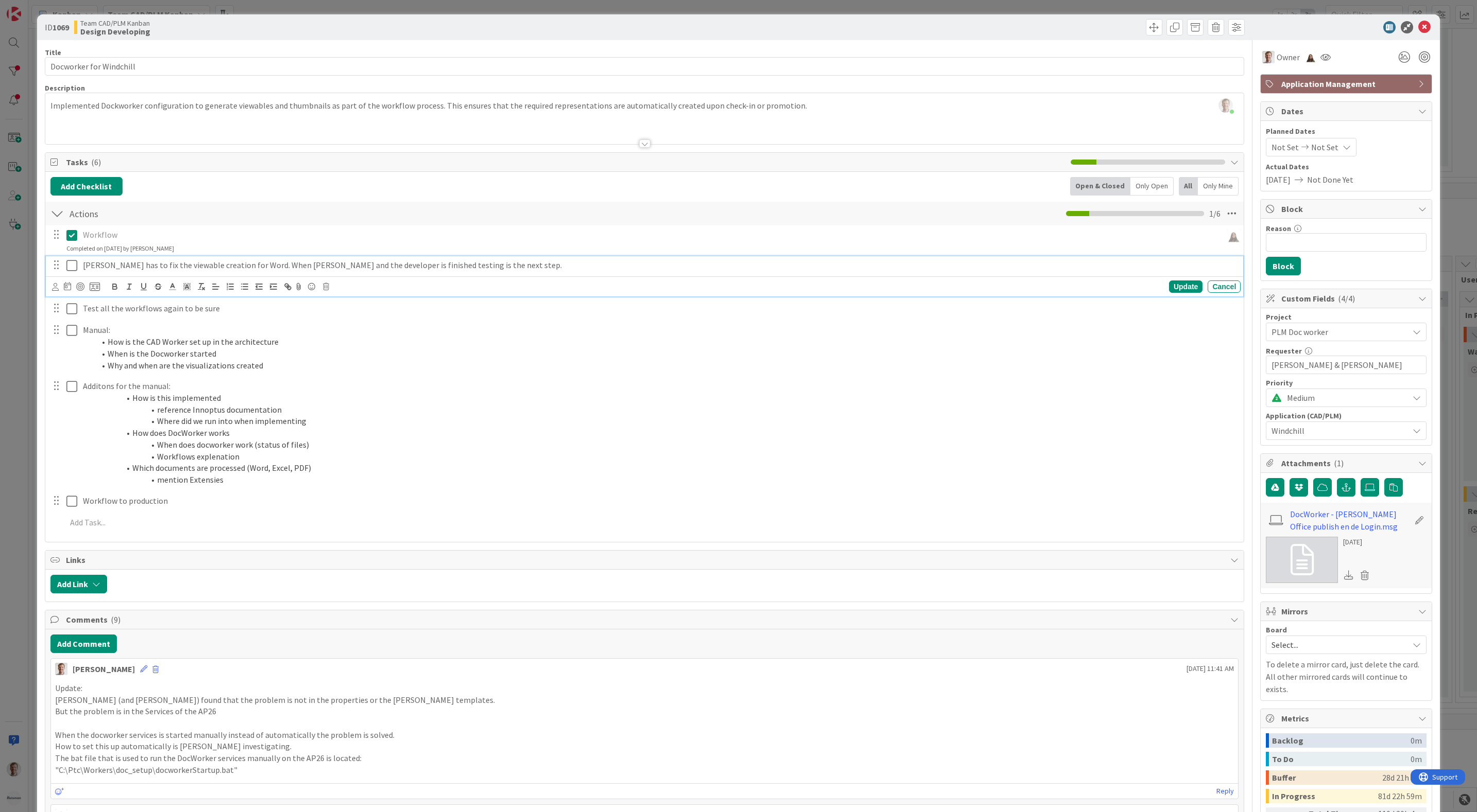
click at [95, 270] on p "Luc has to fix the viewable creation for Word. When Luc and the developer is fi…" at bounding box center [660, 265] width 1153 height 12
click at [114, 270] on p "Luc has to fix the viewable creation for Word. When Luc and the developer is fi…" at bounding box center [660, 265] width 1153 height 12
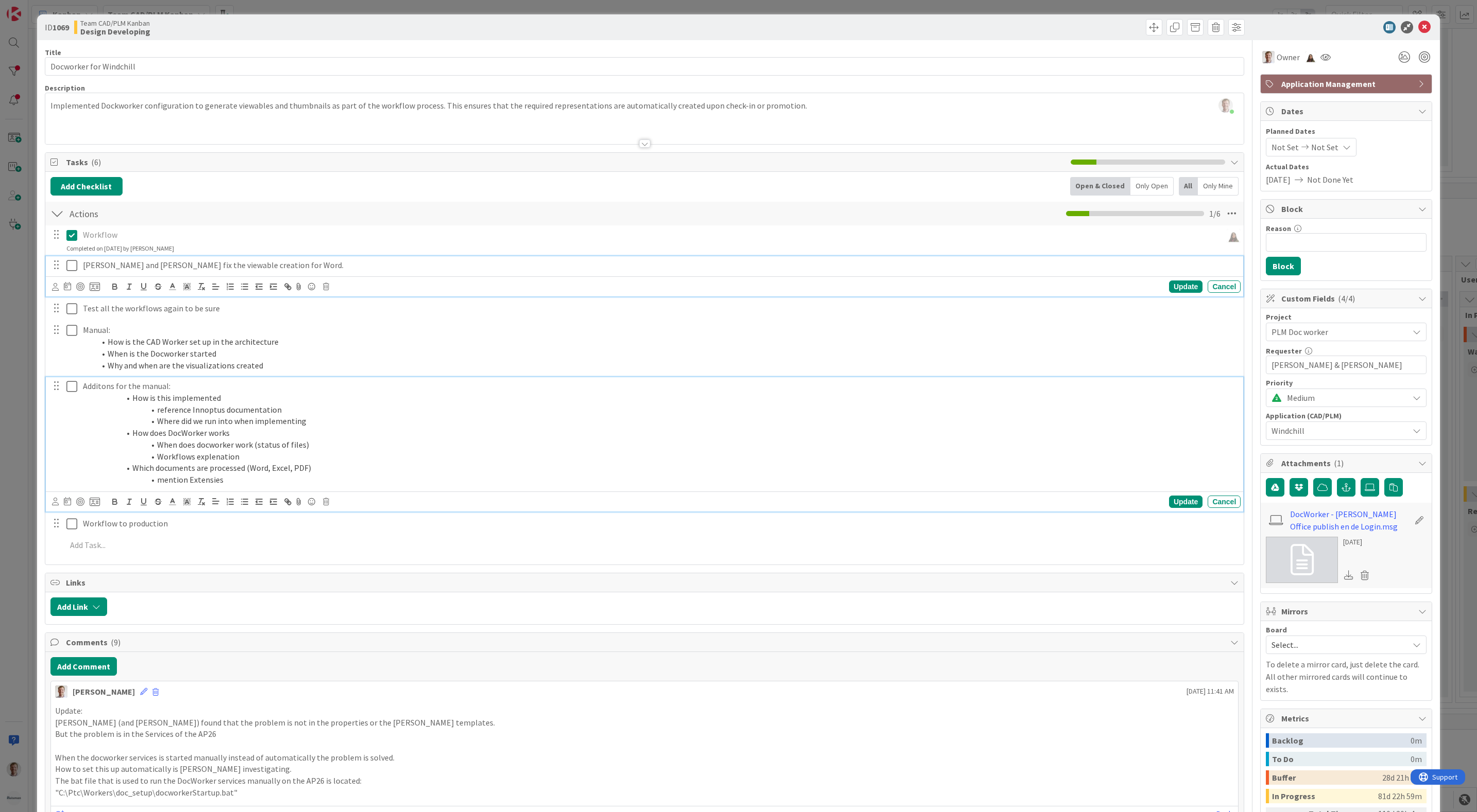
click at [665, 417] on li "Where did we run into when implementing" at bounding box center [665, 421] width 1141 height 12
click at [507, 309] on p "Manual:" at bounding box center [660, 309] width 1153 height 12
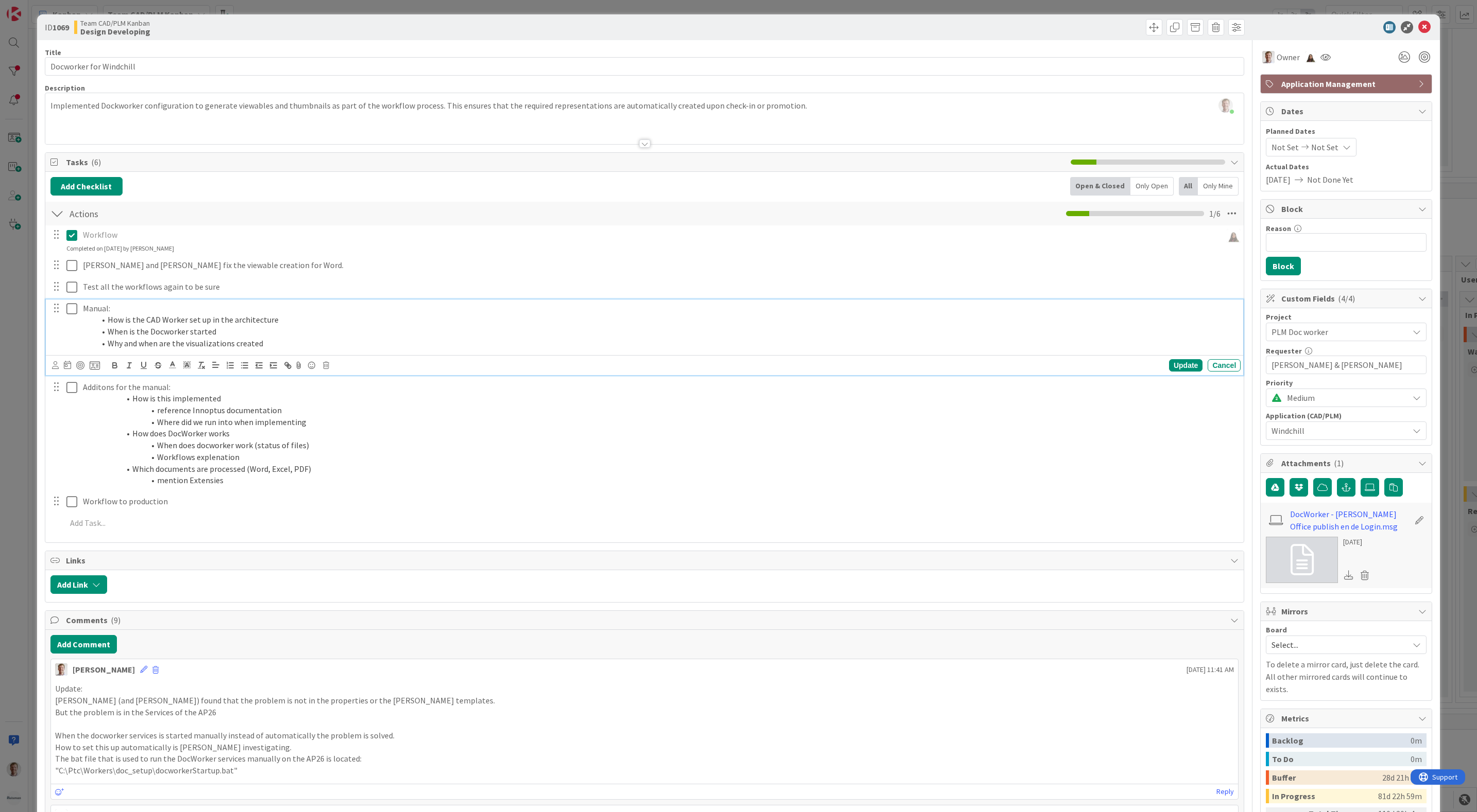
click at [749, 168] on span "Tasks ( 6 )" at bounding box center [565, 162] width 1000 height 12
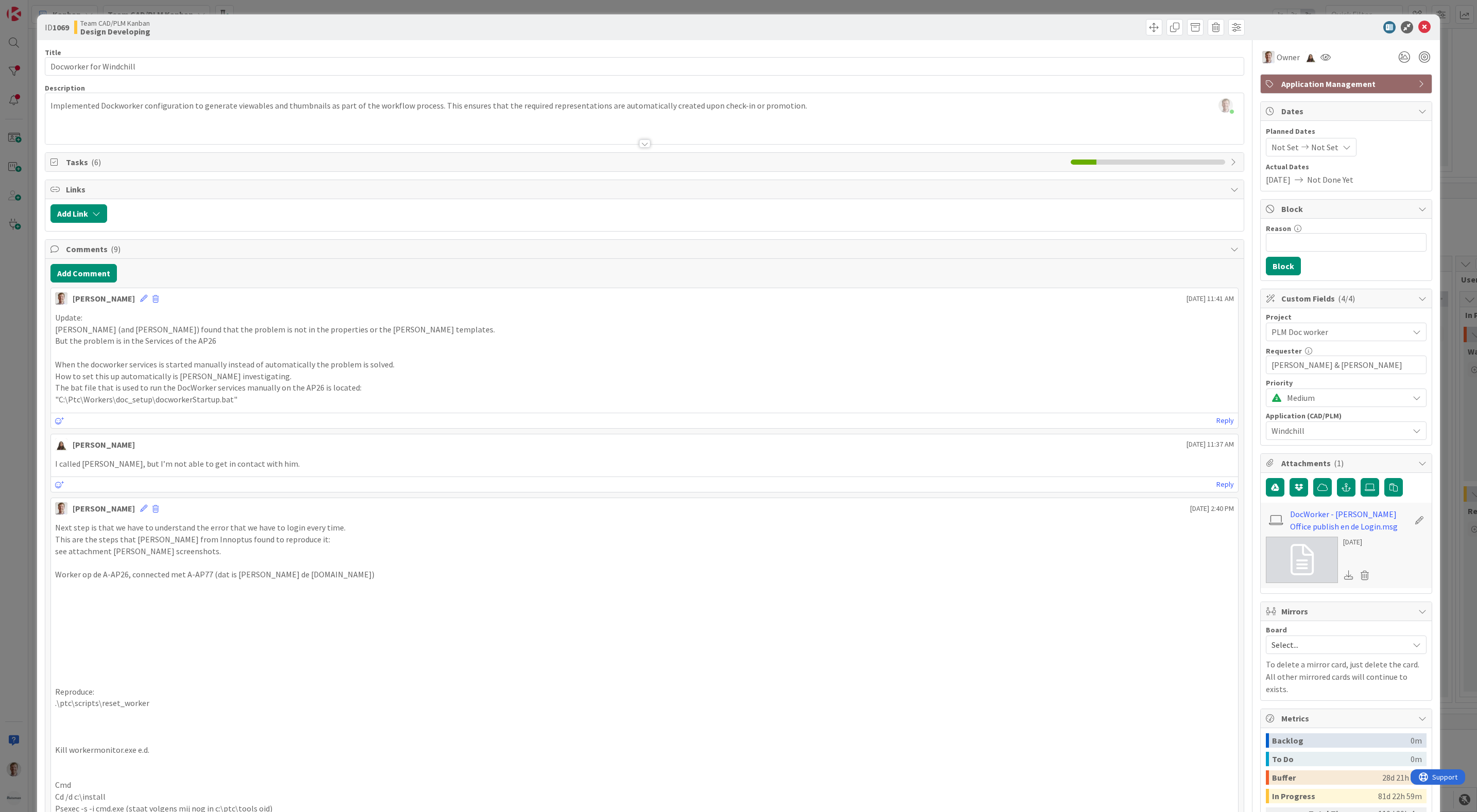
click at [729, 164] on span "Tasks ( 6 )" at bounding box center [565, 162] width 1000 height 12
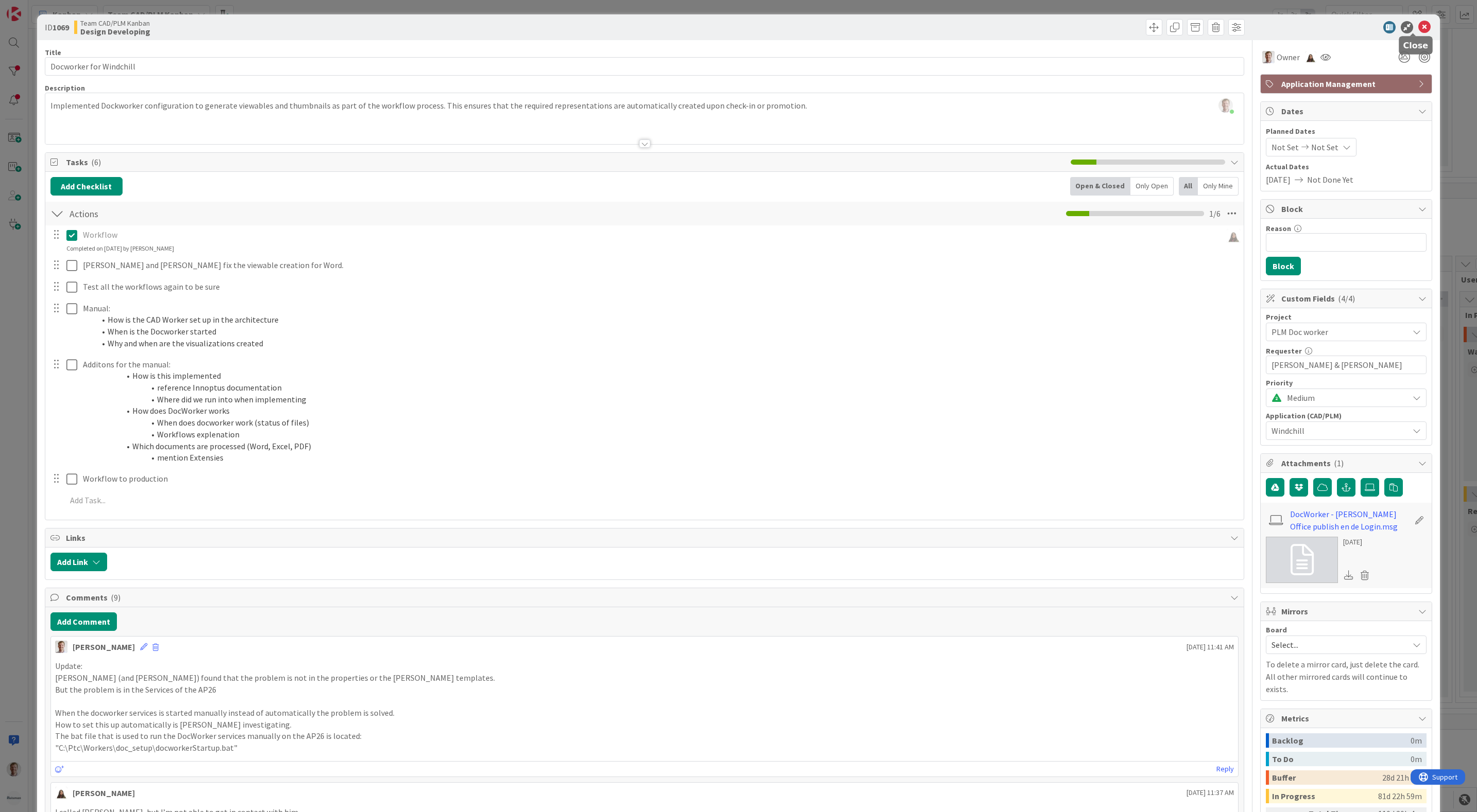
click at [1418, 28] on icon at bounding box center [1424, 27] width 12 height 12
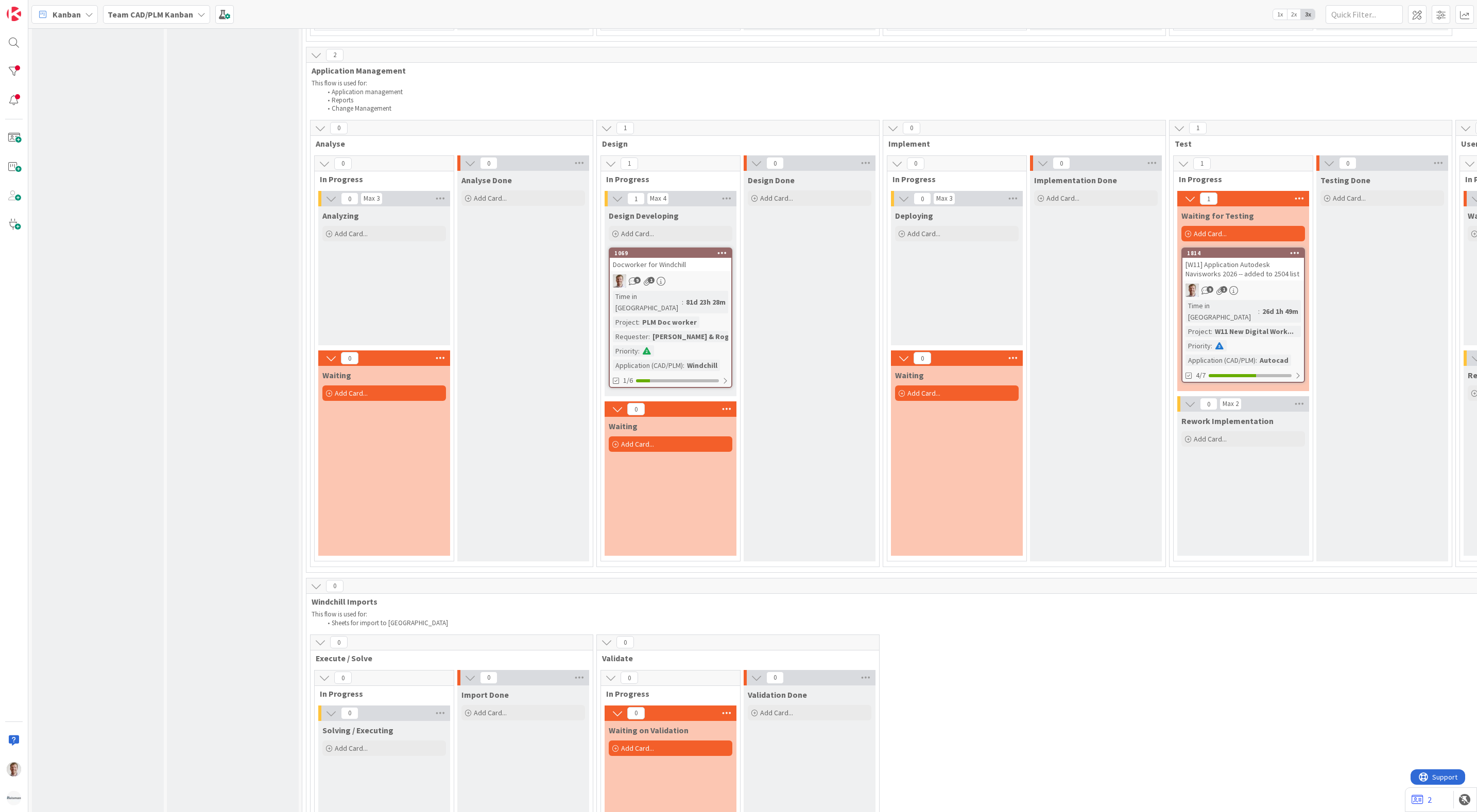
scroll to position [1081, 0]
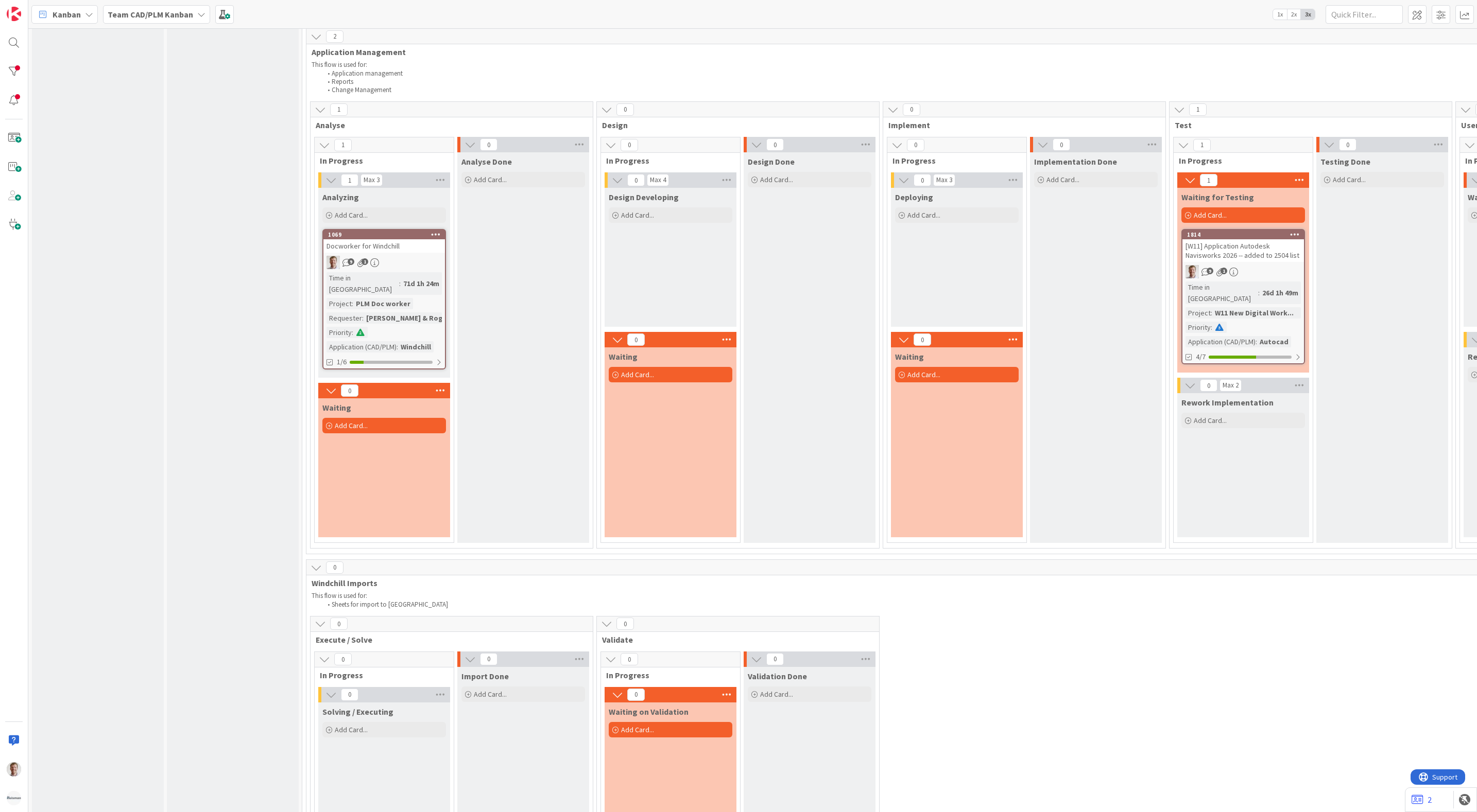
click at [1154, 656] on div "0 Execute / Solve 0 In Progress 0 Solving / Executing Add Card... 0 Waiting on …" at bounding box center [1167, 817] width 1718 height 401
click at [1275, 240] on div "[W11] Application Autodesk Navisworks 2026 -- added to 2504 list" at bounding box center [1243, 250] width 121 height 22
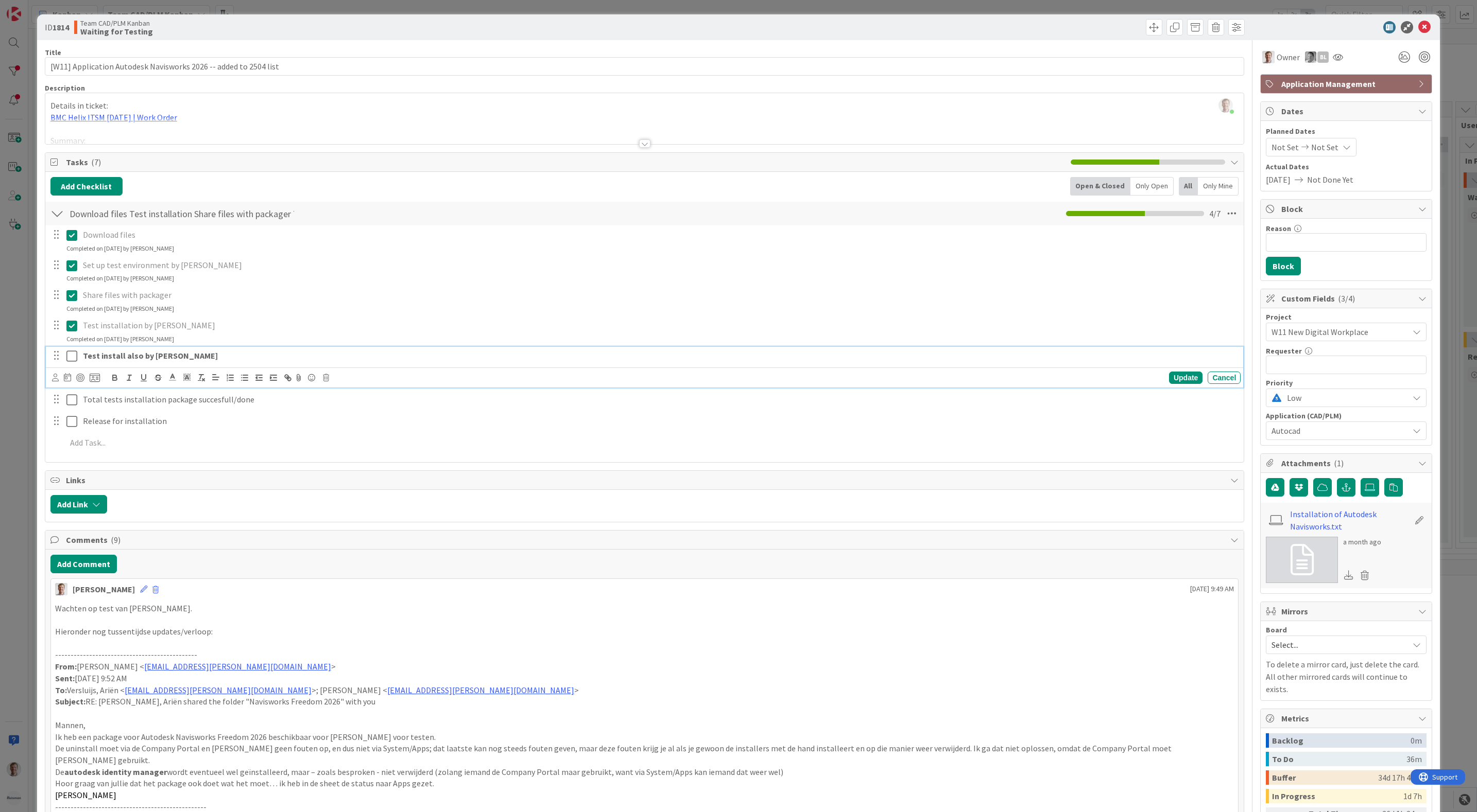
click at [152, 360] on strong "Test install also by Bas" at bounding box center [150, 356] width 135 height 10
click at [192, 357] on p "Test install also by Bas" at bounding box center [660, 356] width 1153 height 12
click at [204, 362] on p "Test install also by Bas" at bounding box center [660, 356] width 1153 height 12
click at [1183, 376] on div "Update" at bounding box center [1186, 377] width 33 height 12
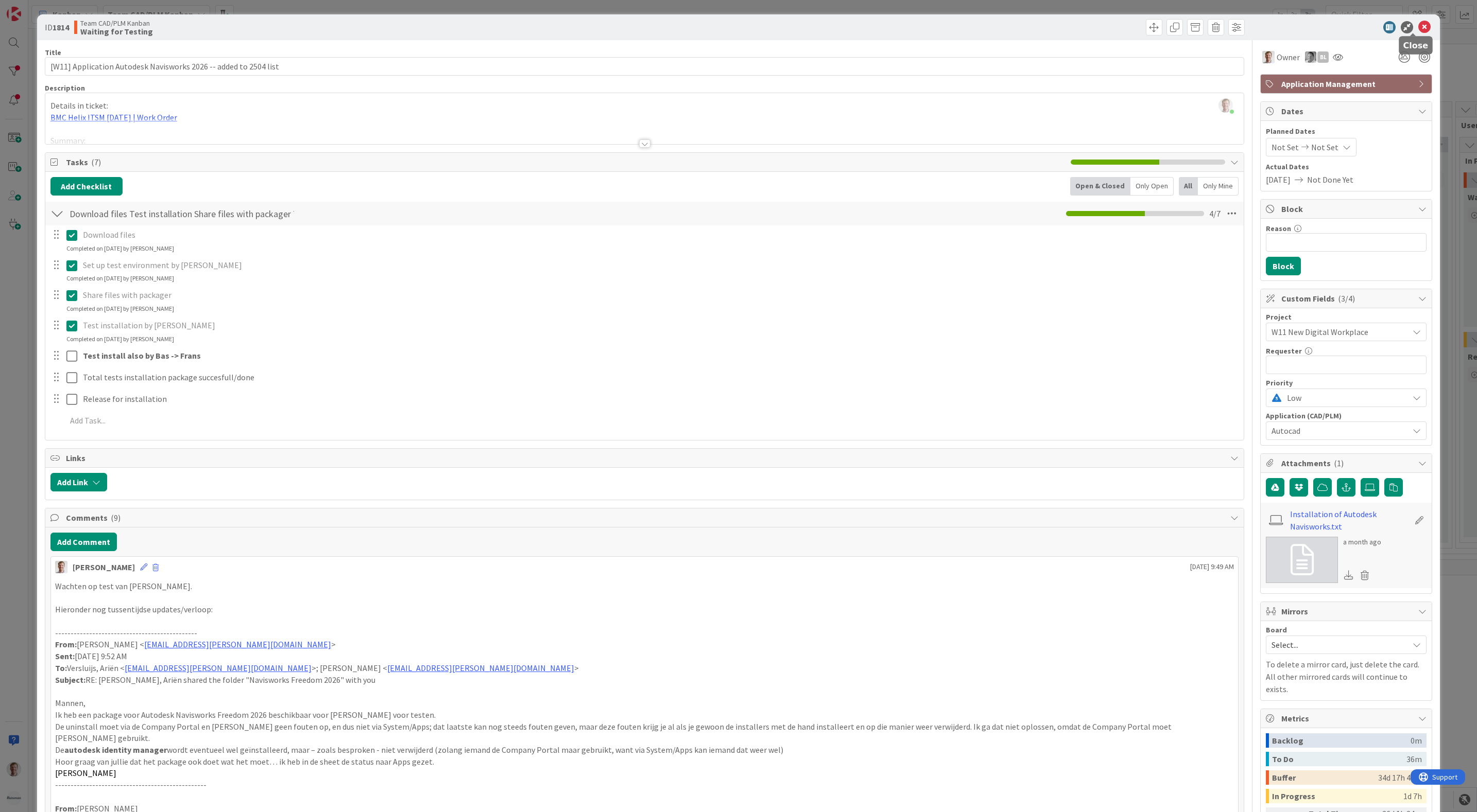
click at [1418, 25] on icon at bounding box center [1424, 27] width 12 height 12
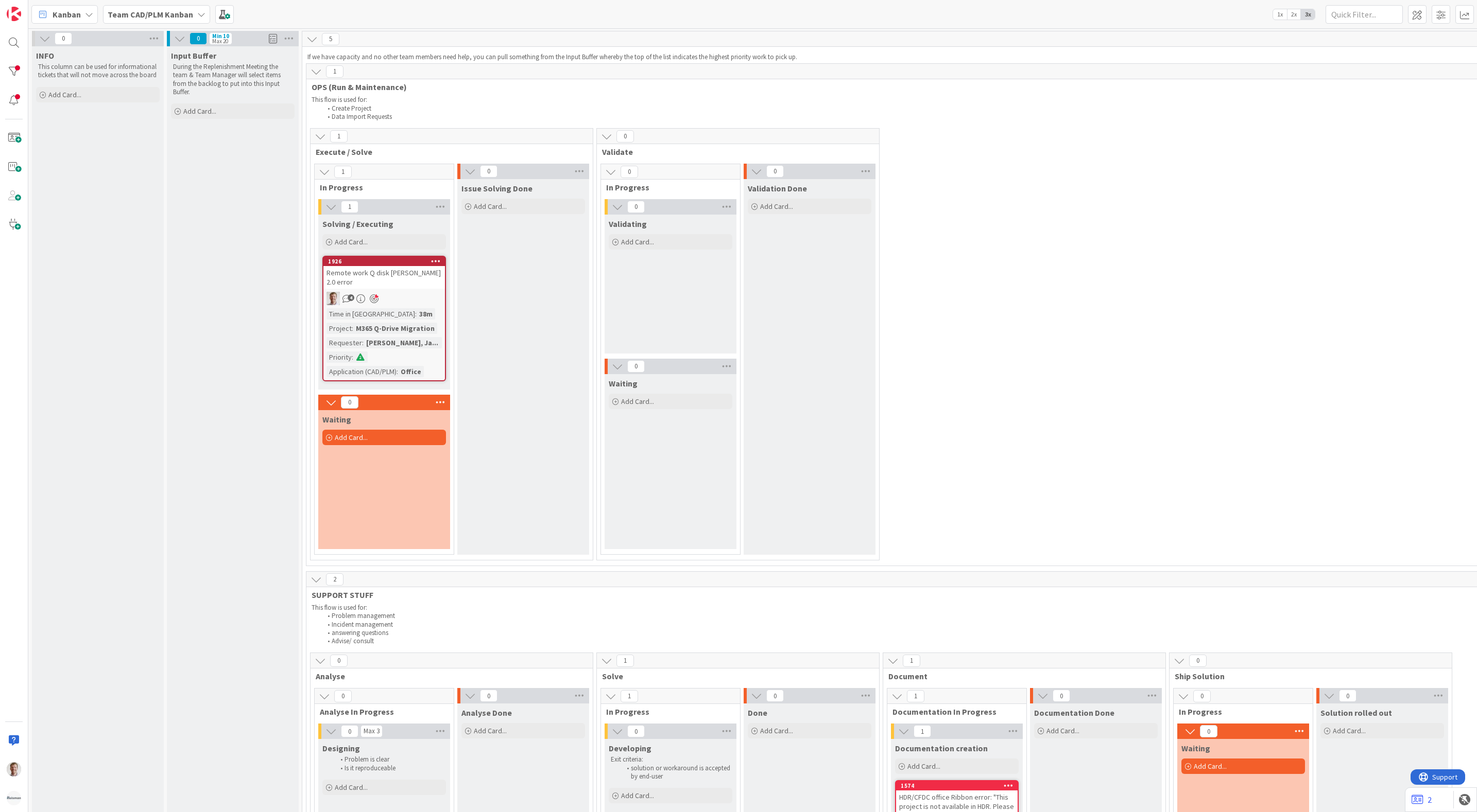
click at [1167, 290] on div "1 Execute / Solve 1 In Progress 1 Solving / Executing Add Card... 1926 Remote w…" at bounding box center [1167, 348] width 1718 height 438
